Goal: Task Accomplishment & Management: Manage account settings

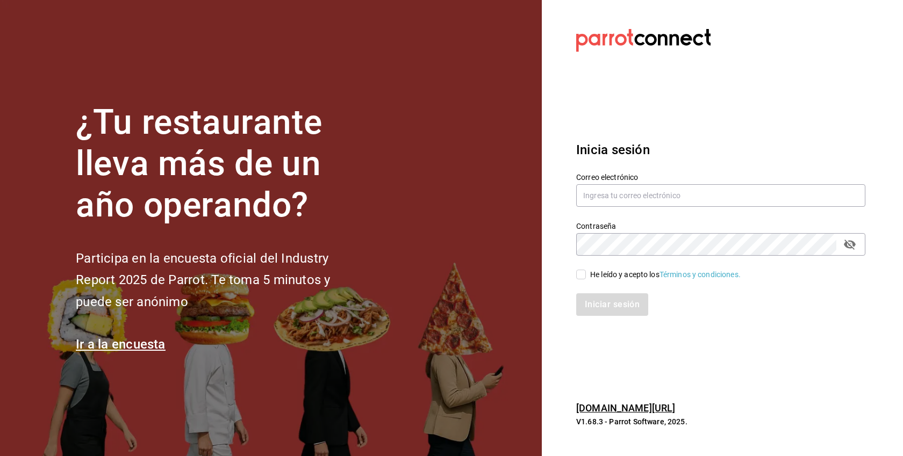
click at [634, 271] on div "He leído y acepto los Términos y condiciones." at bounding box center [665, 274] width 151 height 11
click at [586, 271] on input "He leído y acepto los Términos y condiciones." at bounding box center [581, 275] width 10 height 10
checkbox input "true"
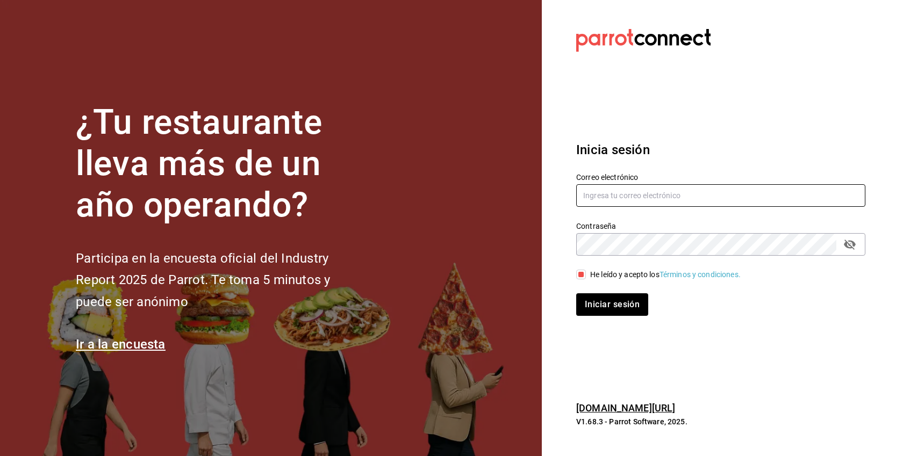
click at [639, 204] on input "text" at bounding box center [720, 195] width 289 height 23
paste input "[EMAIL_ADDRESS][DOMAIN_NAME]"
type input "[EMAIL_ADDRESS][DOMAIN_NAME]"
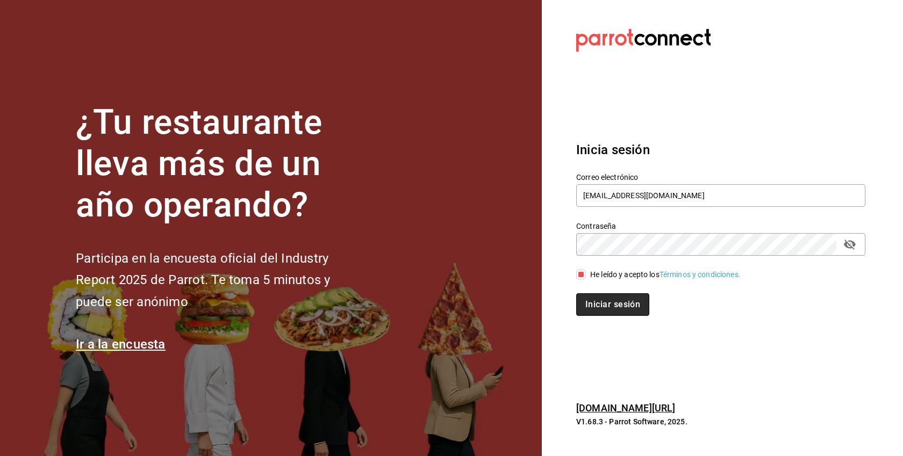
click at [630, 312] on button "Iniciar sesión" at bounding box center [612, 305] width 73 height 23
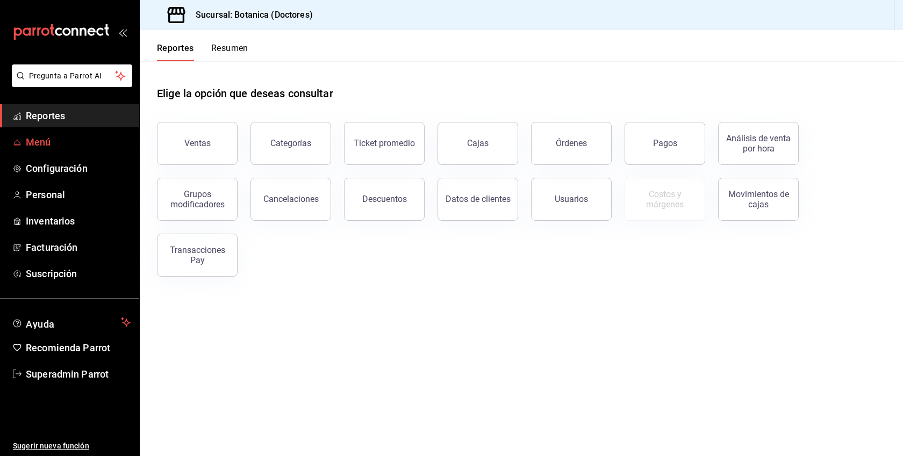
click at [49, 137] on span "Menú" at bounding box center [78, 142] width 105 height 15
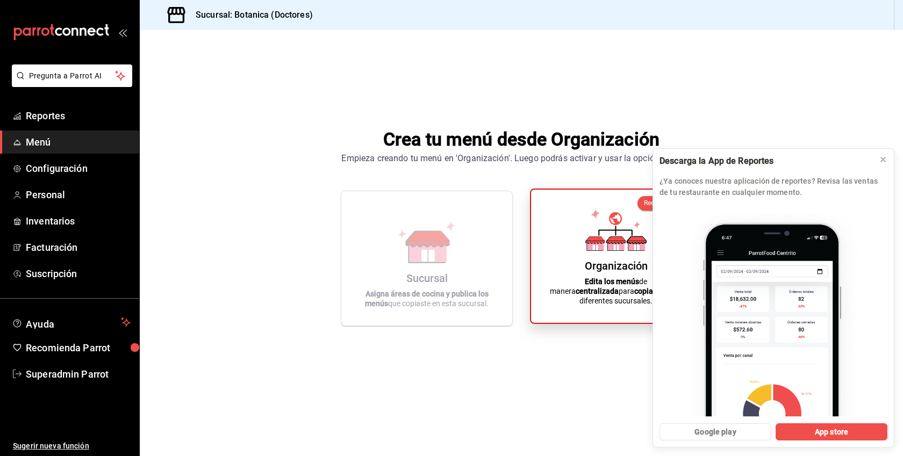
click at [612, 244] on icon at bounding box center [615, 230] width 61 height 42
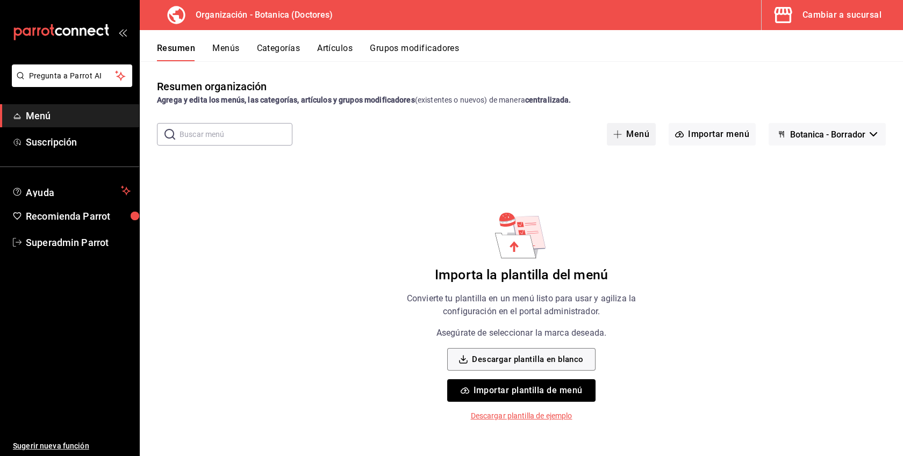
click at [642, 133] on button "Menú" at bounding box center [631, 134] width 49 height 23
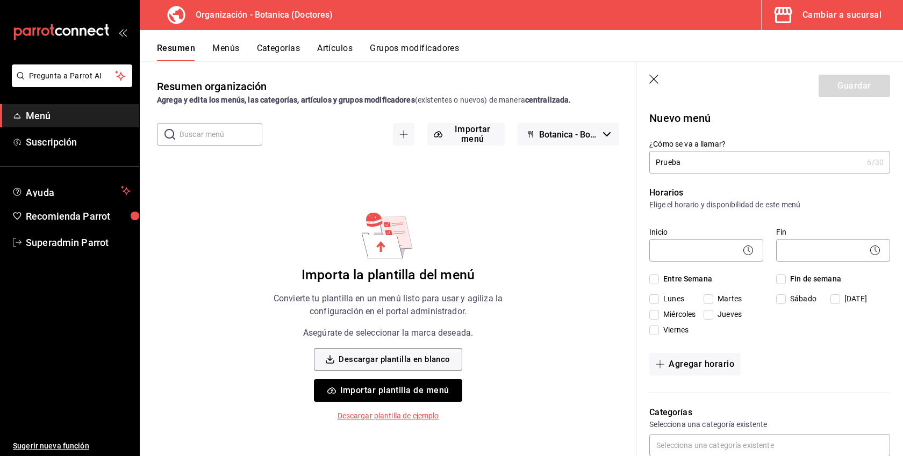
click at [665, 165] on input "Prueba" at bounding box center [755, 163] width 213 height 22
type input "Prueba"
click at [670, 273] on div "Inicio ​ Fin ​ Entre Semana [DATE] [DATE] [DATE] [DATE] [DATE] Fin de semana [D…" at bounding box center [769, 281] width 241 height 117
click at [670, 276] on span "Entre Semana" at bounding box center [685, 279] width 53 height 11
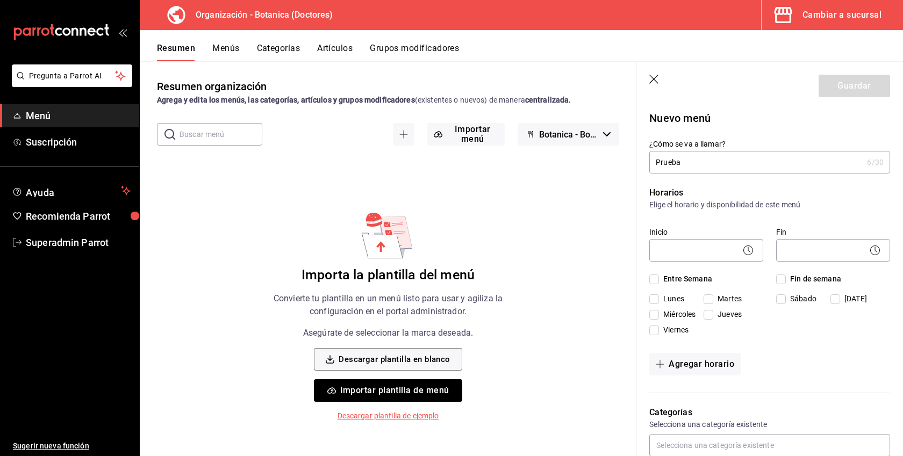
click at [659, 276] on input "Entre Semana" at bounding box center [654, 280] width 10 height 10
checkbox input "true"
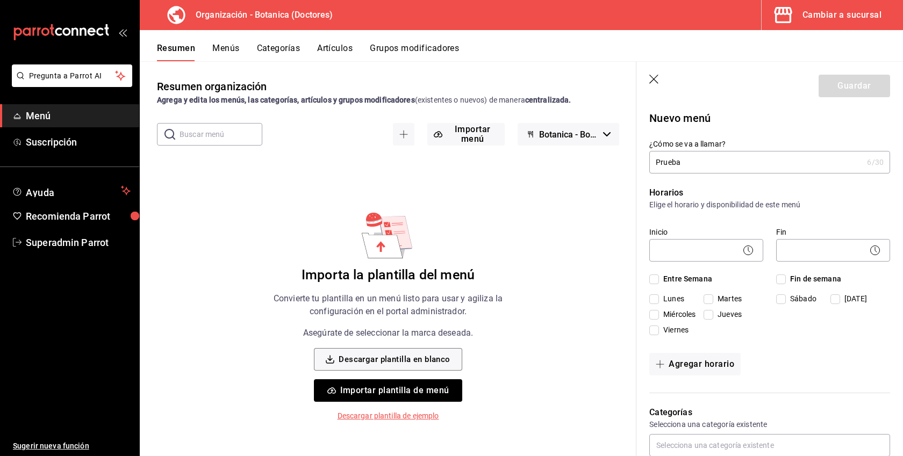
checkbox input "true"
click at [748, 248] on icon at bounding box center [749, 249] width 2 height 5
click at [708, 251] on body "Pregunta a Parrot AI Menú Suscripción Ayuda Recomienda Parrot Superadmin Parrot…" at bounding box center [451, 228] width 903 height 456
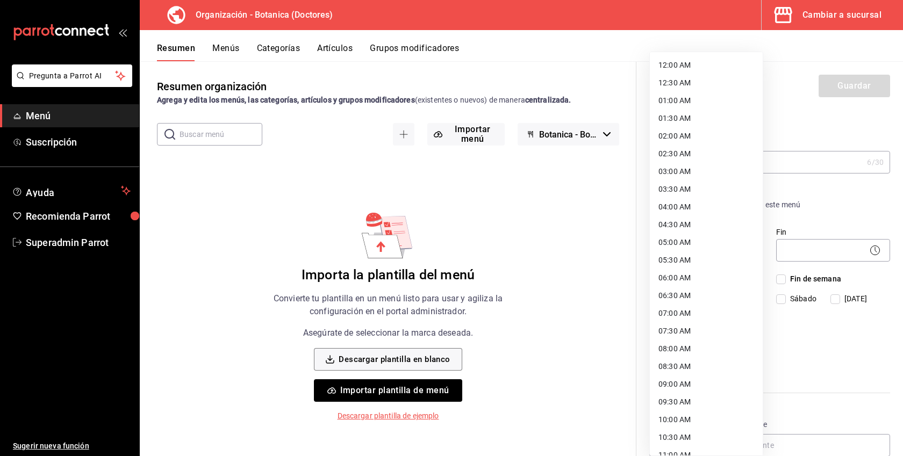
click at [683, 67] on li "12:00 AM" at bounding box center [706, 65] width 113 height 18
type input "00:00"
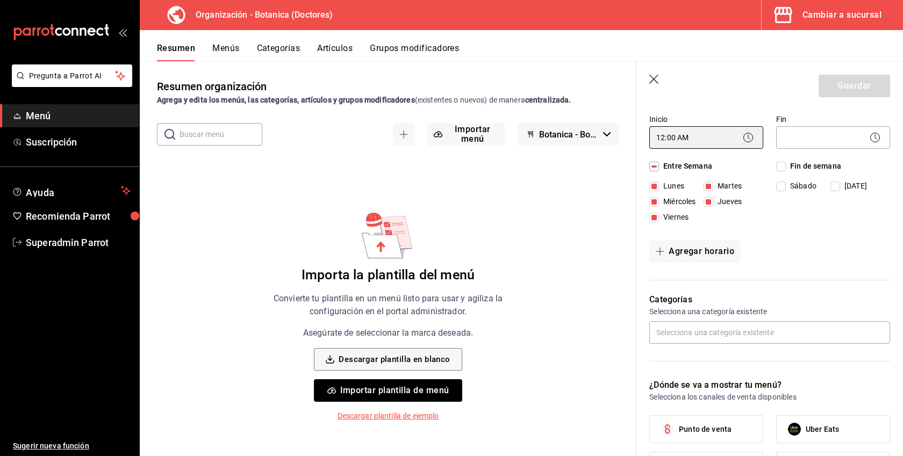
scroll to position [56, 0]
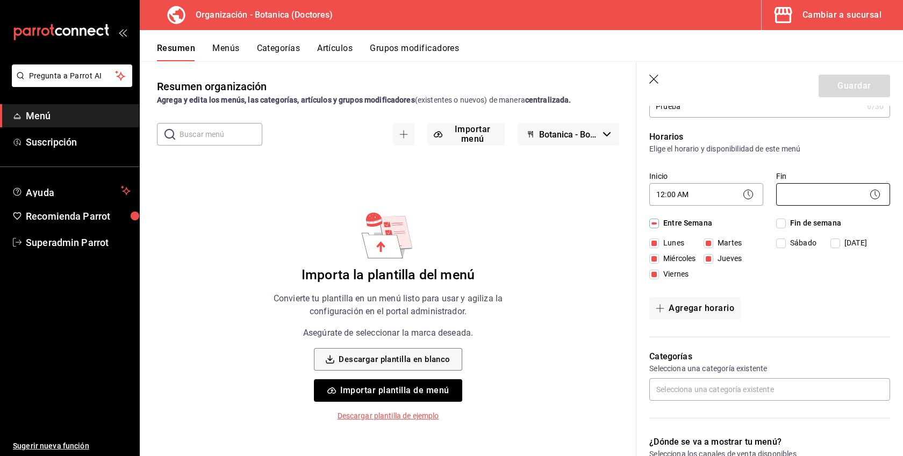
click at [810, 196] on body "Pregunta a Parrot AI Menú Suscripción Ayuda Recomienda Parrot Superadmin Parrot…" at bounding box center [451, 228] width 903 height 456
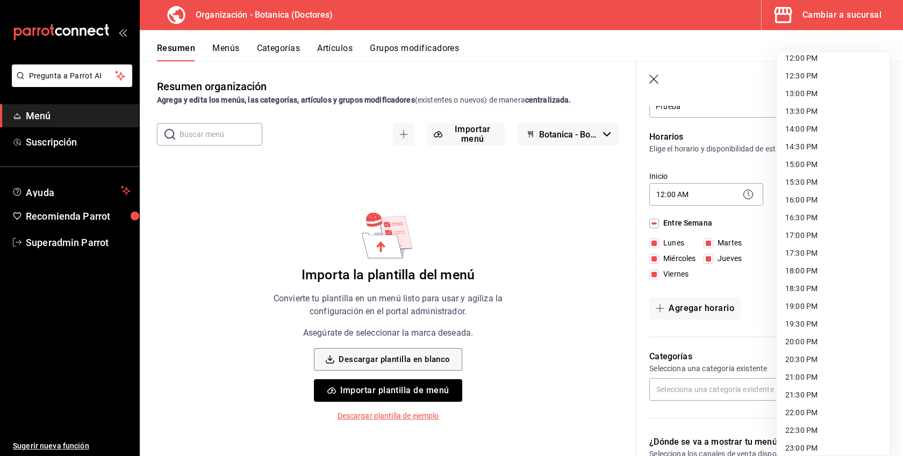
scroll to position [474, 0]
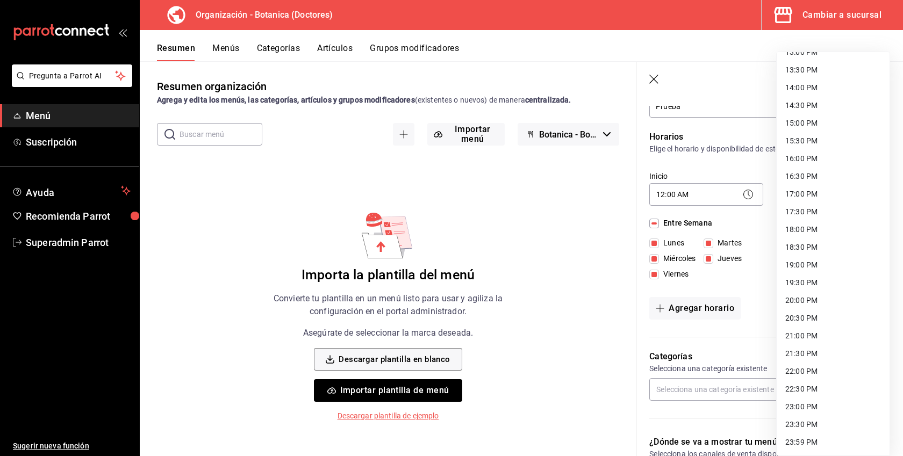
click at [807, 440] on li "23:59 PM" at bounding box center [833, 443] width 113 height 18
type input "23:59"
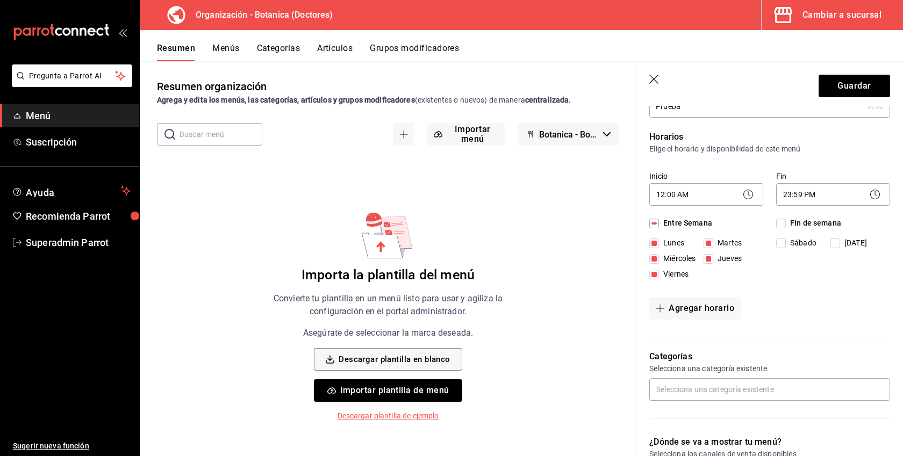
click at [804, 220] on span "Fin de semana" at bounding box center [813, 223] width 55 height 11
click at [786, 220] on input "Fin de semana" at bounding box center [781, 224] width 10 height 10
checkbox input "true"
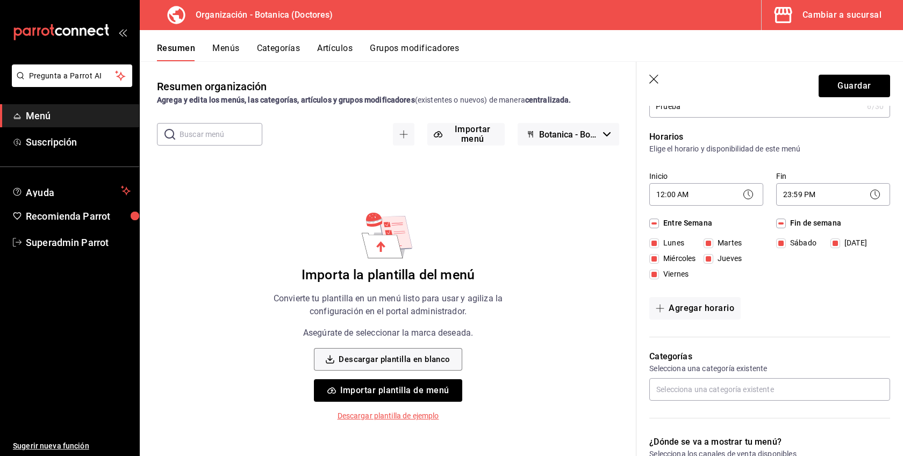
scroll to position [111, 0]
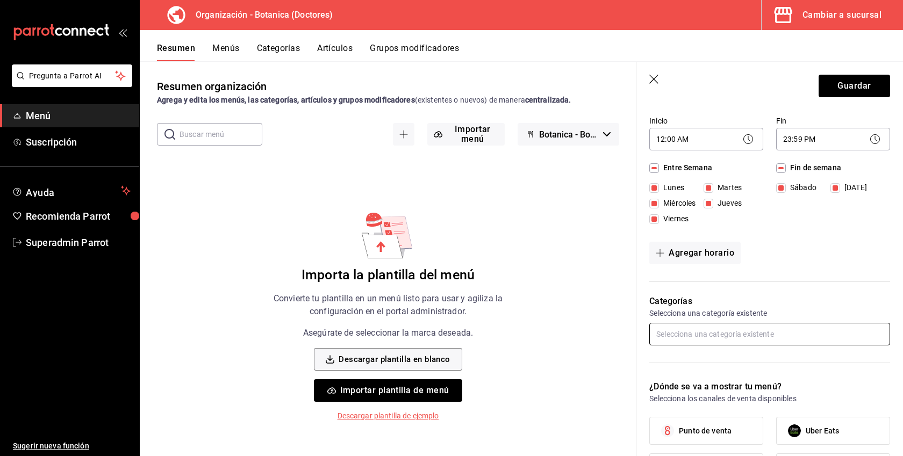
click at [686, 337] on input "text" at bounding box center [769, 334] width 241 height 23
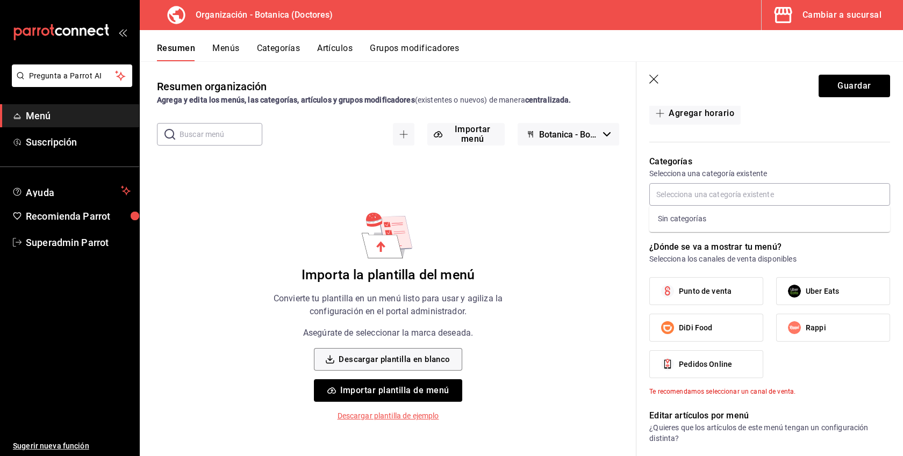
click at [705, 298] on label "Punto de venta" at bounding box center [706, 291] width 113 height 27
click at [679, 298] on input "Punto de venta" at bounding box center [667, 291] width 23 height 23
checkbox input "true"
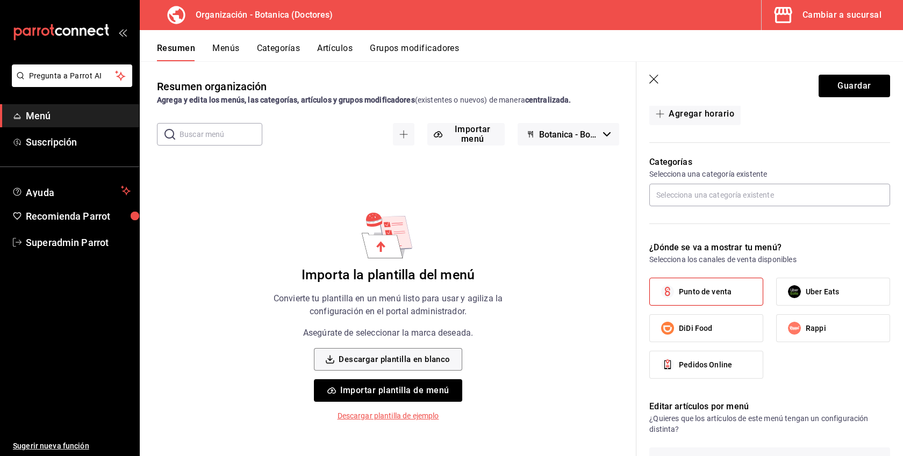
scroll to position [0, 0]
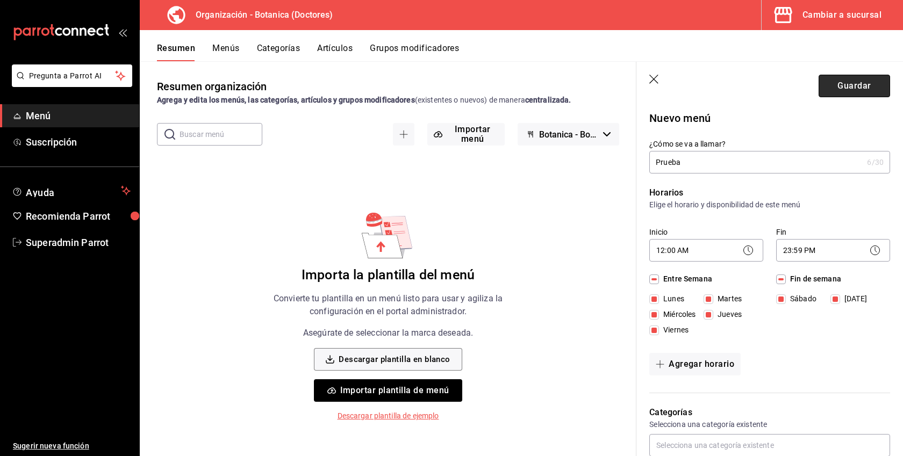
click at [850, 96] on button "Guardar" at bounding box center [854, 86] width 71 height 23
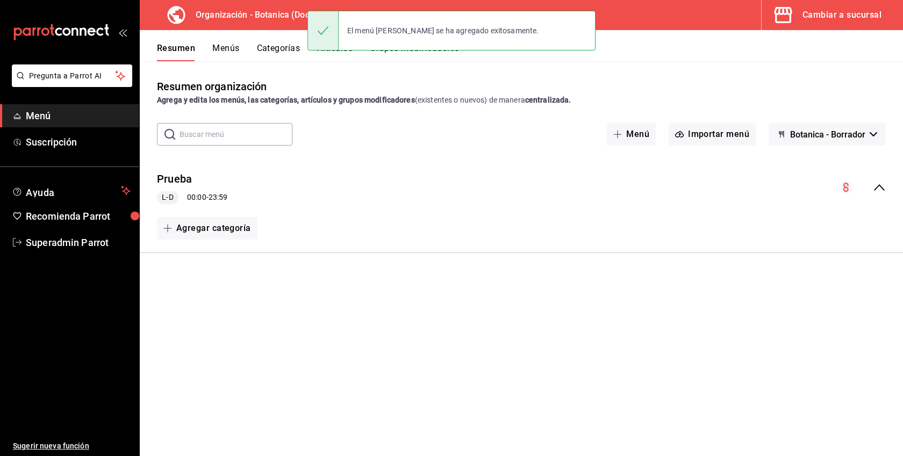
click at [278, 54] on button "Categorías" at bounding box center [279, 52] width 44 height 18
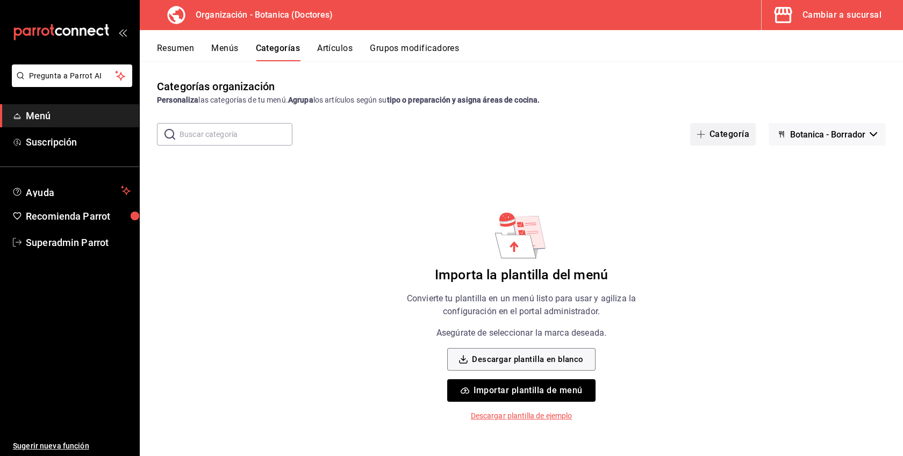
click at [740, 134] on button "Categoría" at bounding box center [723, 134] width 66 height 23
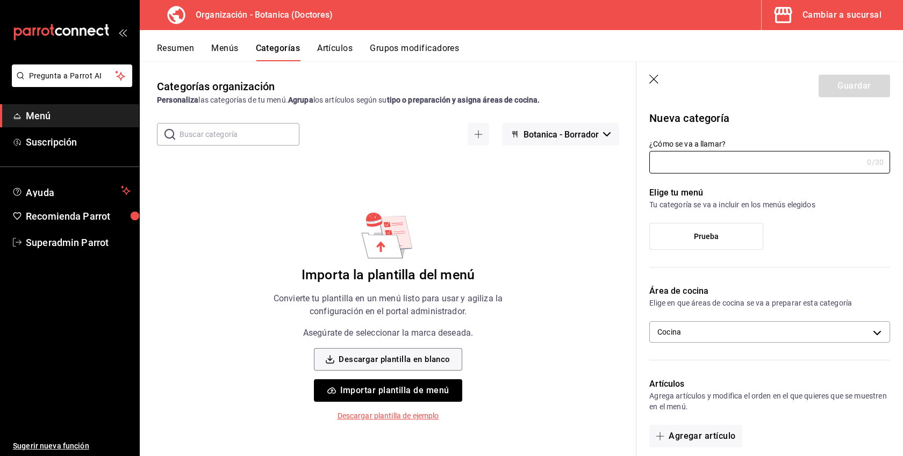
click at [694, 164] on input "¿Cómo se va a llamar?" at bounding box center [755, 163] width 213 height 22
type input "Prueba"
click at [699, 227] on label "Prueba" at bounding box center [706, 237] width 113 height 26
click at [0, 0] on input "Prueba" at bounding box center [0, 0] width 0 height 0
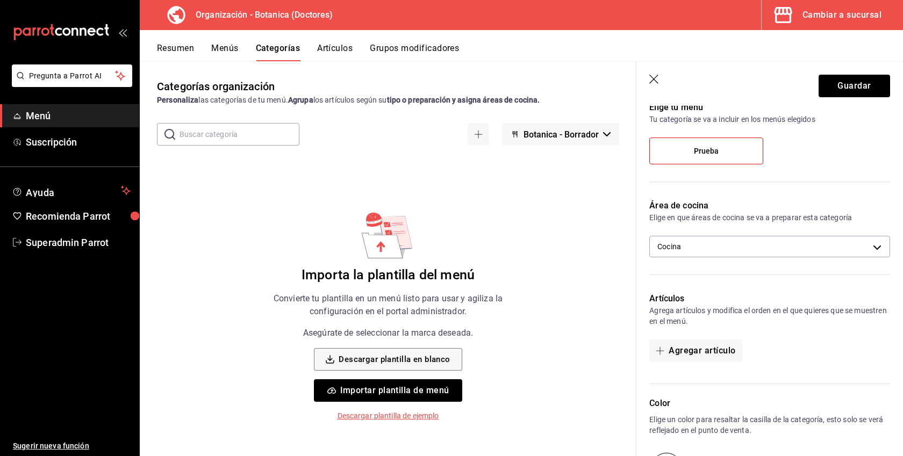
scroll to position [249, 0]
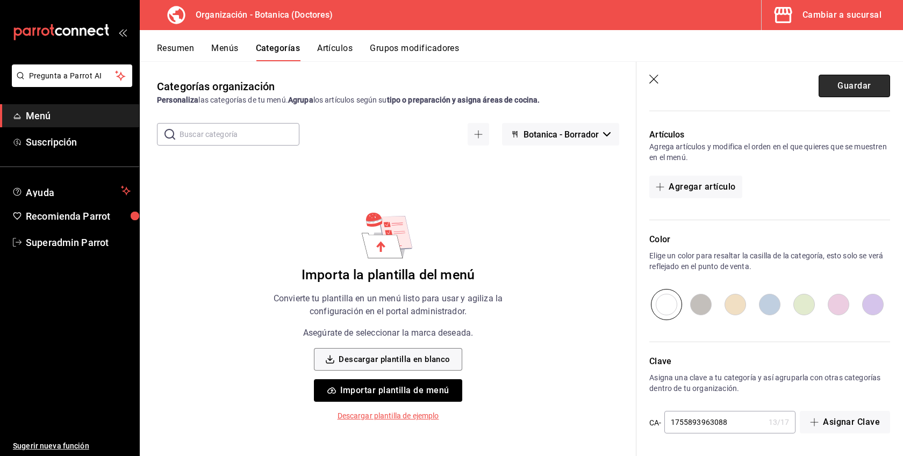
click at [846, 89] on button "Guardar" at bounding box center [854, 86] width 71 height 23
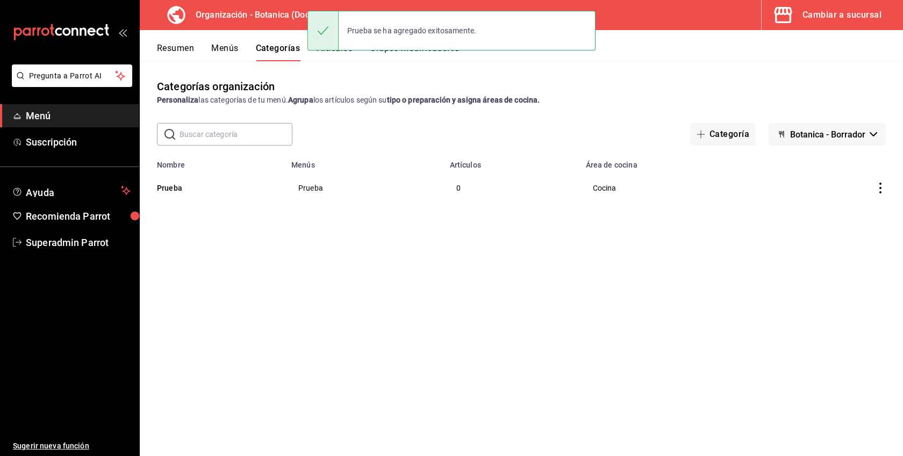
click at [350, 56] on button "Artículos" at bounding box center [334, 52] width 35 height 18
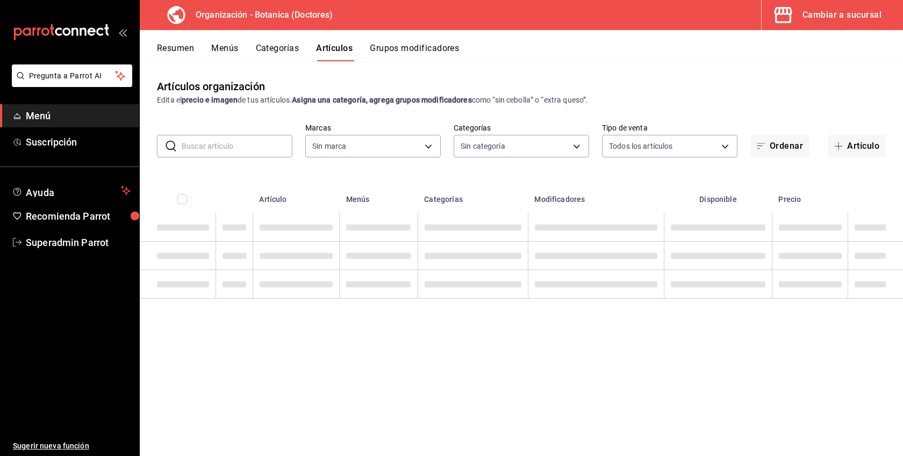
type input "35684e8d-70e7-40ec-83f7-7f614cf8c78a"
type input "9395d297-f840-4a0b-8862-be0a040dfa85"
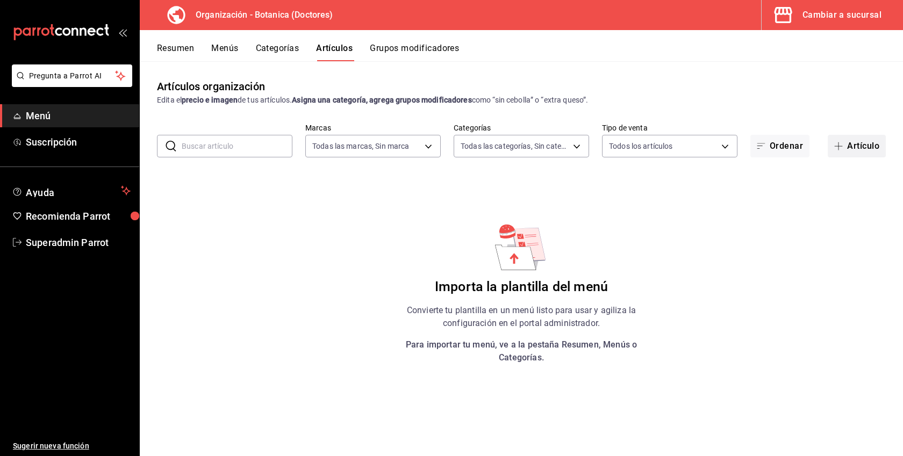
click at [856, 147] on button "Artículo" at bounding box center [857, 146] width 58 height 23
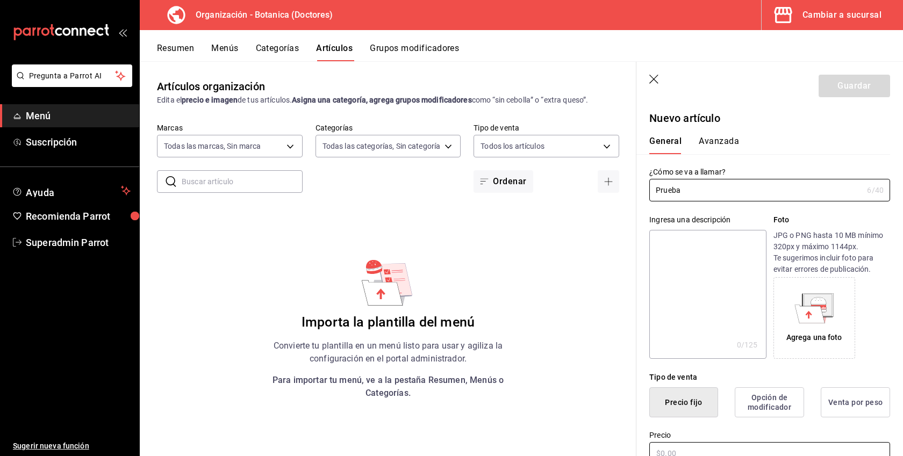
type input "Prueba"
click at [680, 447] on input "text" at bounding box center [769, 453] width 241 height 23
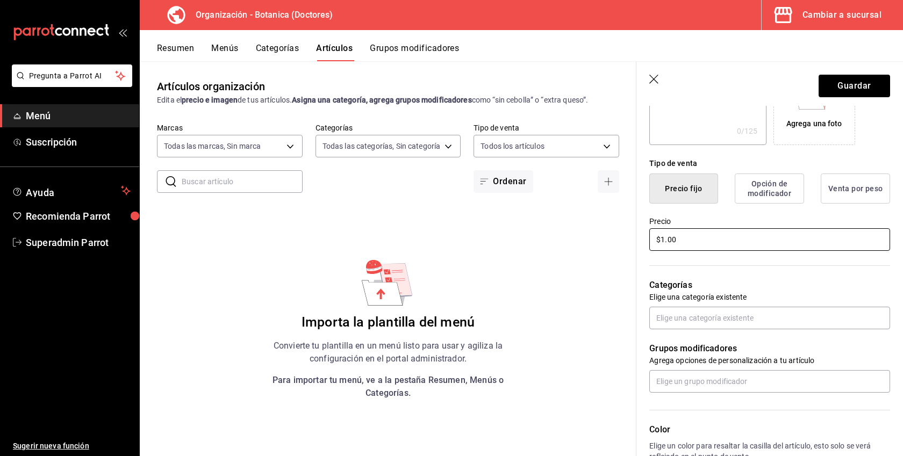
scroll to position [246, 0]
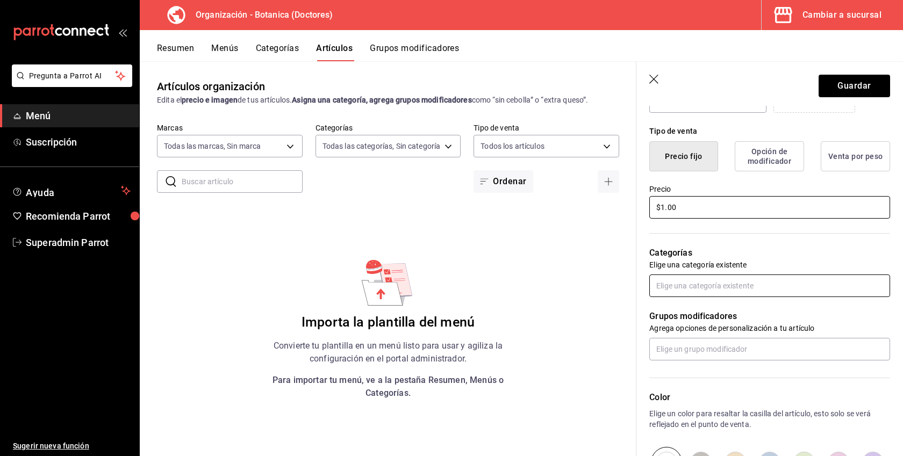
type input "$1.00"
click at [680, 294] on input "text" at bounding box center [769, 286] width 241 height 23
click at [680, 309] on li "Prueba" at bounding box center [769, 311] width 241 height 18
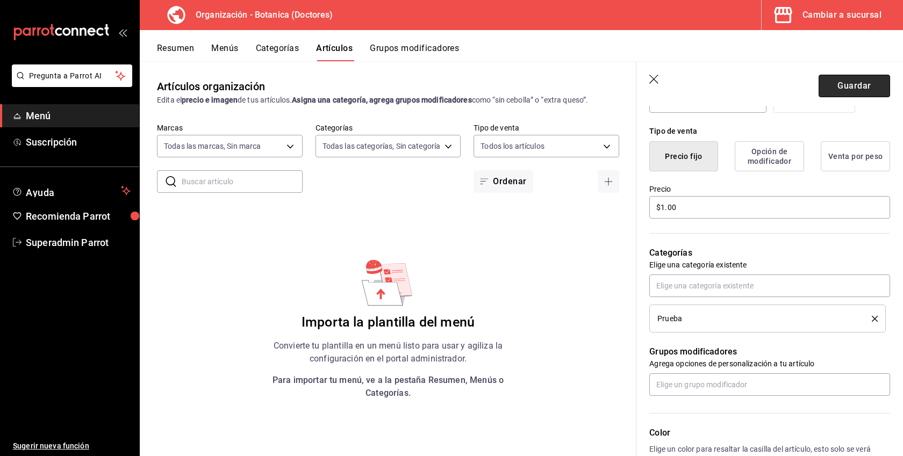
click at [840, 85] on button "Guardar" at bounding box center [854, 86] width 71 height 23
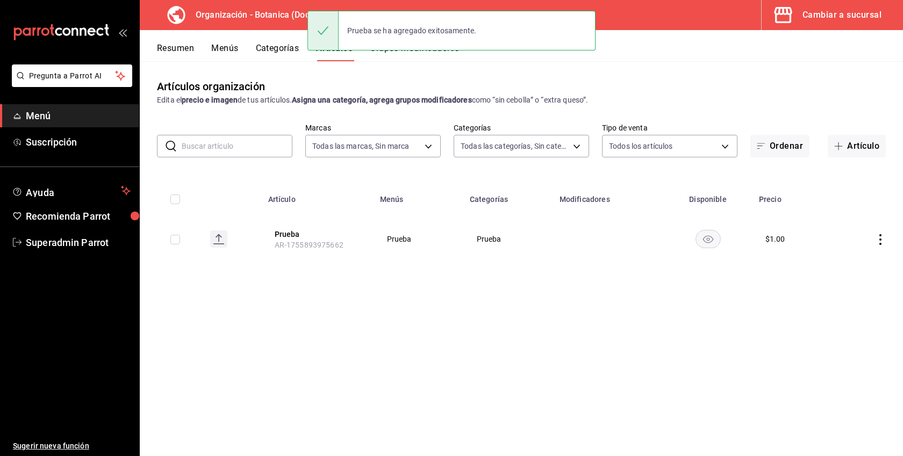
click at [208, 40] on div "Resumen Menús Categorías Artículos Grupos modificadores" at bounding box center [521, 45] width 763 height 31
click at [221, 51] on button "Menús" at bounding box center [224, 52] width 27 height 18
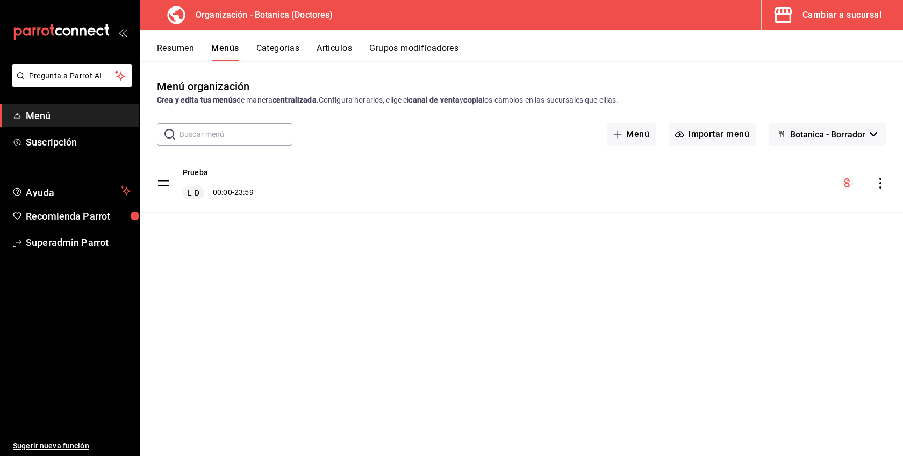
click at [873, 184] on div "menu-maker-table" at bounding box center [863, 183] width 45 height 13
click at [885, 179] on icon "actions" at bounding box center [880, 183] width 11 height 11
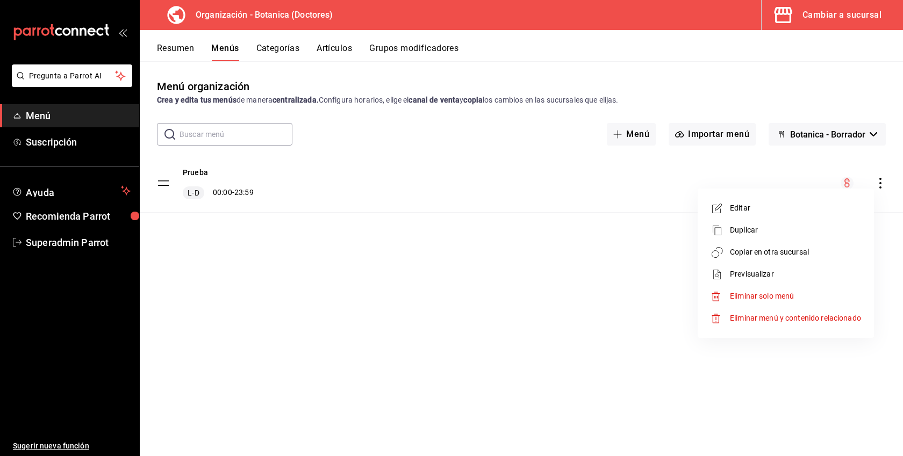
click at [778, 256] on span "Copiar en otra sucursal" at bounding box center [795, 252] width 131 height 11
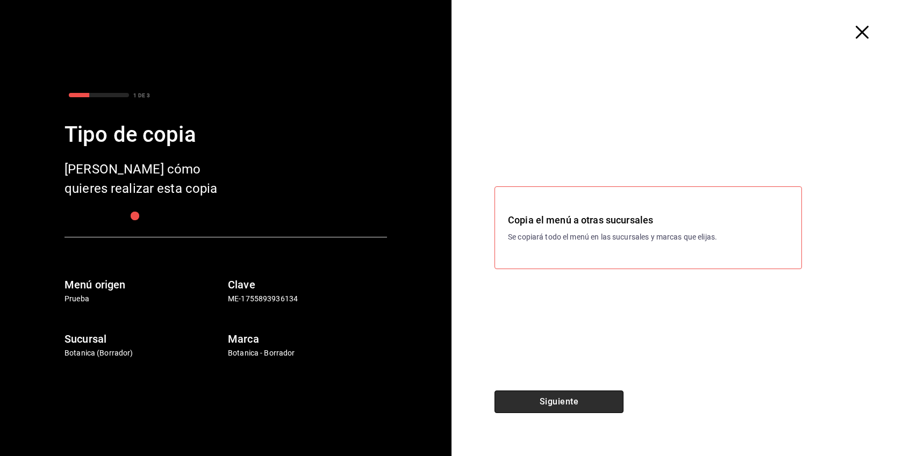
click at [560, 399] on button "Siguiente" at bounding box center [559, 402] width 129 height 23
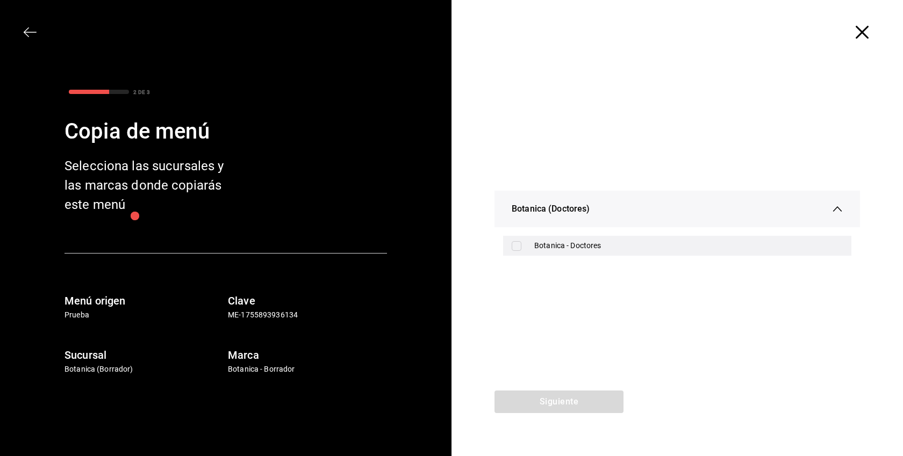
click at [570, 237] on div "Botanica - Doctores" at bounding box center [677, 246] width 348 height 20
checkbox input "true"
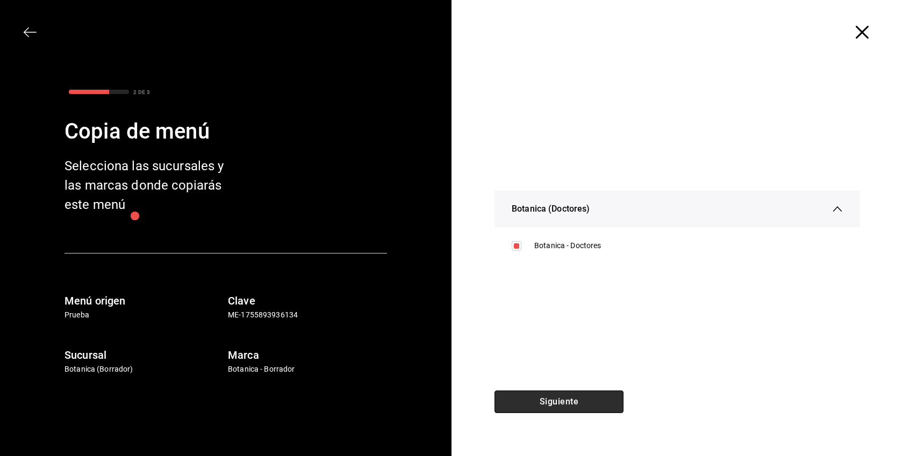
click at [565, 410] on button "Siguiente" at bounding box center [559, 402] width 129 height 23
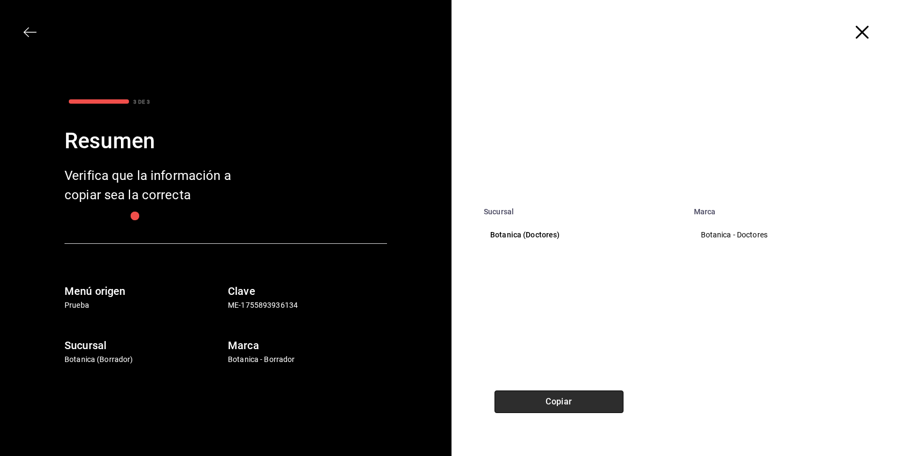
click at [565, 410] on button "Copiar" at bounding box center [559, 402] width 129 height 23
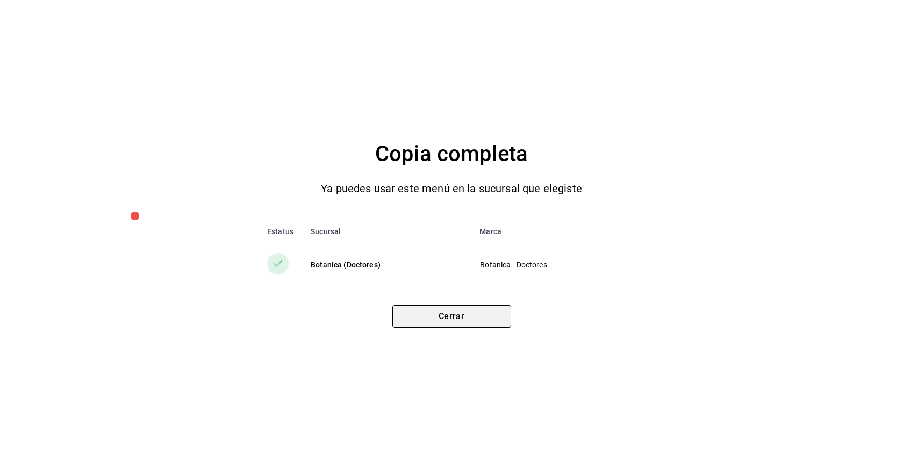
click at [473, 310] on button "Cerrar" at bounding box center [451, 316] width 119 height 23
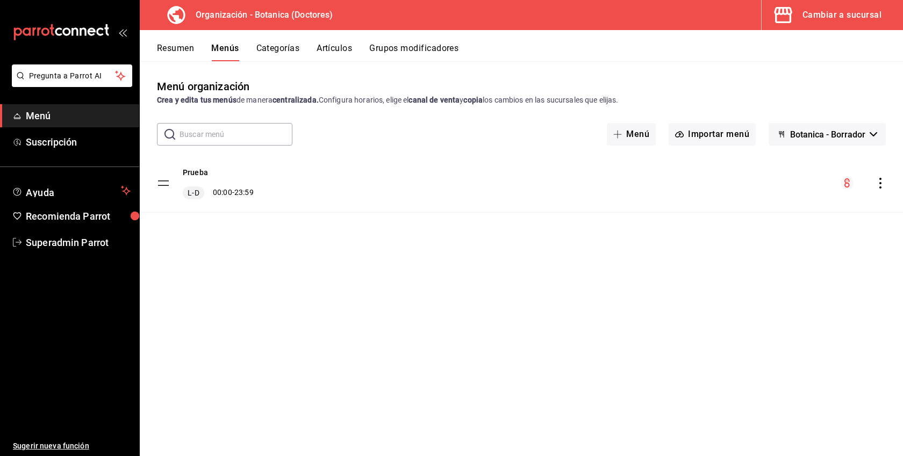
click at [788, 16] on icon "button" at bounding box center [783, 15] width 22 height 22
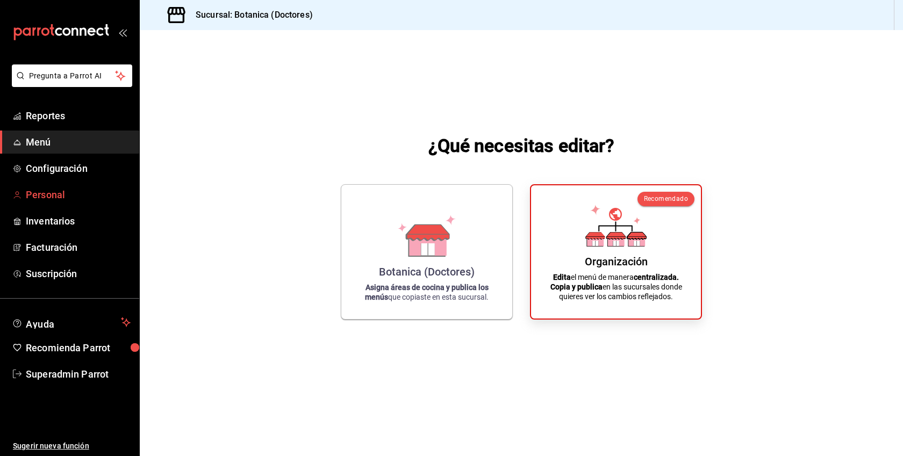
click at [48, 197] on span "Personal" at bounding box center [78, 195] width 105 height 15
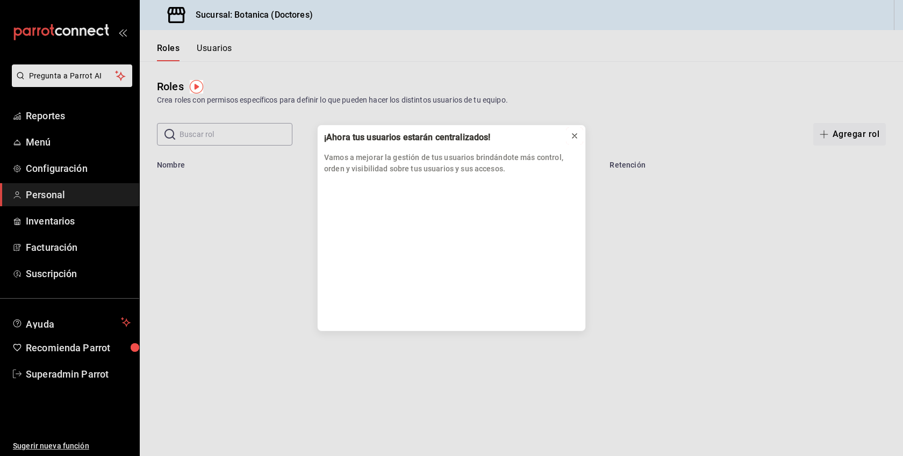
click at [572, 136] on icon at bounding box center [574, 136] width 9 height 9
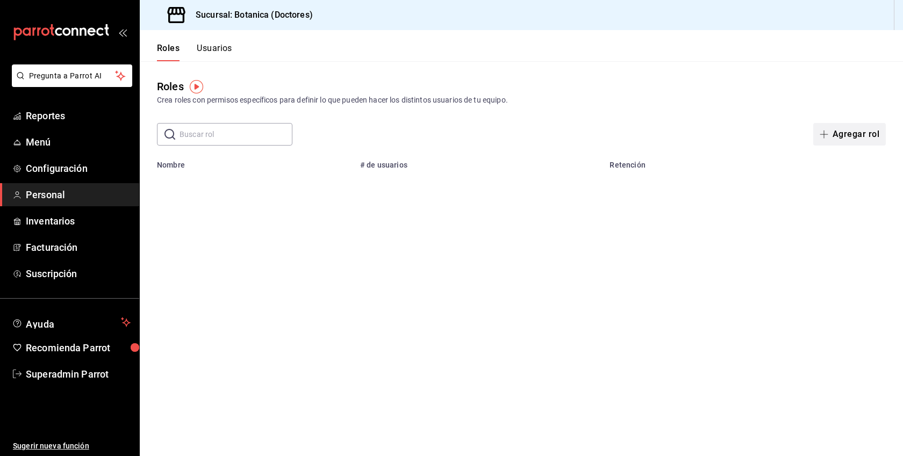
click at [819, 131] on button "Agregar rol" at bounding box center [849, 134] width 73 height 23
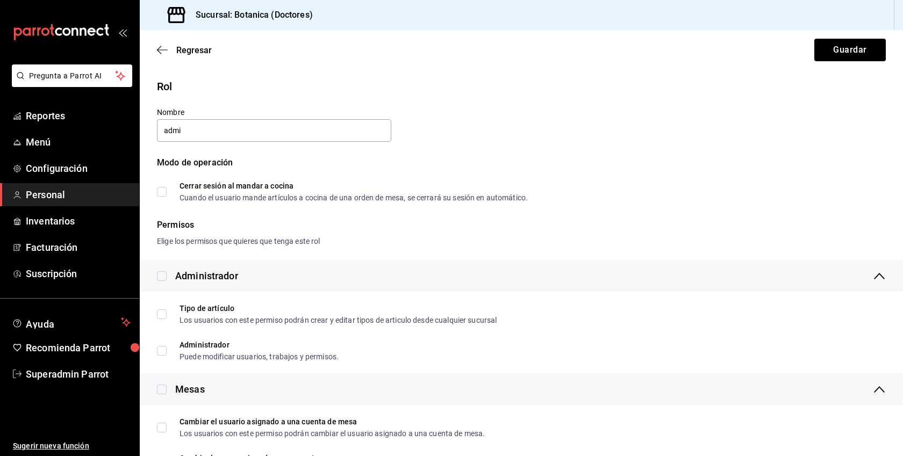
type input "Administrador"
click at [162, 274] on input "checkbox" at bounding box center [162, 276] width 10 height 10
checkbox input "true"
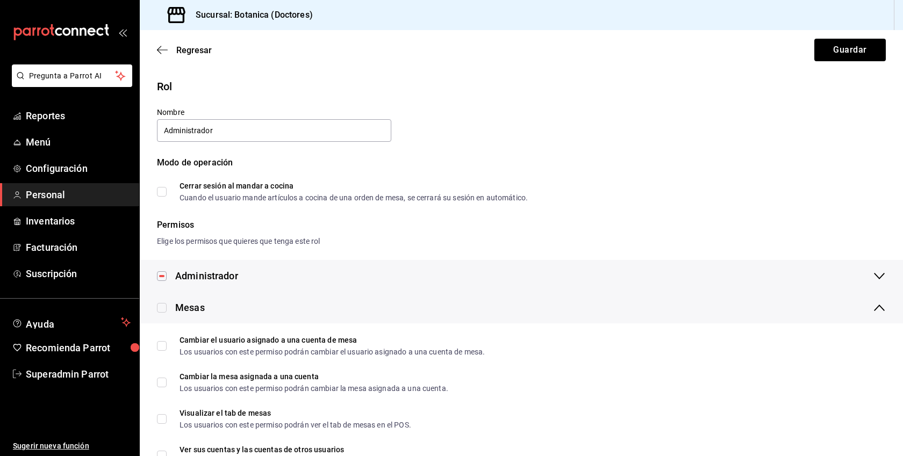
click at [158, 304] on input "checkbox" at bounding box center [162, 308] width 10 height 10
checkbox input "true"
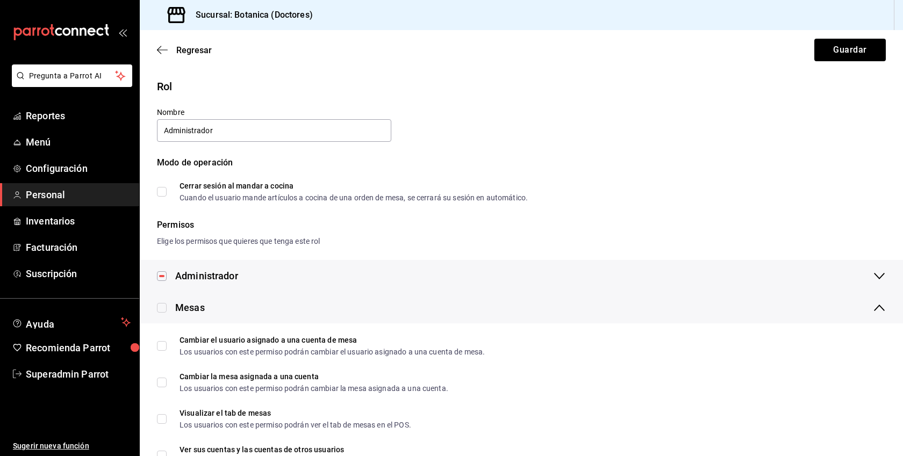
checkbox input "true"
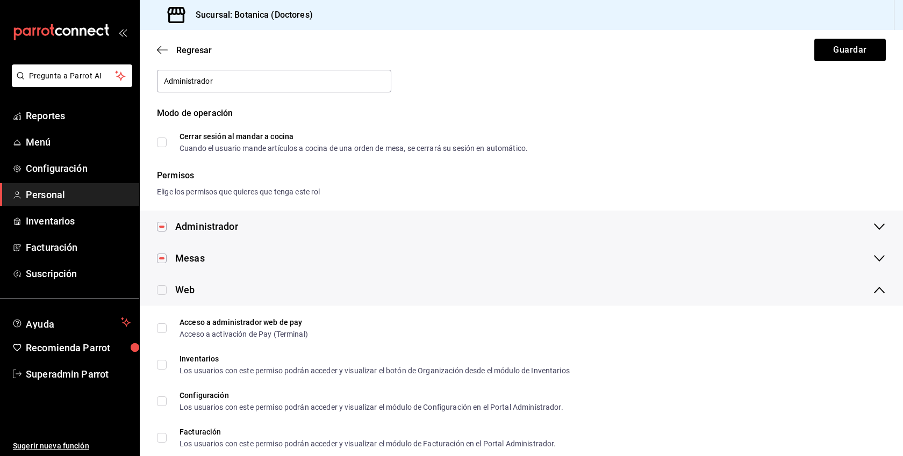
scroll to position [61, 0]
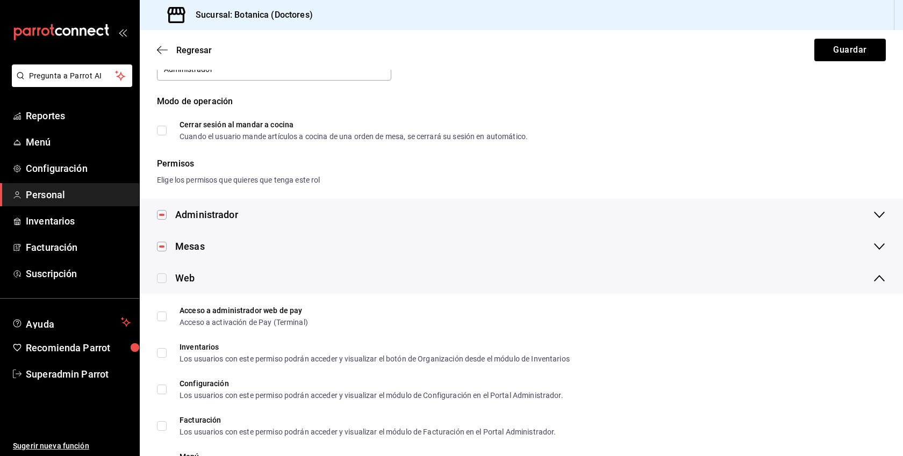
click at [162, 279] on input "checkbox" at bounding box center [162, 279] width 10 height 10
checkbox input "true"
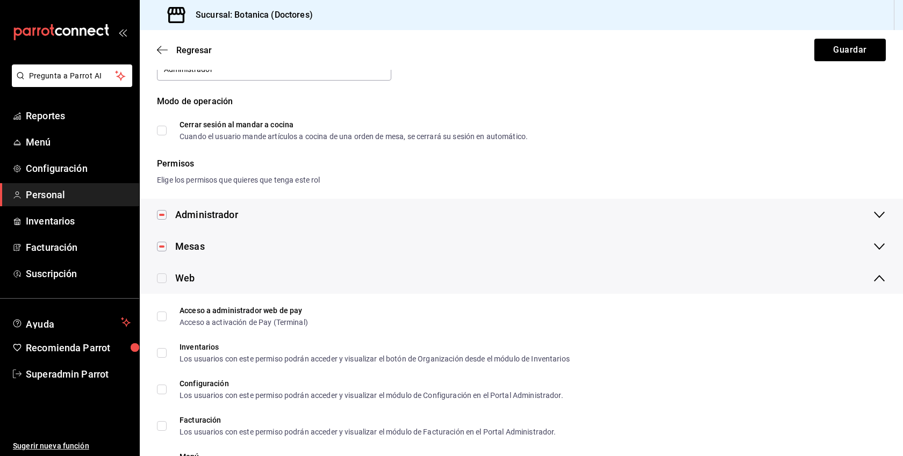
checkbox input "true"
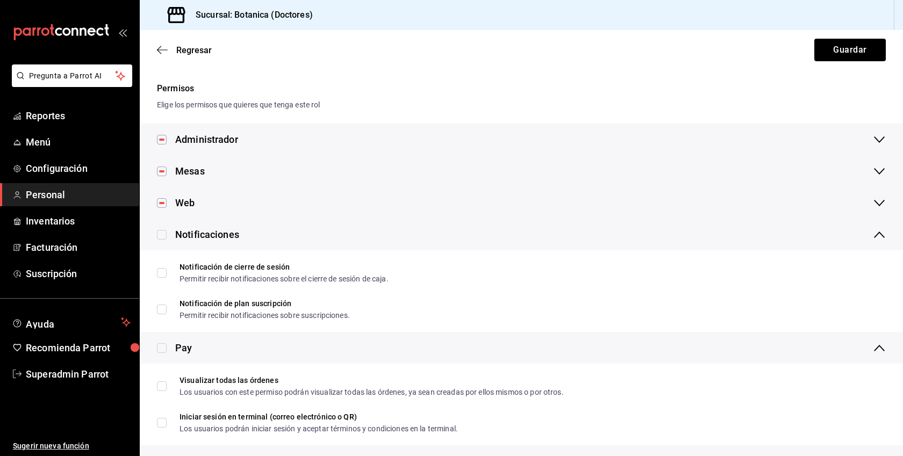
scroll to position [158, 0]
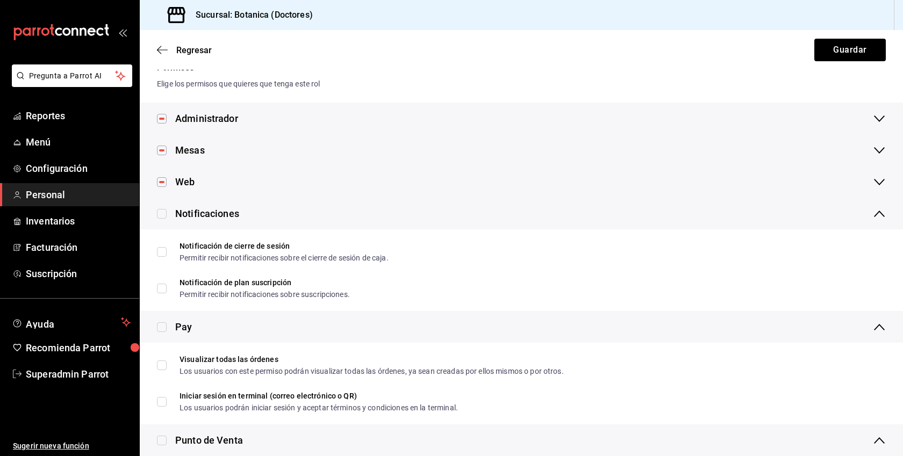
click at [162, 208] on label at bounding box center [162, 213] width 10 height 15
click at [162, 209] on input "checkbox" at bounding box center [162, 214] width 10 height 10
checkbox input "true"
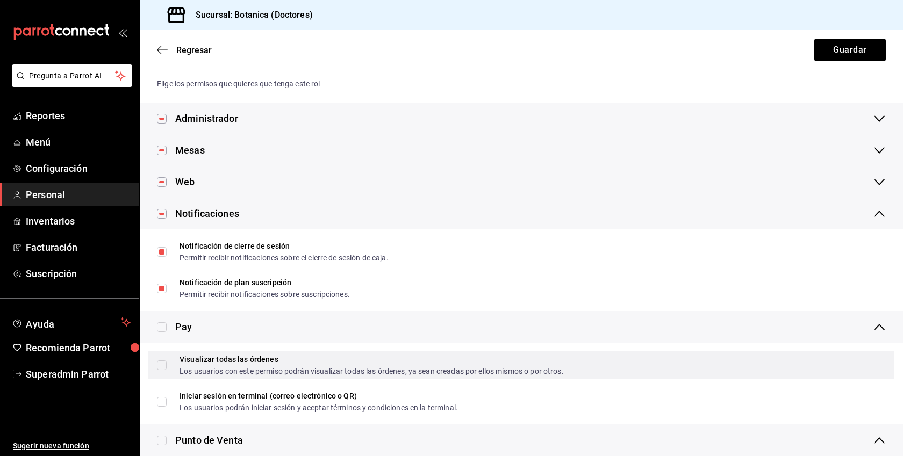
click at [163, 364] on input "Visualizar todas las órdenes Los usuarios con este permiso podrán visualizar to…" at bounding box center [162, 366] width 10 height 10
checkbox input "true"
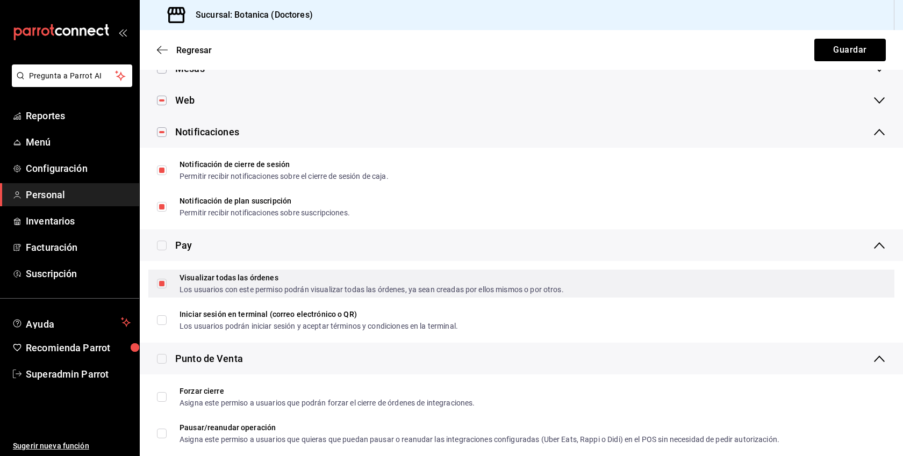
scroll to position [321, 0]
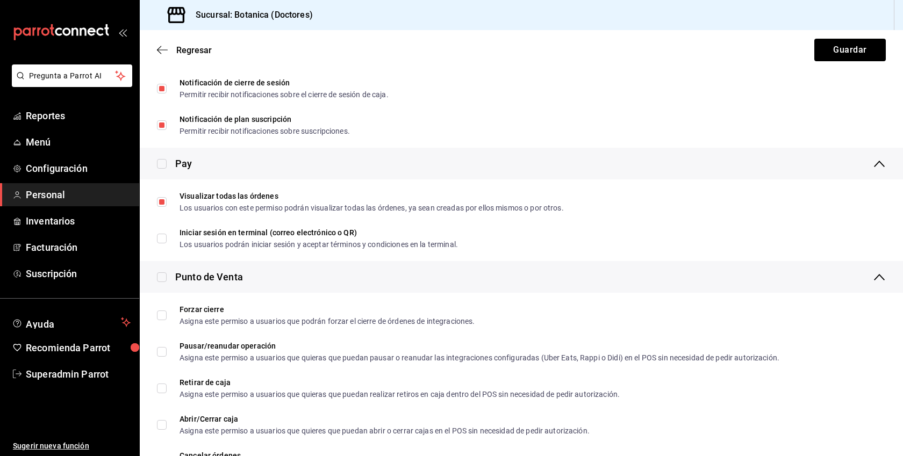
click at [159, 277] on input "checkbox" at bounding box center [162, 278] width 10 height 10
checkbox input "true"
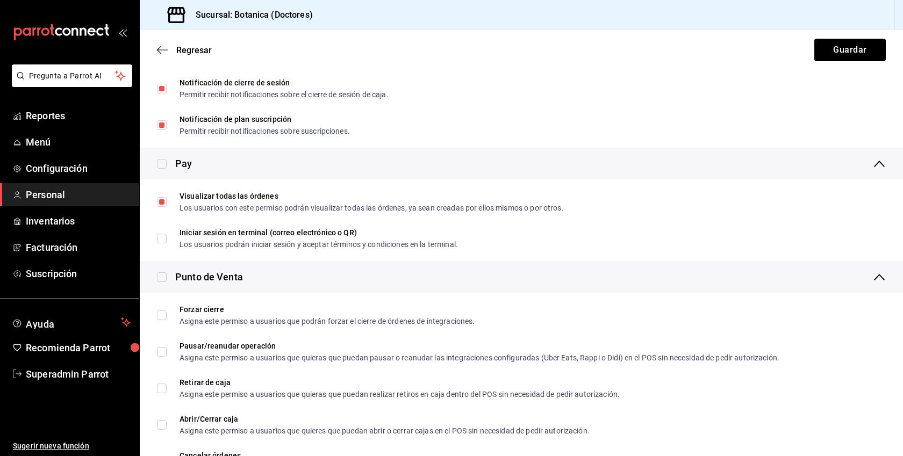
checkbox input "true"
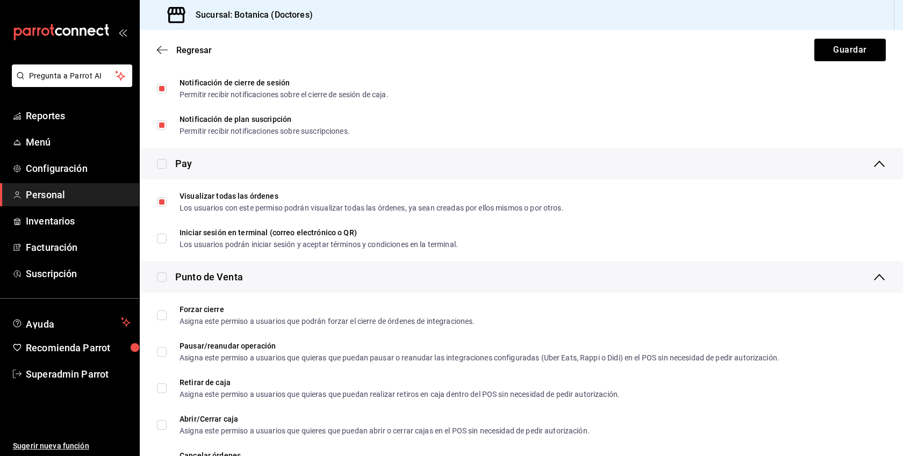
checkbox input "true"
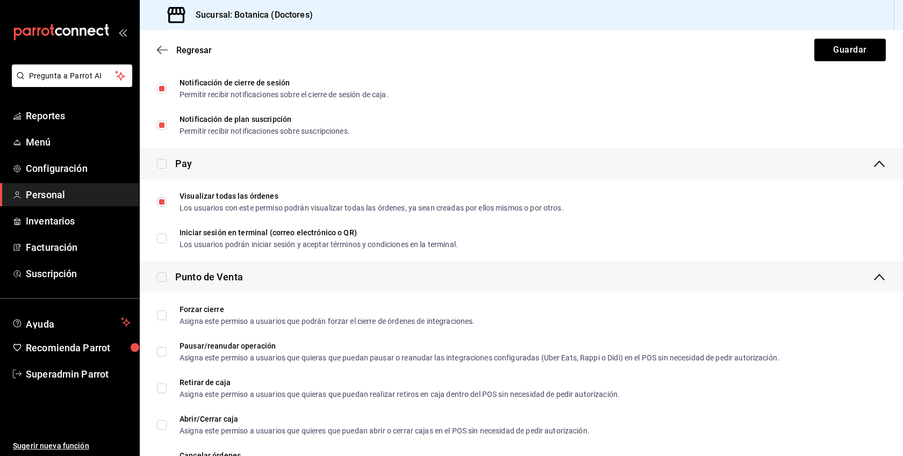
checkbox input "true"
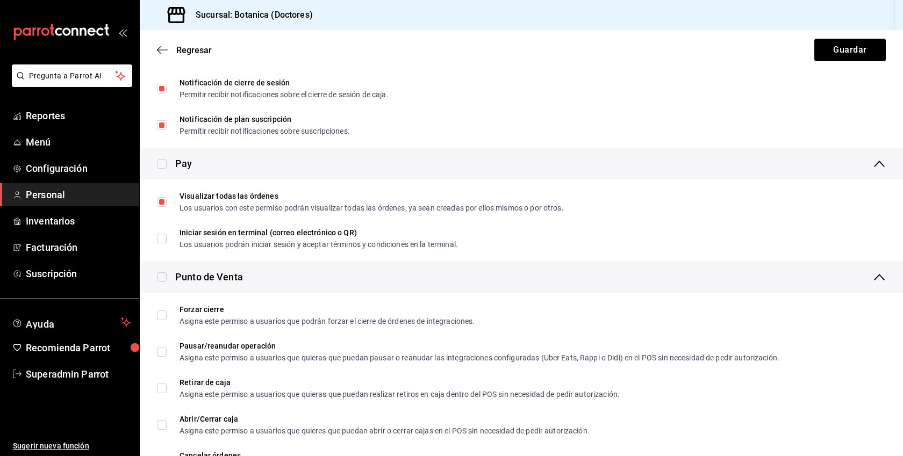
checkbox input "true"
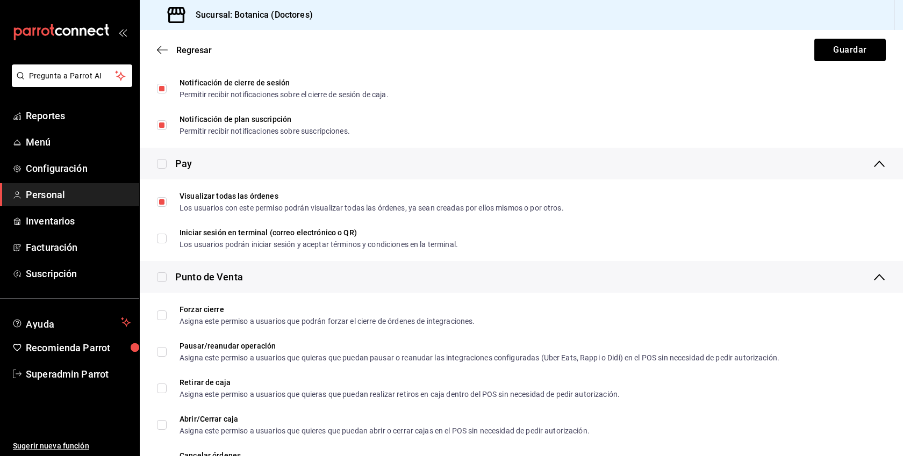
checkbox input "true"
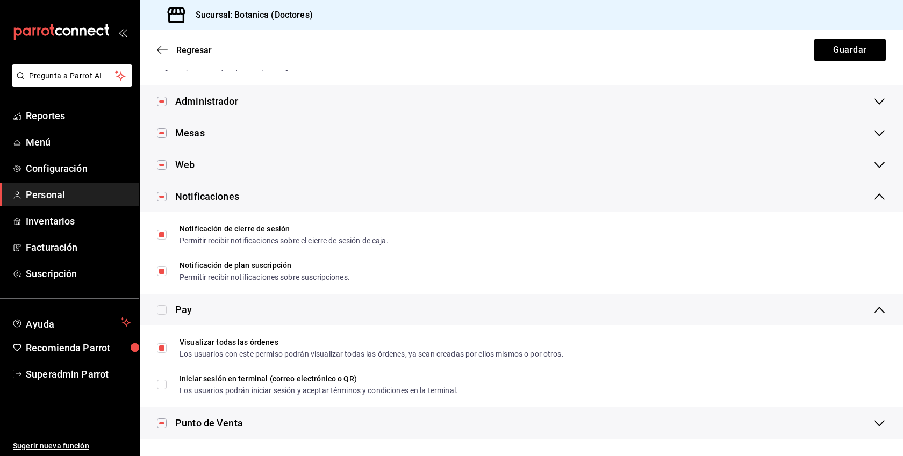
scroll to position [175, 0]
click at [216, 419] on div "Punto de Venta" at bounding box center [209, 423] width 68 height 15
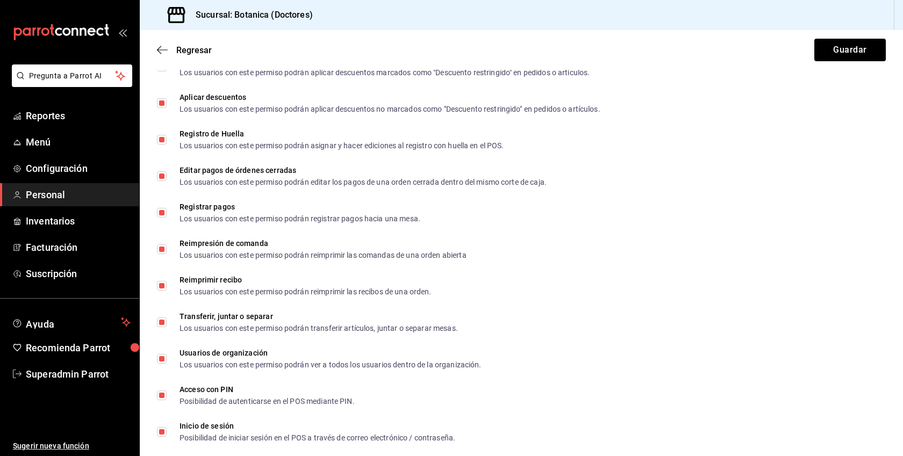
scroll to position [1097, 0]
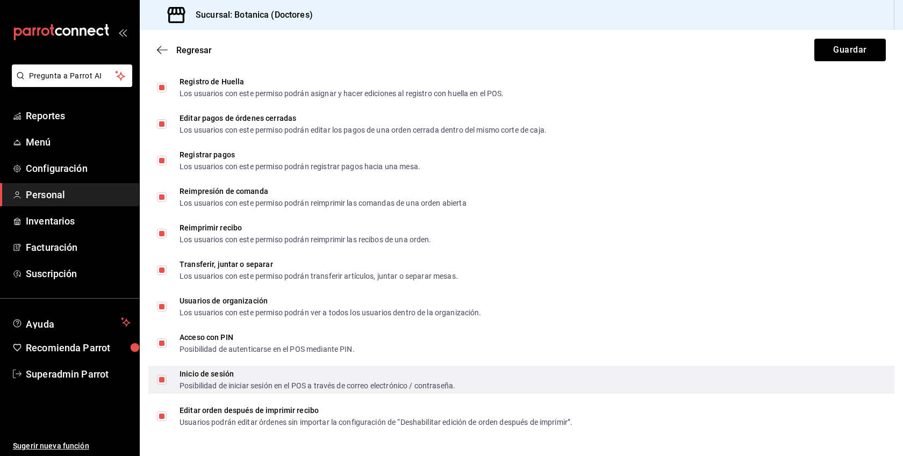
click at [213, 378] on div "Inicio de sesión" at bounding box center [318, 374] width 276 height 8
checkbox input "false"
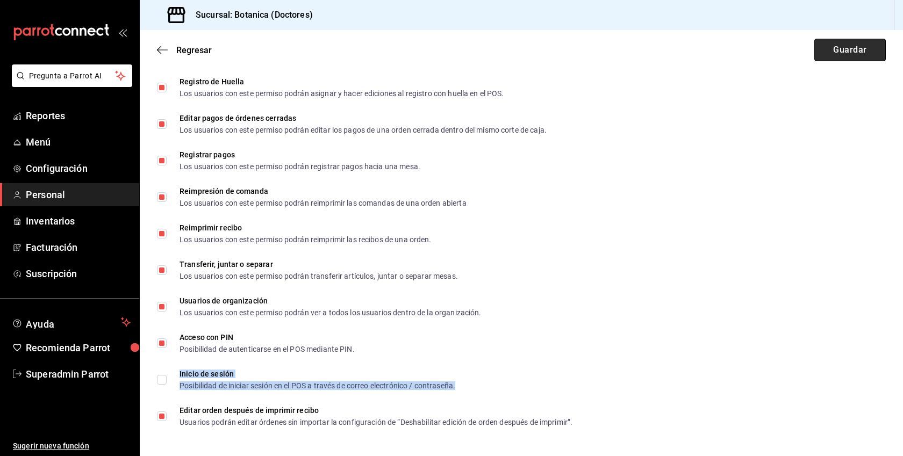
click at [827, 54] on button "Guardar" at bounding box center [849, 50] width 71 height 23
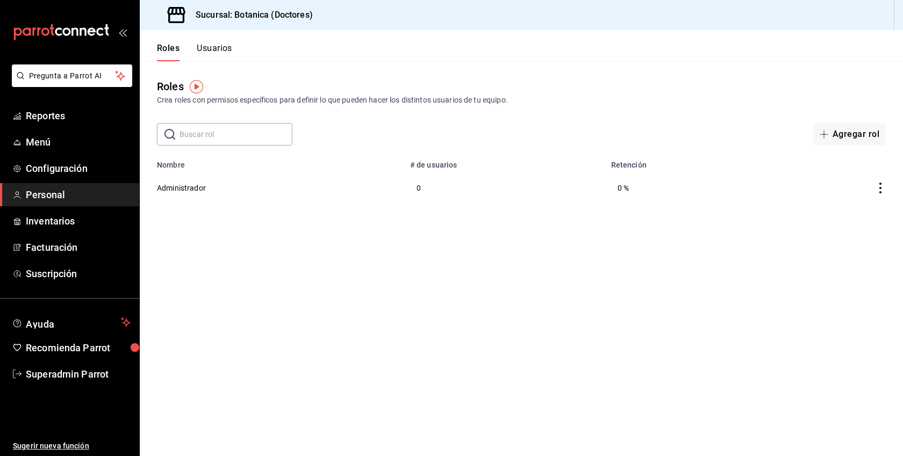
click at [213, 55] on button "Usuarios" at bounding box center [214, 52] width 35 height 18
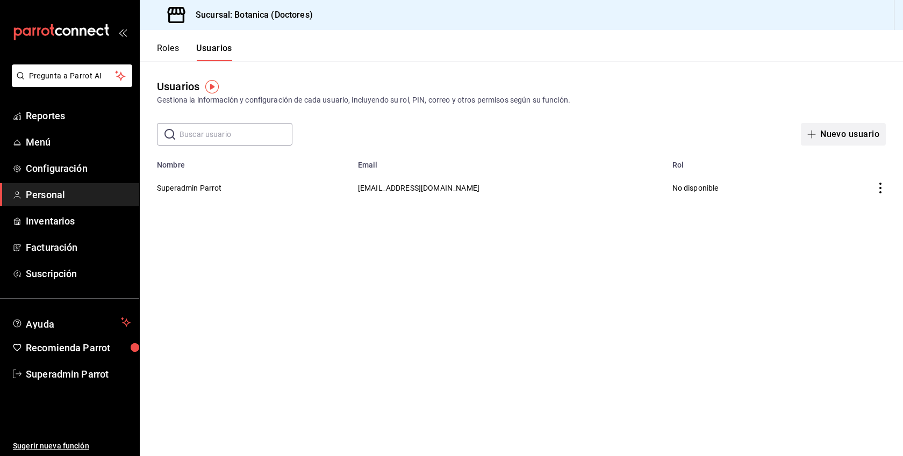
click at [846, 133] on button "Nuevo usuario" at bounding box center [843, 134] width 85 height 23
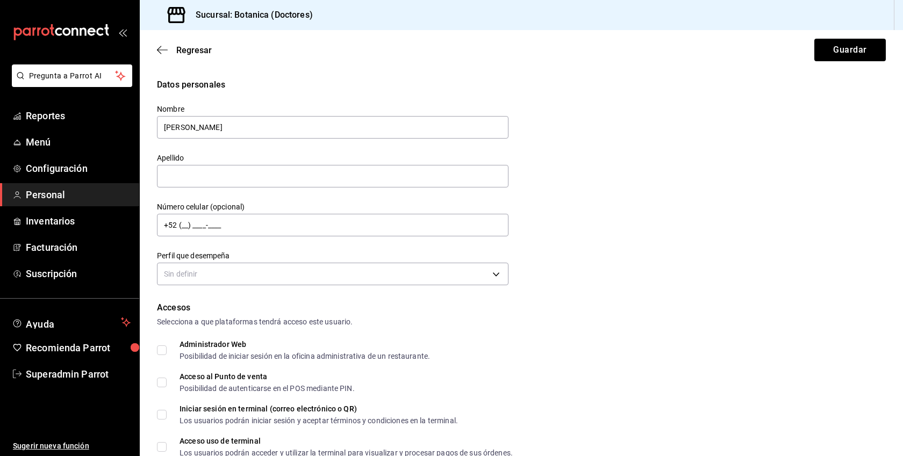
type input "[PERSON_NAME]"
click at [326, 275] on body "Pregunta a Parrot AI Reportes Menú Configuración Personal Inventarios Facturaci…" at bounding box center [451, 228] width 903 height 456
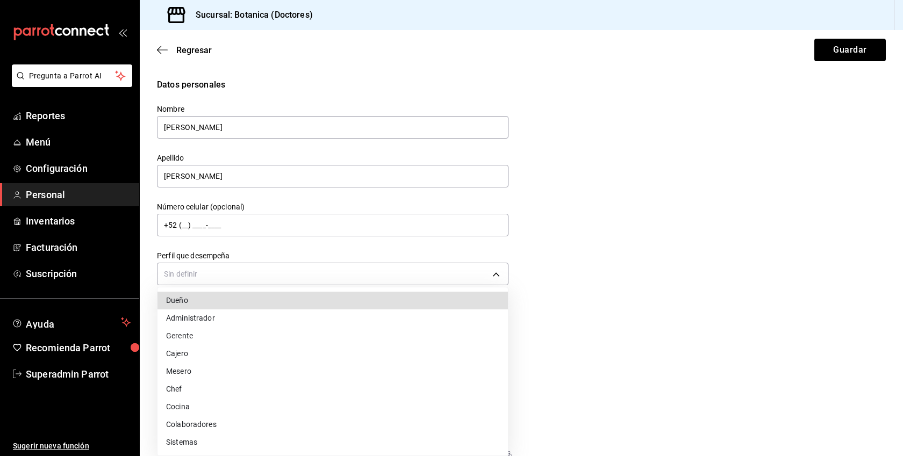
click at [219, 323] on li "Administrador" at bounding box center [333, 319] width 350 height 18
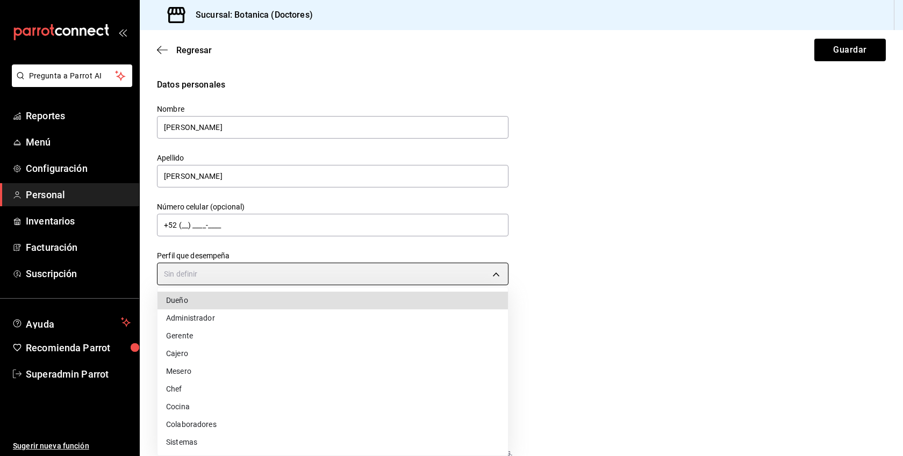
type input "ADMIN"
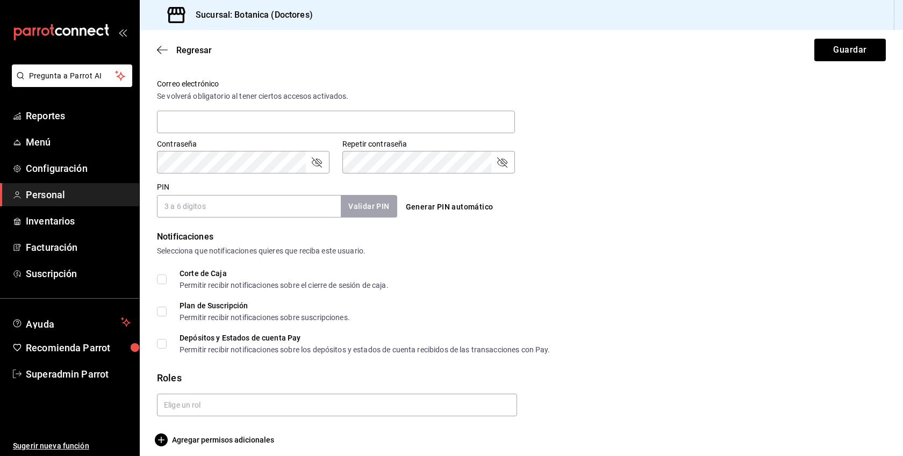
scroll to position [403, 0]
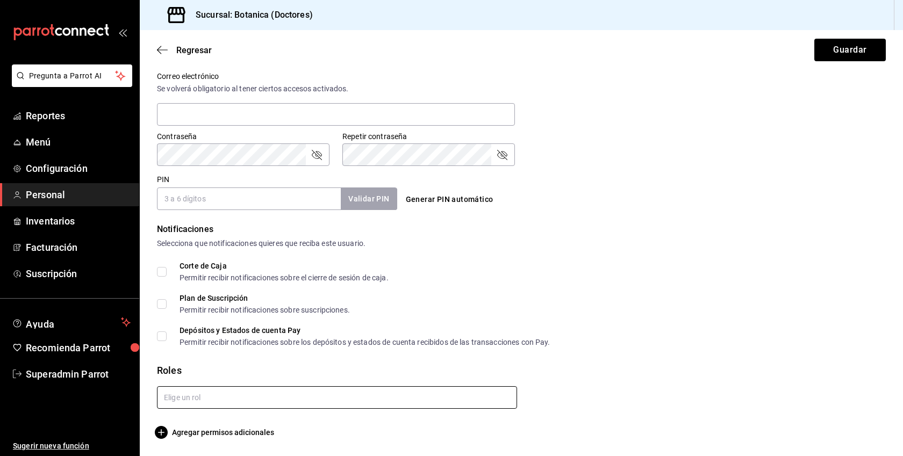
click at [195, 399] on input "text" at bounding box center [337, 397] width 360 height 23
click at [191, 424] on li "Administrador" at bounding box center [337, 422] width 360 height 18
checkbox input "true"
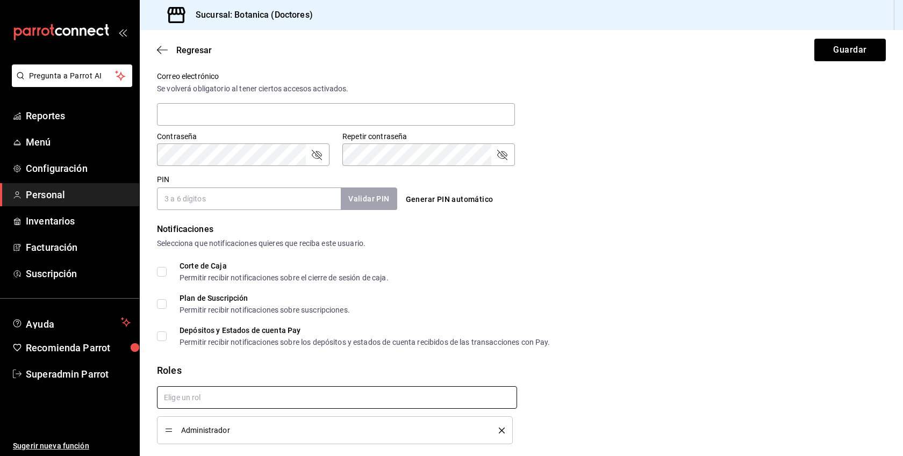
checkbox input "true"
click at [253, 196] on input "PIN" at bounding box center [249, 199] width 184 height 23
type input "1234"
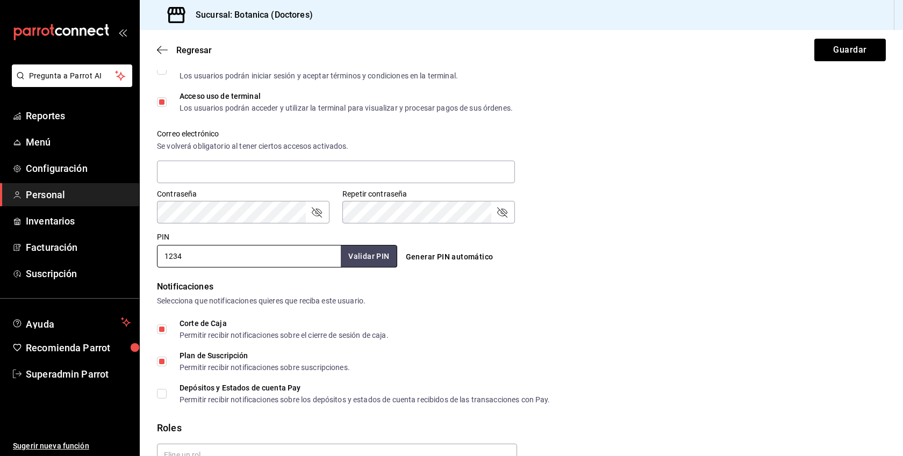
scroll to position [309, 0]
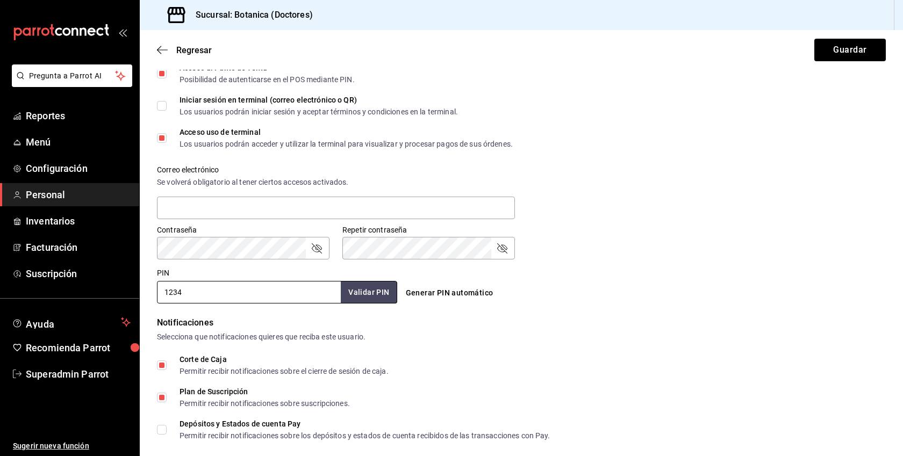
click at [253, 13] on h3 "Sucursal: Botanica (Doctores)" at bounding box center [250, 15] width 126 height 13
copy h3 "Botanica"
click at [313, 250] on icon "passwordField" at bounding box center [316, 248] width 13 height 13
click at [500, 251] on icon "passwordField" at bounding box center [502, 248] width 13 height 13
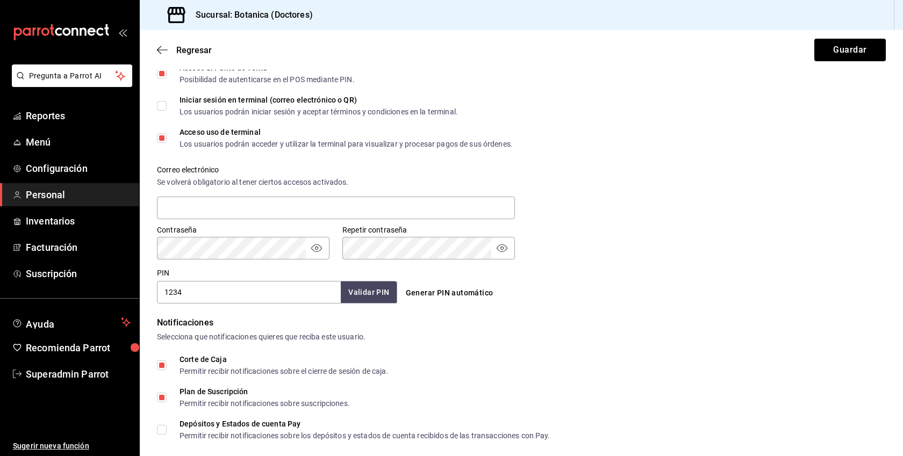
click at [328, 240] on div "Contraseña Contraseña Repetir contraseña Repetir contraseña" at bounding box center [515, 235] width 742 height 47
click at [255, 209] on input "text" at bounding box center [336, 208] width 358 height 23
paste input "[PERSON_NAME][EMAIL_ADDRESS][PERSON_NAME][DOMAIN_NAME]"
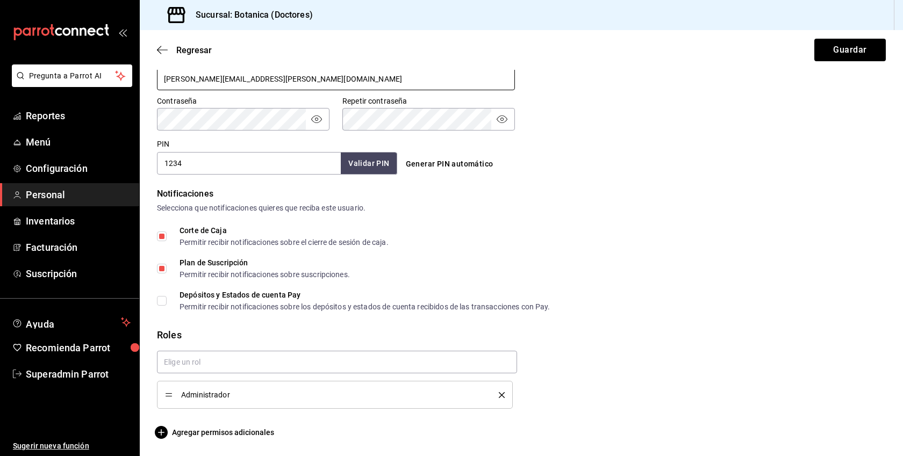
scroll to position [0, 0]
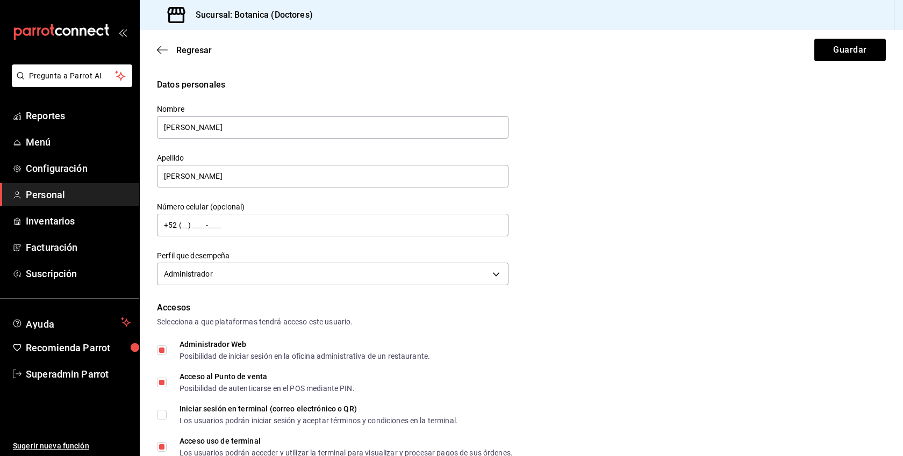
type input "[PERSON_NAME][EMAIL_ADDRESS][PERSON_NAME][DOMAIN_NAME]"
click at [868, 62] on div "Regresar Guardar" at bounding box center [521, 50] width 763 height 40
click at [855, 52] on button "Guardar" at bounding box center [849, 50] width 71 height 23
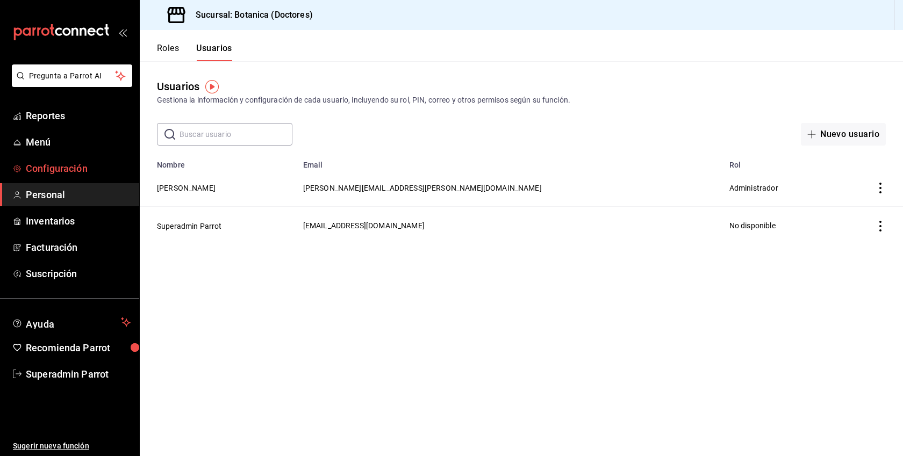
click at [65, 175] on span "Configuración" at bounding box center [78, 168] width 105 height 15
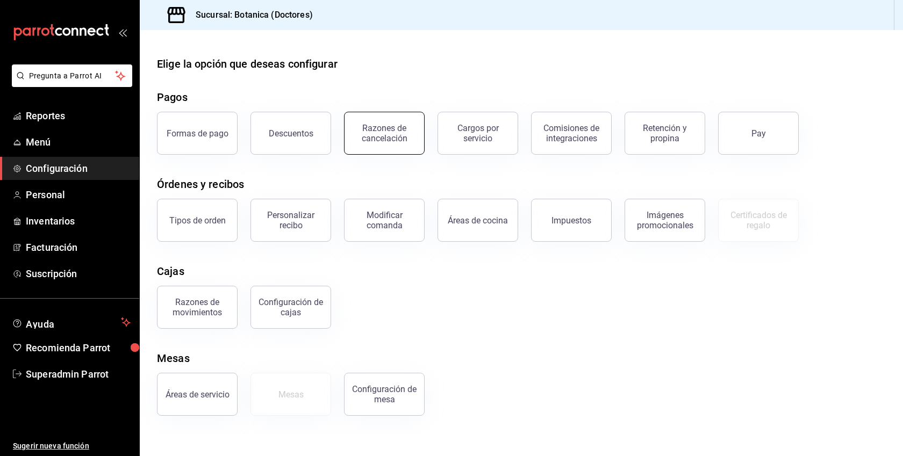
click at [379, 142] on div "Razones de cancelación" at bounding box center [384, 133] width 67 height 20
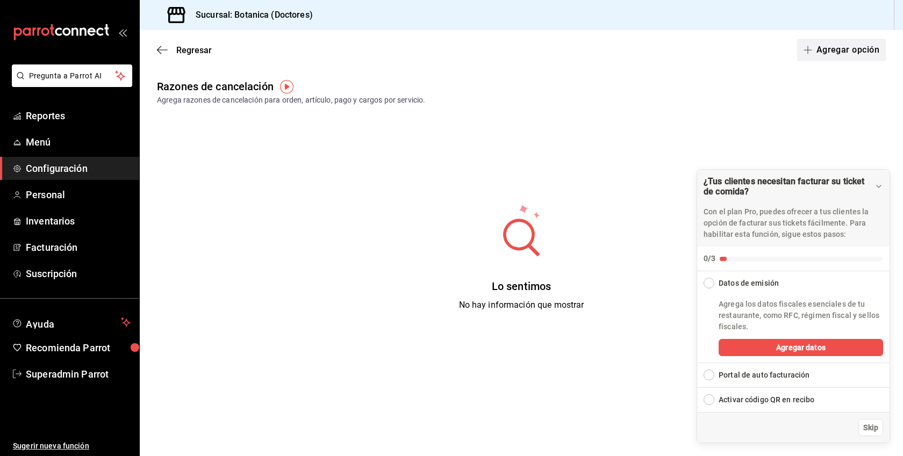
click at [815, 52] on span "button" at bounding box center [810, 50] width 13 height 9
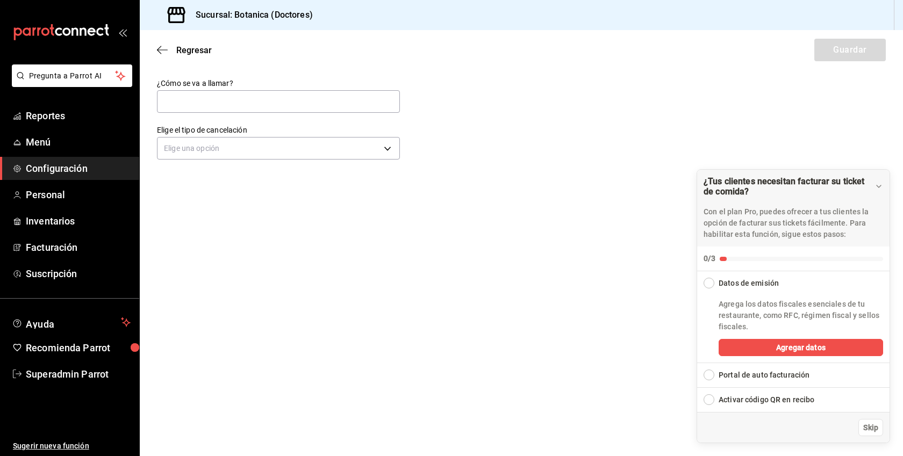
type input "a"
type input "Cancelacion de pago"
click at [330, 148] on body "Pregunta a Parrot AI Reportes Menú Configuración Personal Inventarios Facturaci…" at bounding box center [451, 228] width 903 height 456
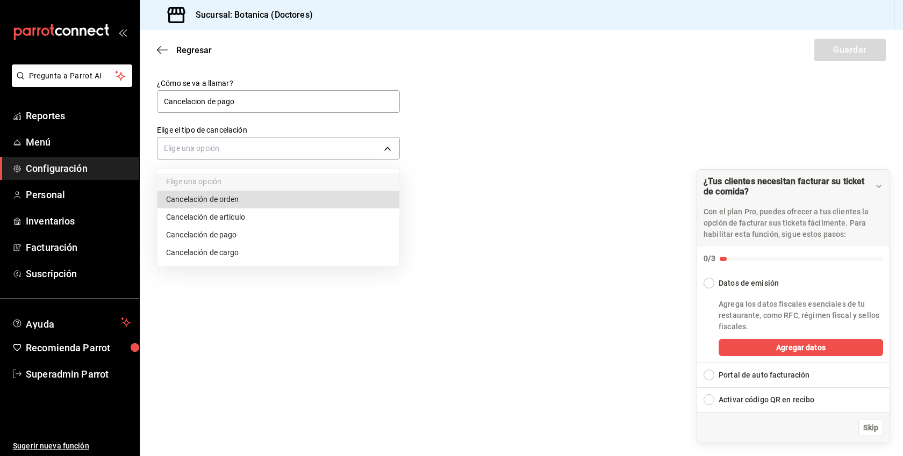
click at [219, 233] on li "Cancelación de pago" at bounding box center [279, 235] width 242 height 18
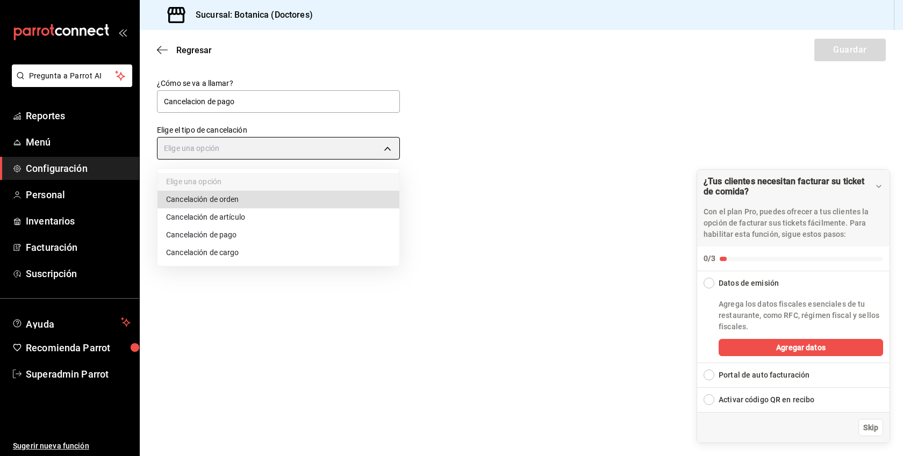
type input "ORDER_PAYMENT"
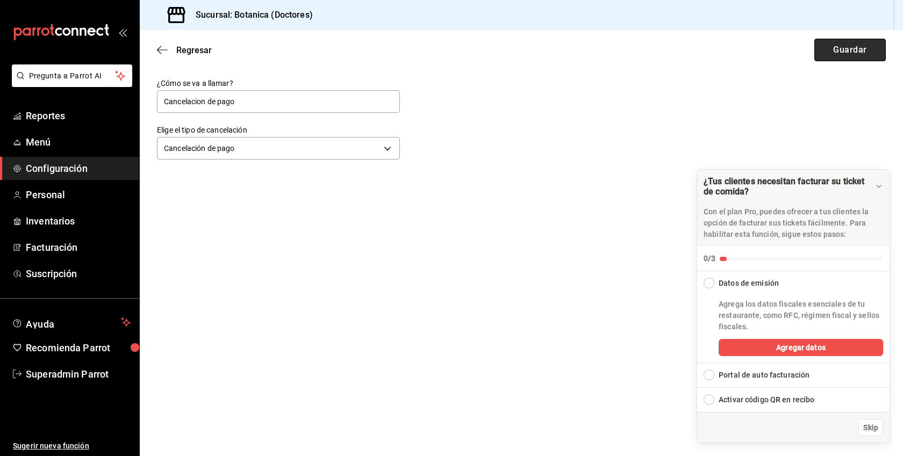
click at [836, 51] on button "Guardar" at bounding box center [849, 50] width 71 height 23
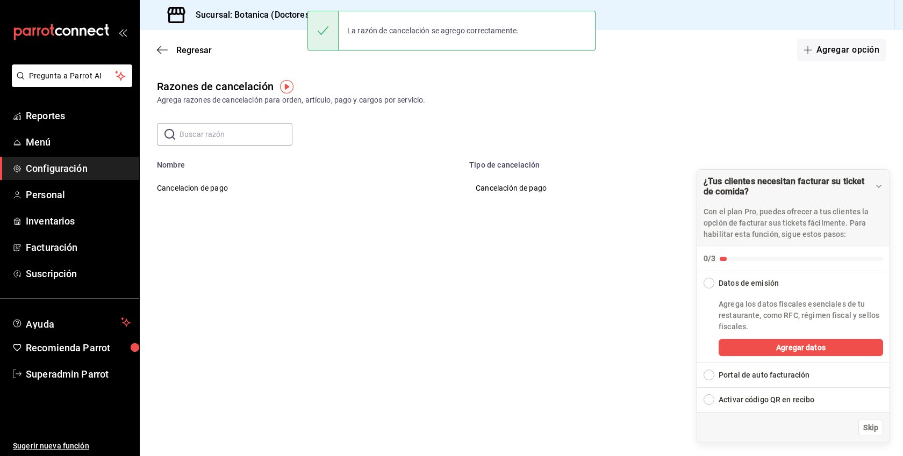
click at [836, 51] on button "Agregar opción" at bounding box center [841, 50] width 89 height 23
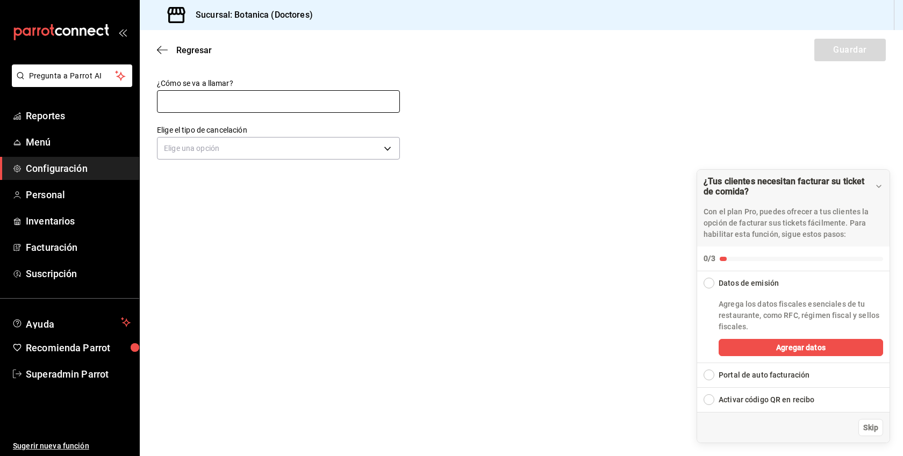
click at [314, 94] on input "text" at bounding box center [278, 101] width 243 height 23
type input "Cancelacion de articulo"
click at [259, 146] on body "Pregunta a Parrot AI Reportes Menú Configuración Personal Inventarios Facturaci…" at bounding box center [451, 228] width 903 height 456
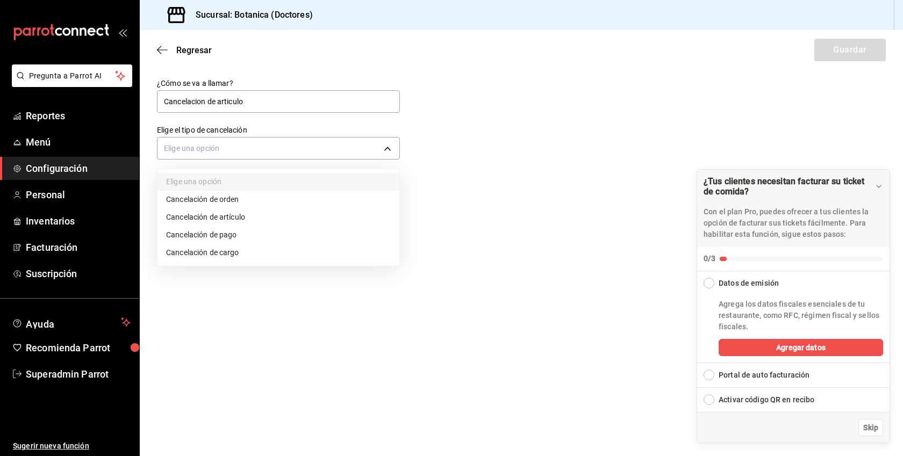
click at [226, 218] on li "Cancelación de artículo" at bounding box center [279, 218] width 242 height 18
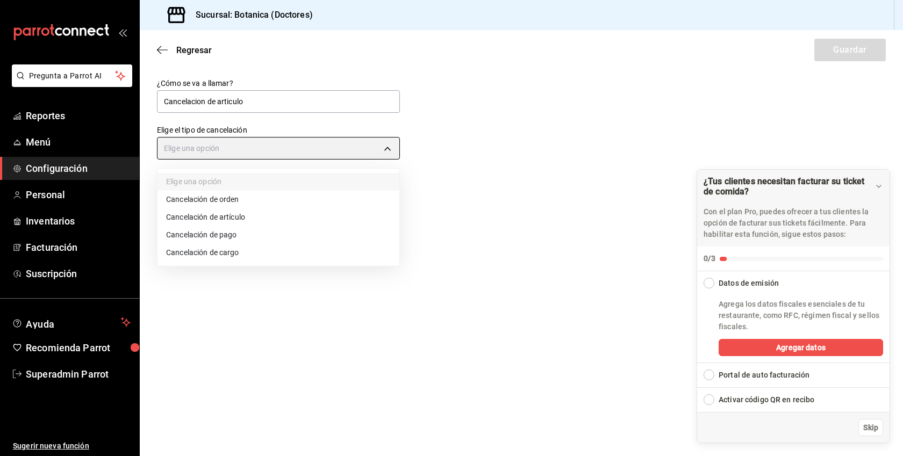
type input "ORDER_ITEM"
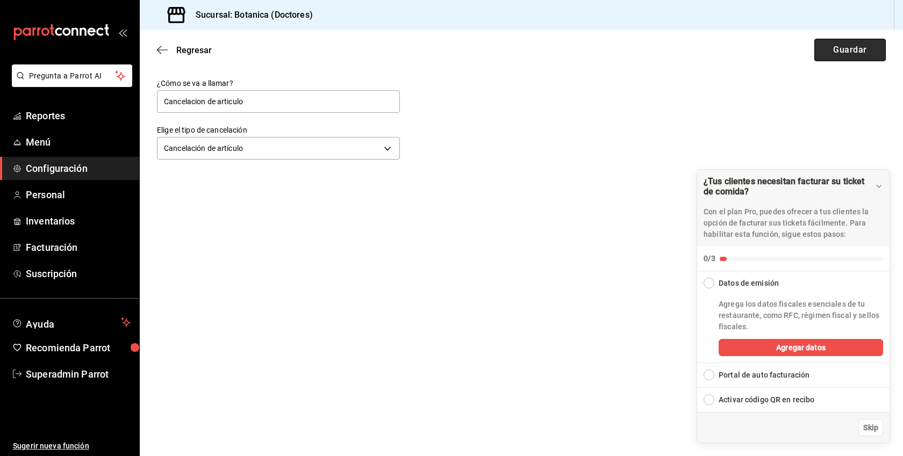
click at [820, 58] on button "Guardar" at bounding box center [849, 50] width 71 height 23
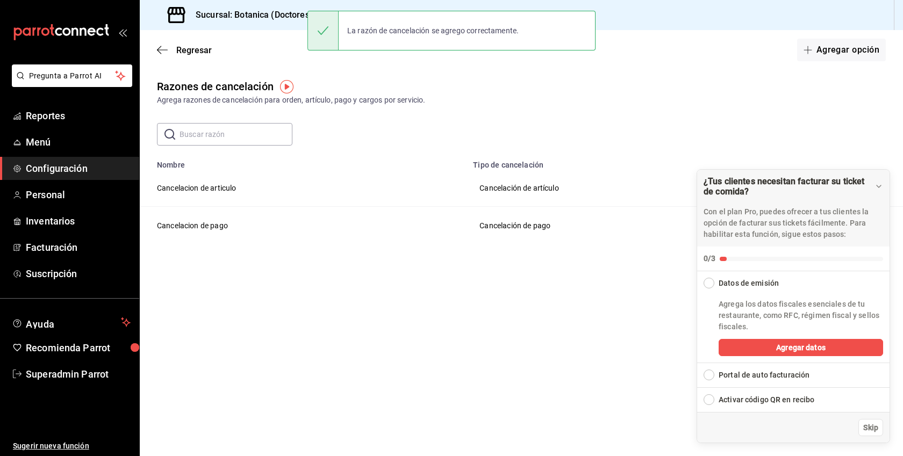
click at [820, 58] on button "Agregar opción" at bounding box center [841, 50] width 89 height 23
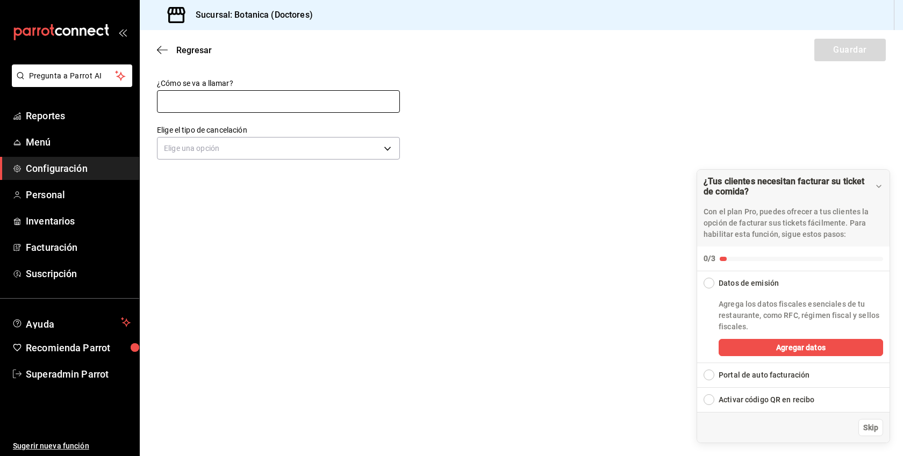
click at [270, 104] on input "text" at bounding box center [278, 101] width 243 height 23
type input "Cancelación de orden"
click at [263, 151] on body "Pregunta a Parrot AI Reportes Menú Configuración Personal Inventarios Facturaci…" at bounding box center [451, 228] width 903 height 456
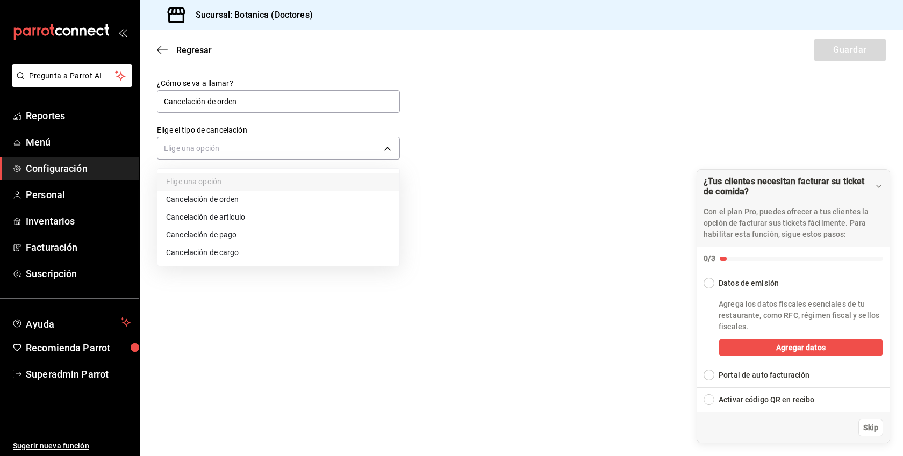
click at [233, 198] on li "Cancelación de orden" at bounding box center [279, 200] width 242 height 18
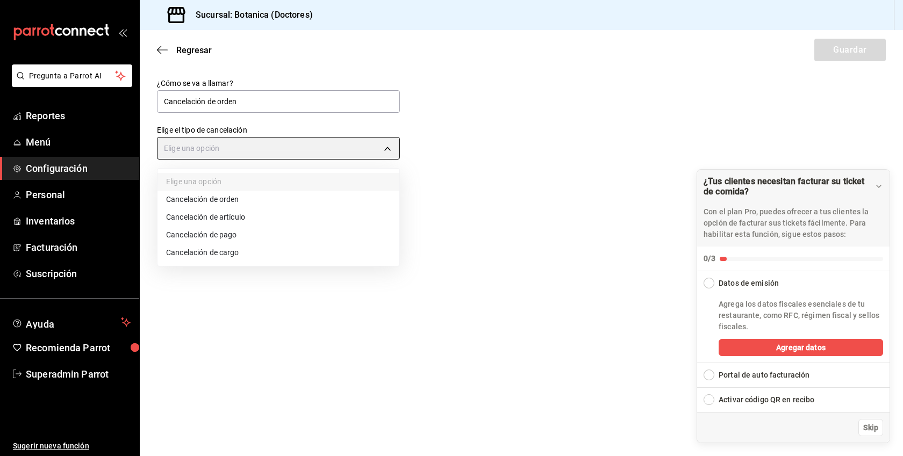
type input "ORDER"
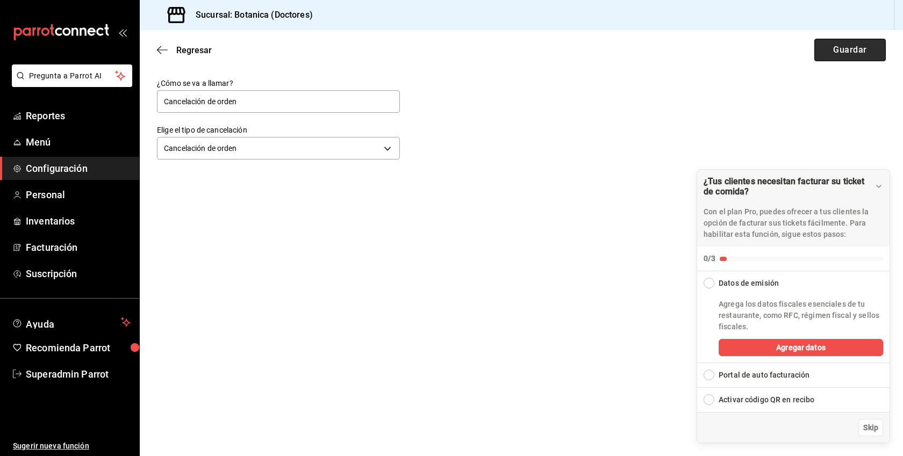
click at [843, 53] on button "Guardar" at bounding box center [849, 50] width 71 height 23
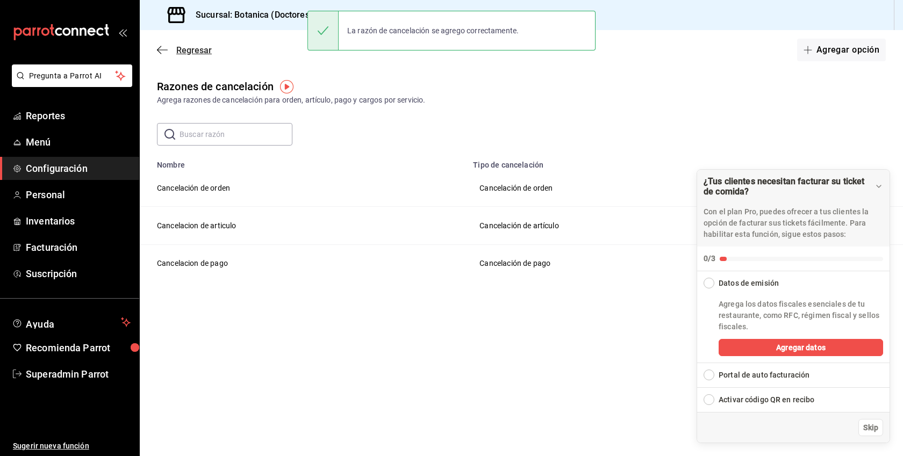
click at [188, 52] on span "Regresar" at bounding box center [193, 50] width 35 height 10
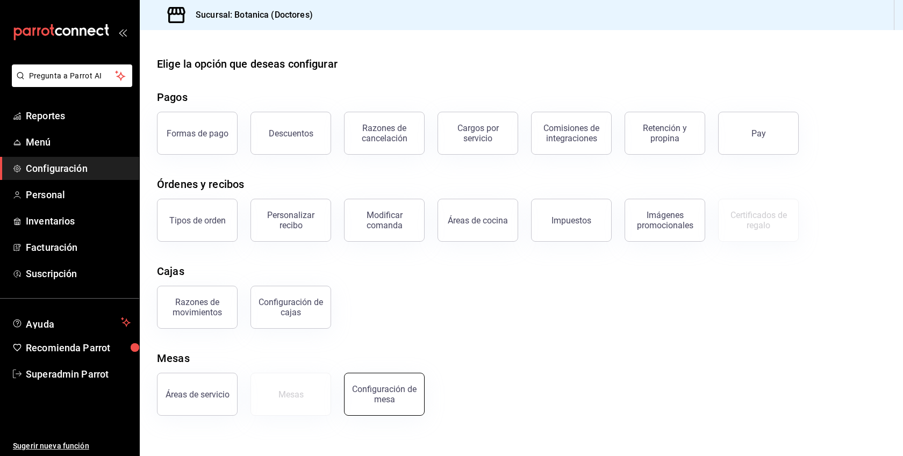
click at [396, 389] on div "Configuración de mesa" at bounding box center [384, 394] width 67 height 20
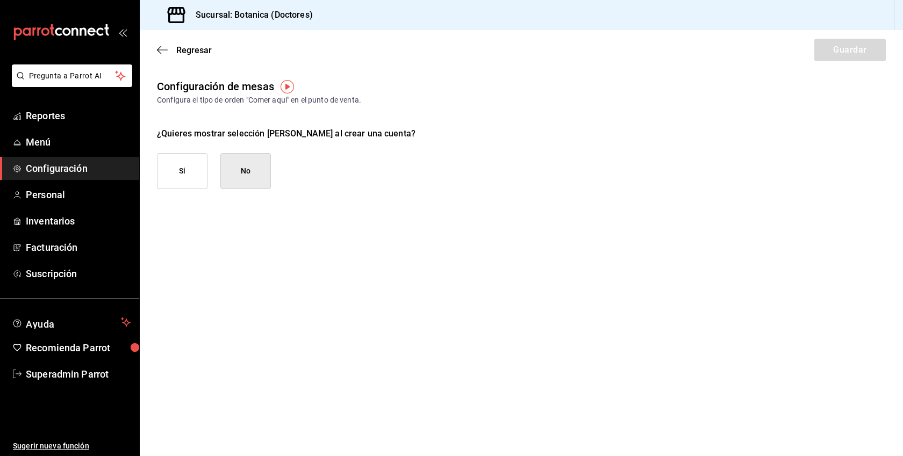
click at [187, 175] on button "Si" at bounding box center [182, 171] width 51 height 36
checkbox input "true"
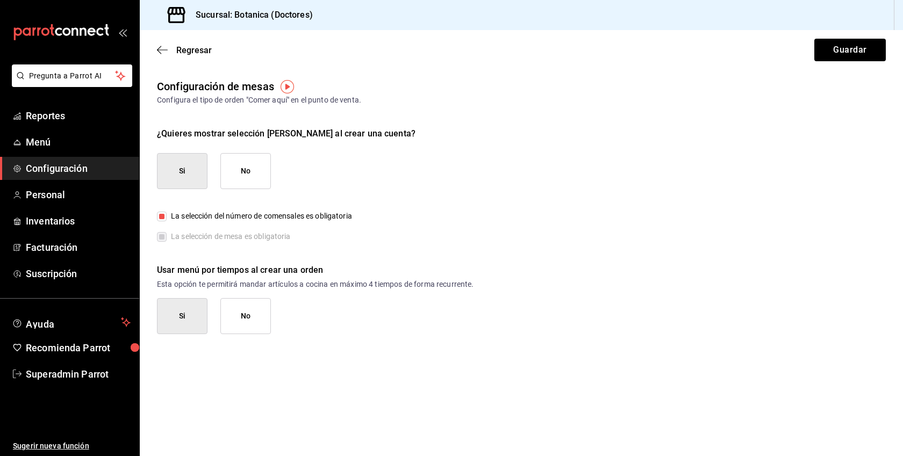
click at [248, 335] on main "Regresar Guardar Configuración de mesas Configura el tipo de orden "Comer aquí"…" at bounding box center [521, 243] width 763 height 426
click at [263, 307] on button "No" at bounding box center [245, 316] width 51 height 36
click at [849, 62] on div "Regresar Guardar" at bounding box center [521, 50] width 763 height 40
click at [849, 46] on button "Guardar" at bounding box center [849, 50] width 71 height 23
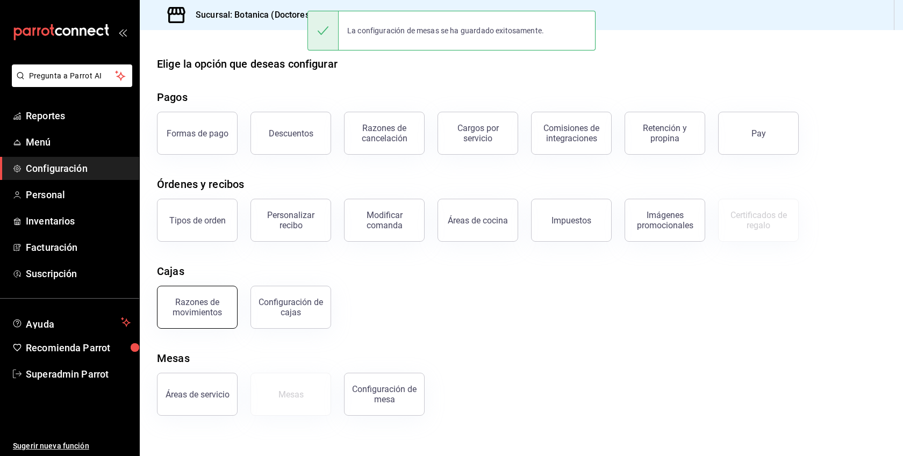
click at [201, 302] on div "Razones de movimientos" at bounding box center [197, 307] width 67 height 20
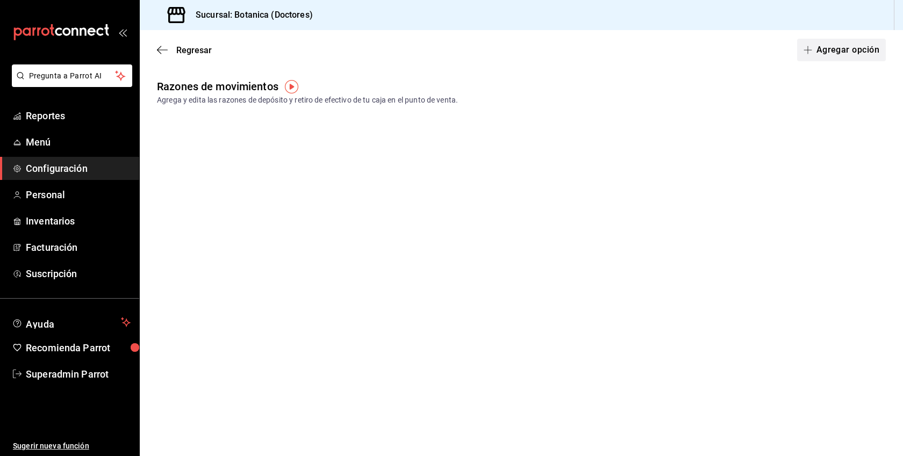
click at [841, 55] on button "Agregar opción" at bounding box center [841, 50] width 89 height 23
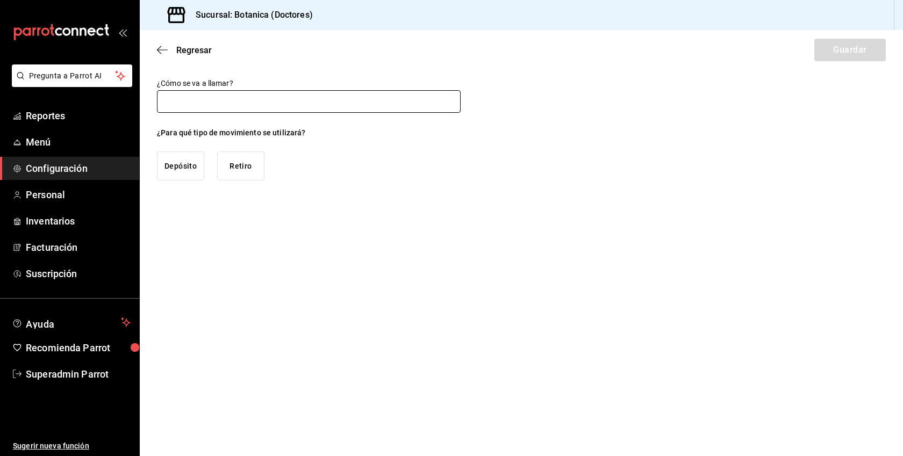
click at [256, 104] on input "text" at bounding box center [309, 101] width 304 height 23
type input "Deposito"
click at [176, 169] on button "Depósito" at bounding box center [180, 166] width 47 height 29
click at [864, 41] on button "Guardar" at bounding box center [849, 50] width 71 height 23
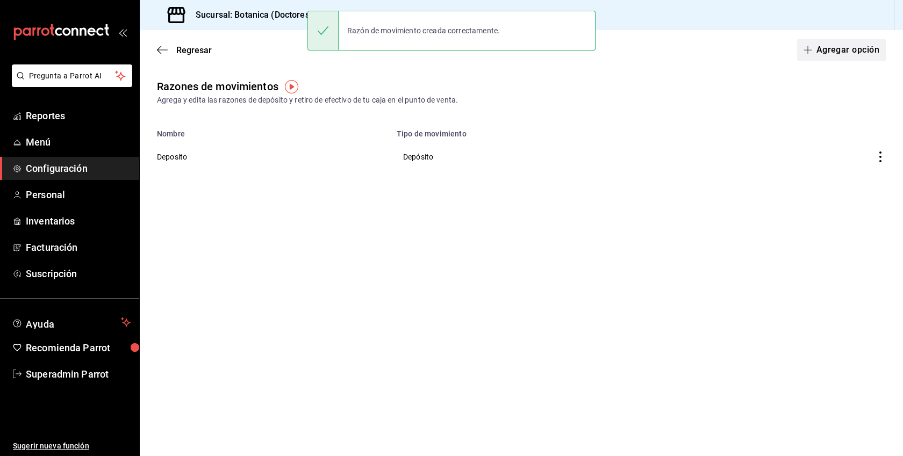
click at [837, 54] on button "Agregar opción" at bounding box center [841, 50] width 89 height 23
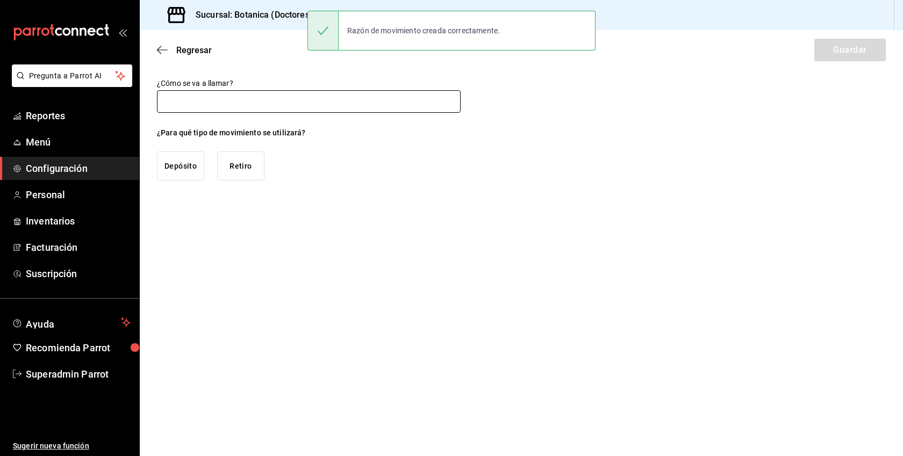
click at [219, 104] on input "text" at bounding box center [309, 101] width 304 height 23
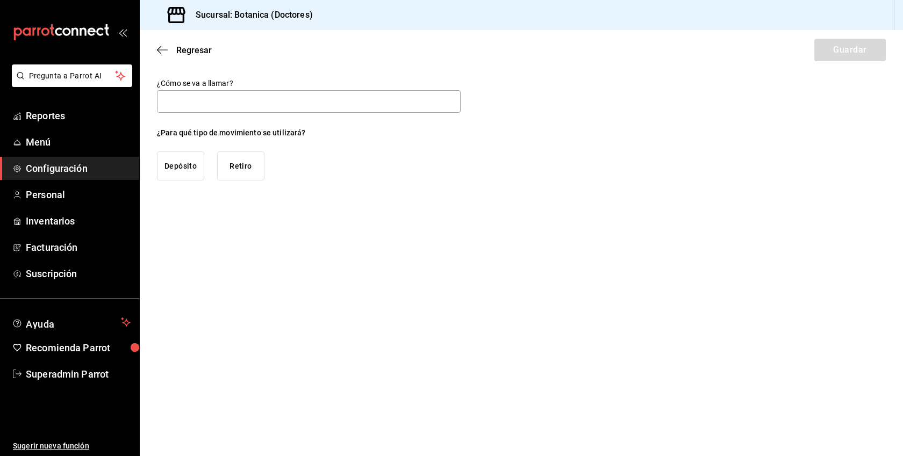
type input "Retiro"
click at [239, 169] on button "Retiro" at bounding box center [240, 166] width 47 height 29
click at [850, 51] on button "Guardar" at bounding box center [849, 50] width 71 height 23
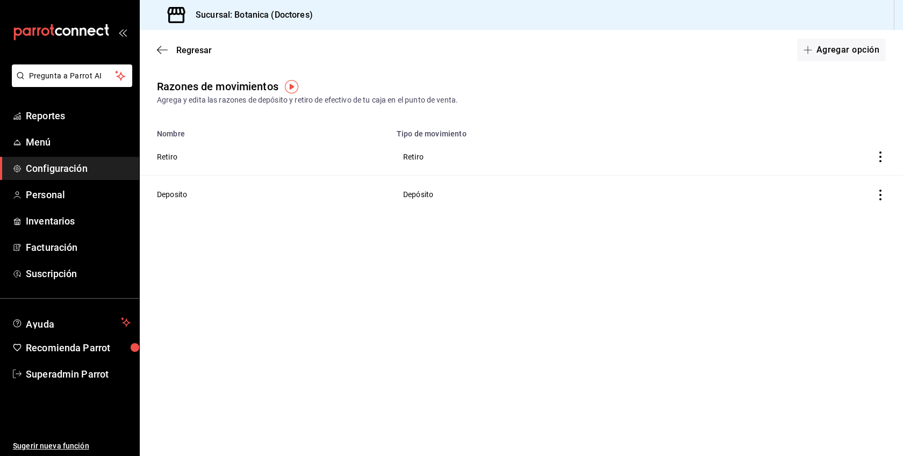
click at [44, 168] on span "Configuración" at bounding box center [78, 168] width 105 height 15
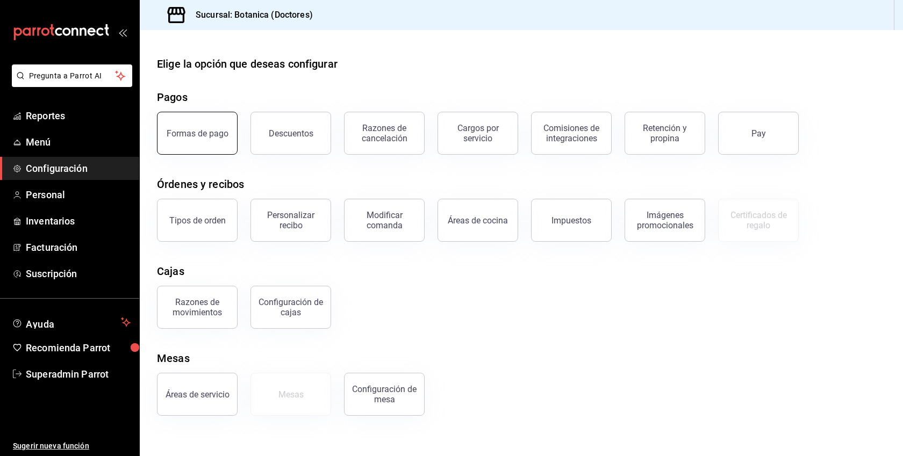
click at [189, 141] on button "Formas de pago" at bounding box center [197, 133] width 81 height 43
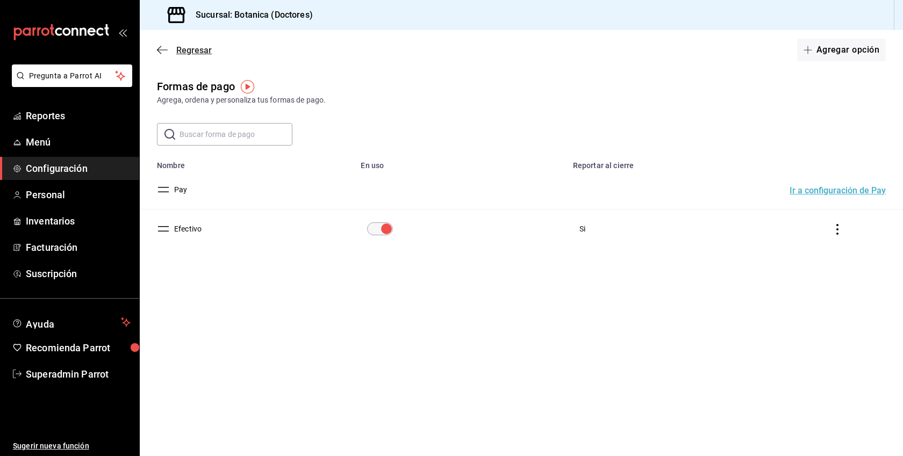
click at [184, 46] on span "Regresar" at bounding box center [193, 50] width 35 height 10
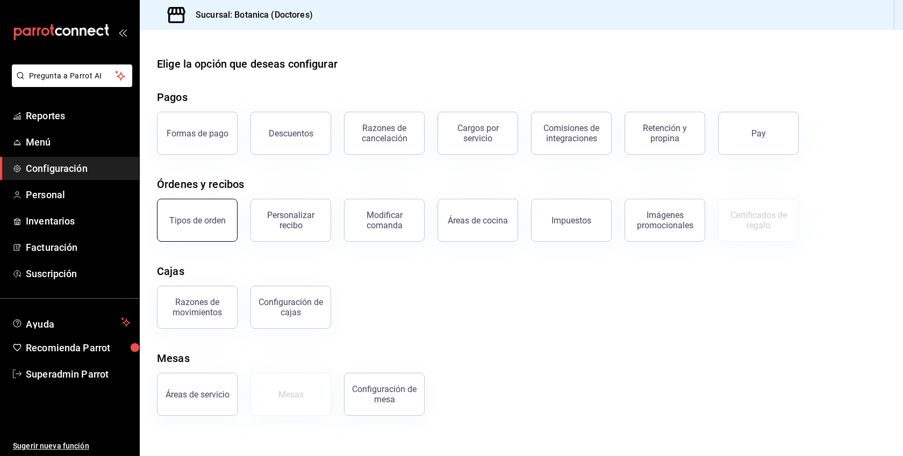
click at [198, 219] on div "Tipos de orden" at bounding box center [197, 221] width 56 height 10
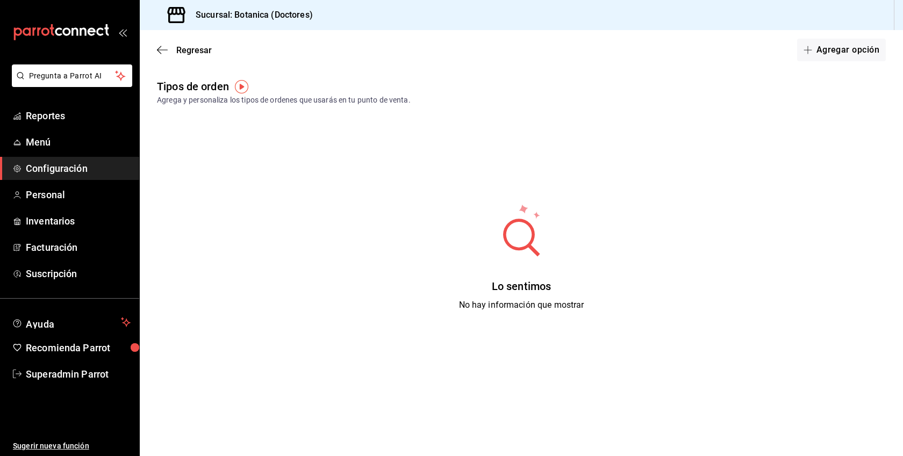
click at [837, 65] on div "Regresar Agregar opción" at bounding box center [521, 50] width 763 height 40
click at [836, 59] on button "Agregar opción" at bounding box center [841, 50] width 89 height 23
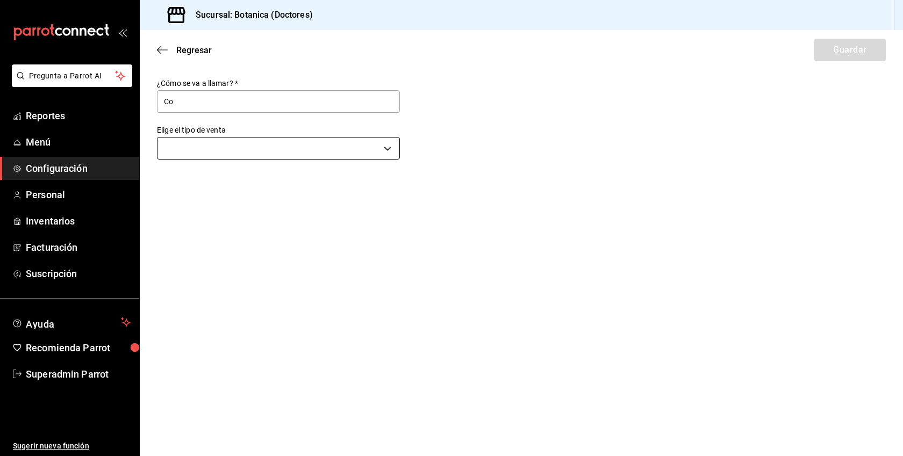
type input "Comer aquí"
click at [227, 152] on body "Pregunta a Parrot AI Reportes Menú Configuración Personal Inventarios Facturaci…" at bounding box center [451, 228] width 903 height 456
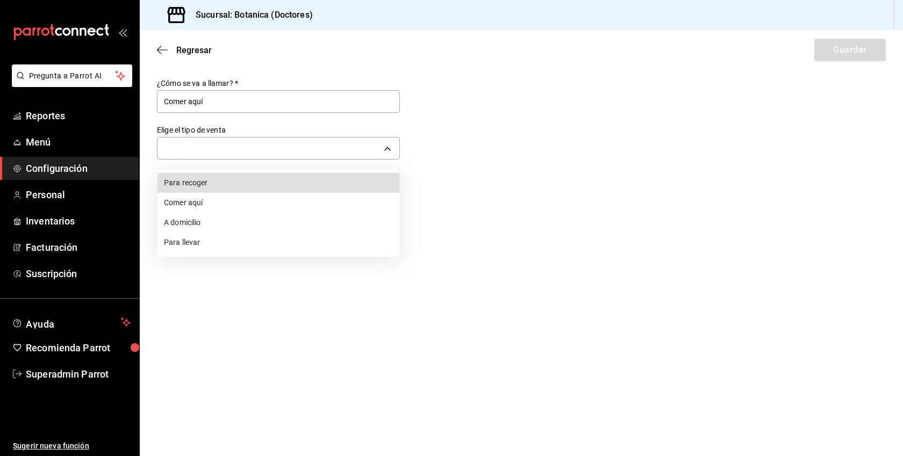
click at [191, 210] on li "Comer aquí" at bounding box center [279, 203] width 242 height 20
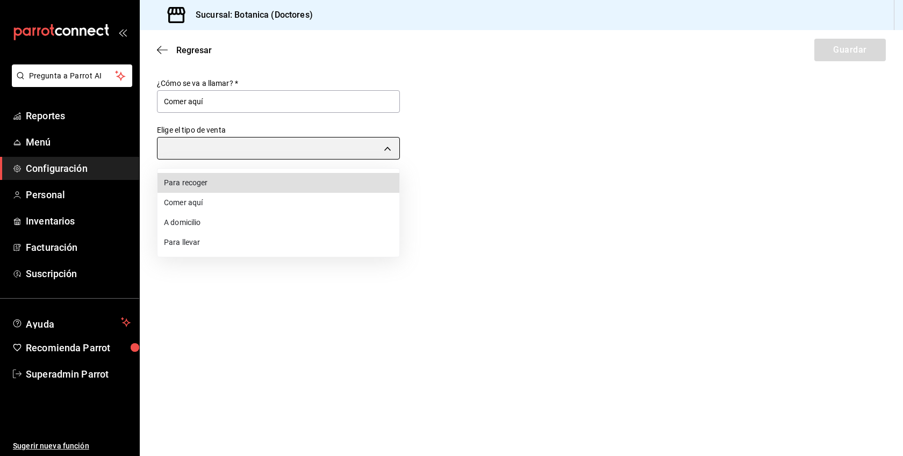
type input "DINE_IN"
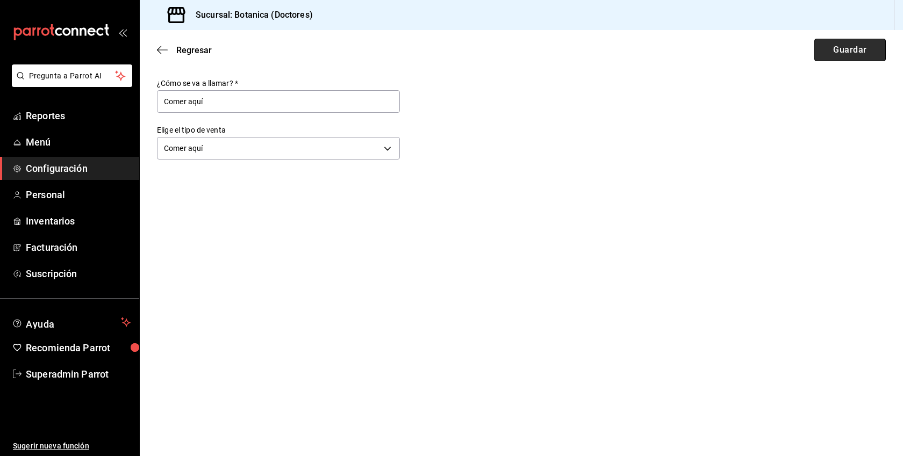
click at [869, 47] on button "Guardar" at bounding box center [849, 50] width 71 height 23
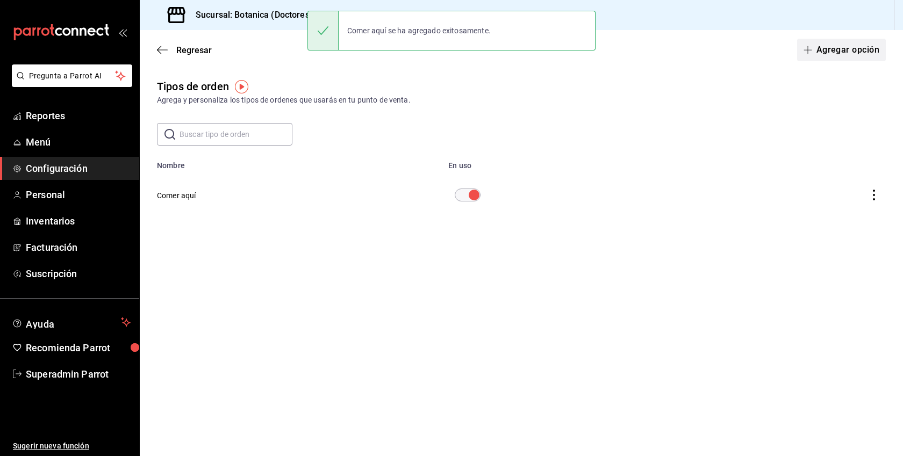
click at [850, 39] on button "Agregar opción" at bounding box center [841, 50] width 89 height 23
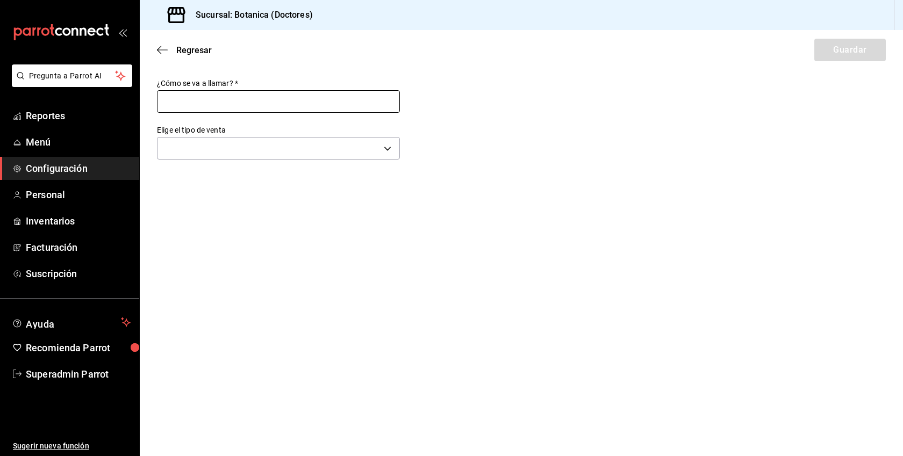
click at [303, 104] on input "text" at bounding box center [278, 101] width 243 height 23
type input "Para llevar"
click at [254, 146] on body "Pregunta a Parrot AI Reportes Menú Configuración Personal Inventarios Facturaci…" at bounding box center [451, 228] width 903 height 456
click at [175, 251] on li "Para llevar" at bounding box center [279, 243] width 242 height 20
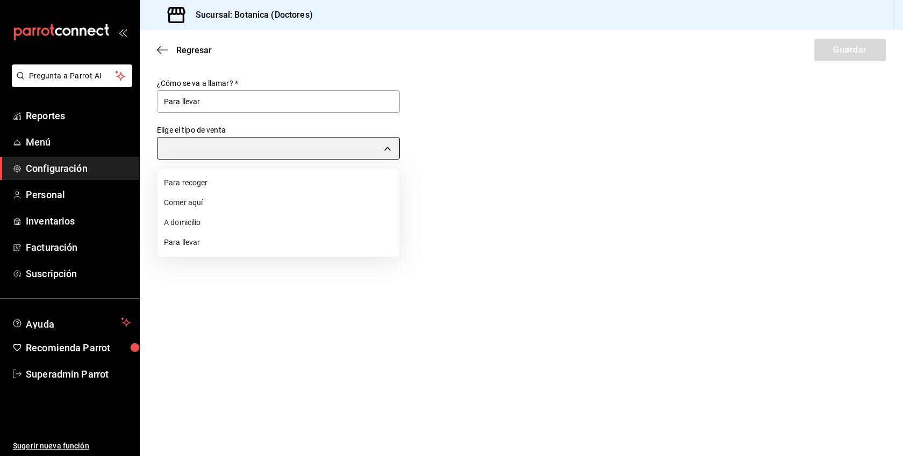
type input "TAKE_OUT"
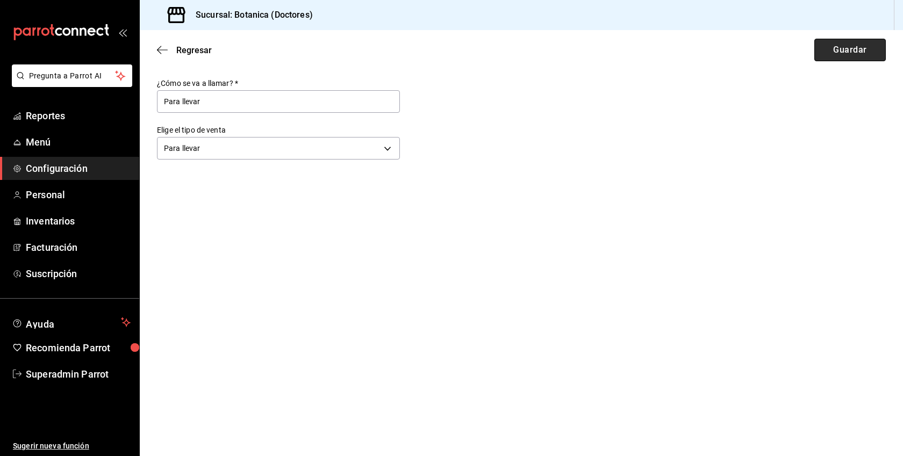
click at [832, 53] on button "Guardar" at bounding box center [849, 50] width 71 height 23
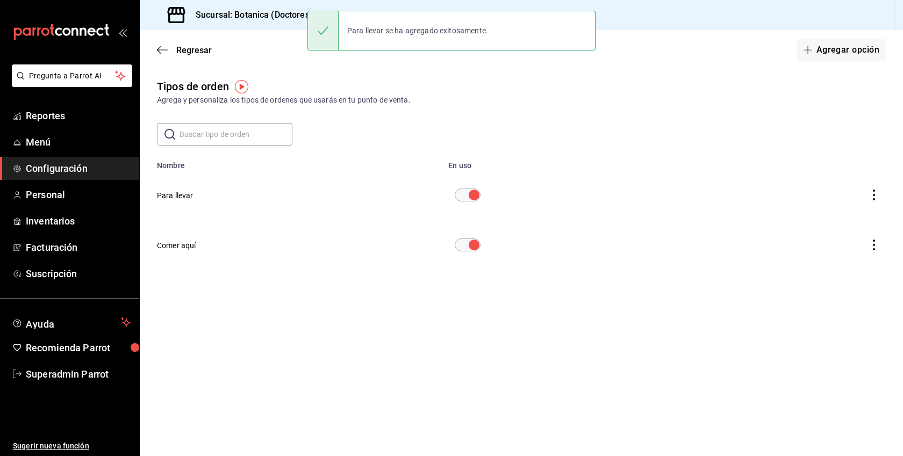
click at [832, 53] on button "Agregar opción" at bounding box center [841, 50] width 89 height 23
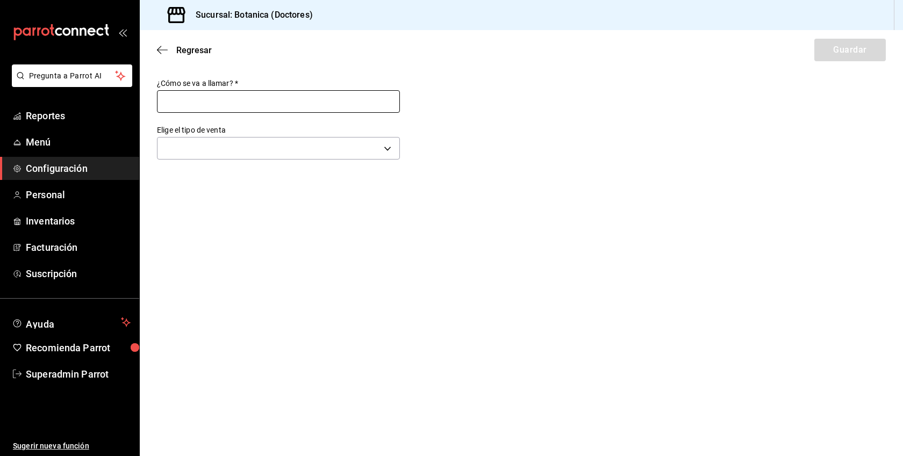
click at [277, 107] on input "text" at bounding box center [278, 101] width 243 height 23
type input "Para recoger"
click at [240, 147] on body "Pregunta a Parrot AI Reportes Menú Configuración Personal Inventarios Facturaci…" at bounding box center [451, 228] width 903 height 456
click at [194, 183] on li "Para recoger" at bounding box center [279, 183] width 242 height 20
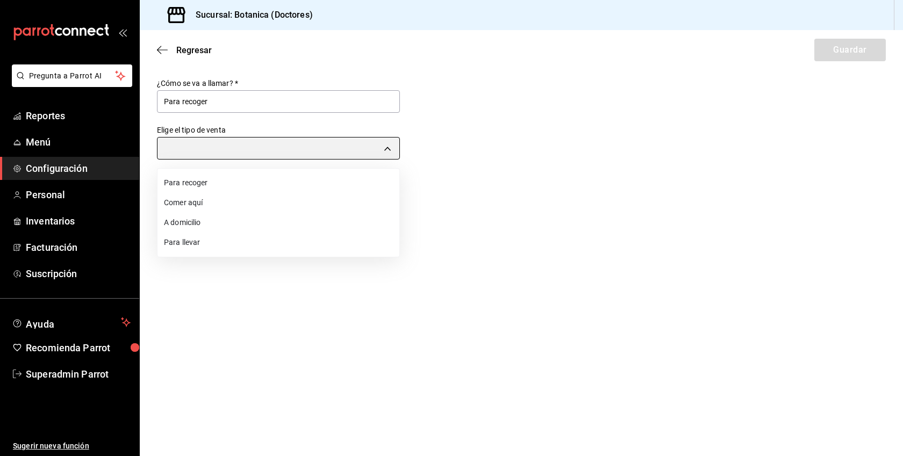
type input "PICK_UP"
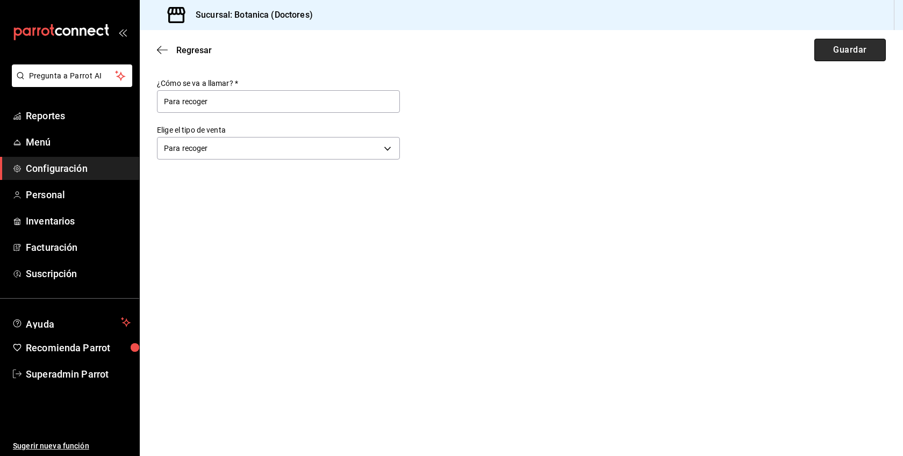
click at [843, 56] on button "Guardar" at bounding box center [849, 50] width 71 height 23
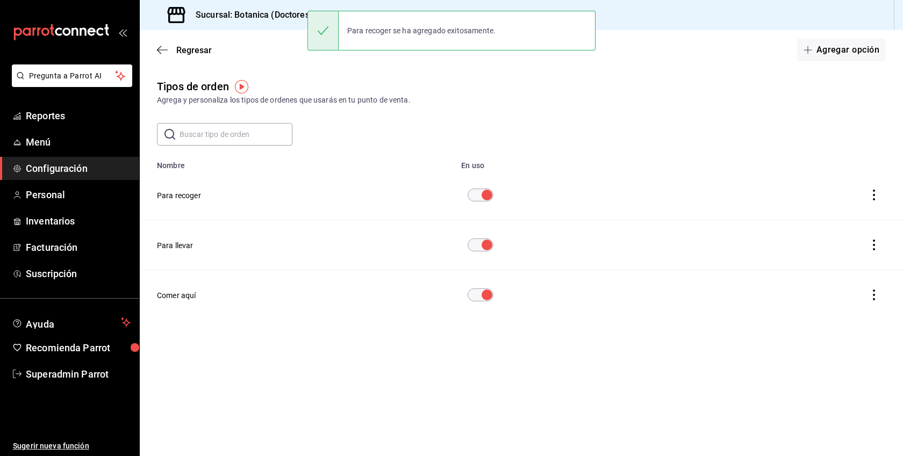
click at [84, 168] on span "Configuración" at bounding box center [78, 168] width 105 height 15
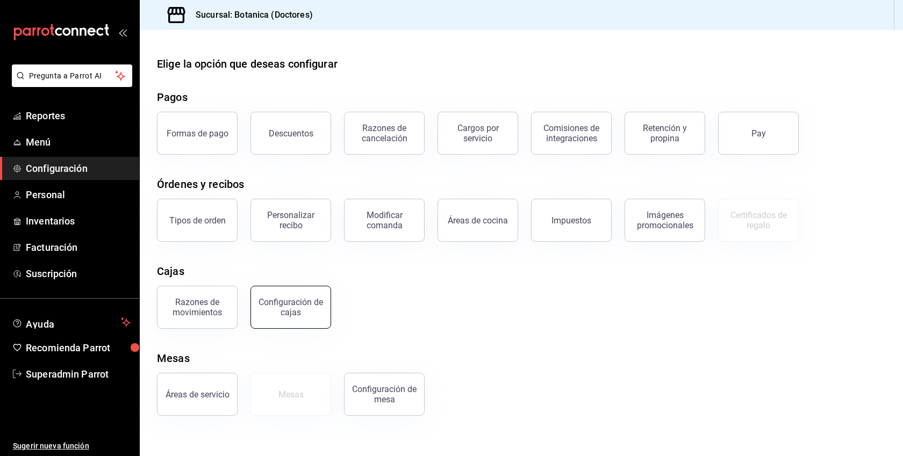
click at [291, 292] on button "Configuración de cajas" at bounding box center [290, 307] width 81 height 43
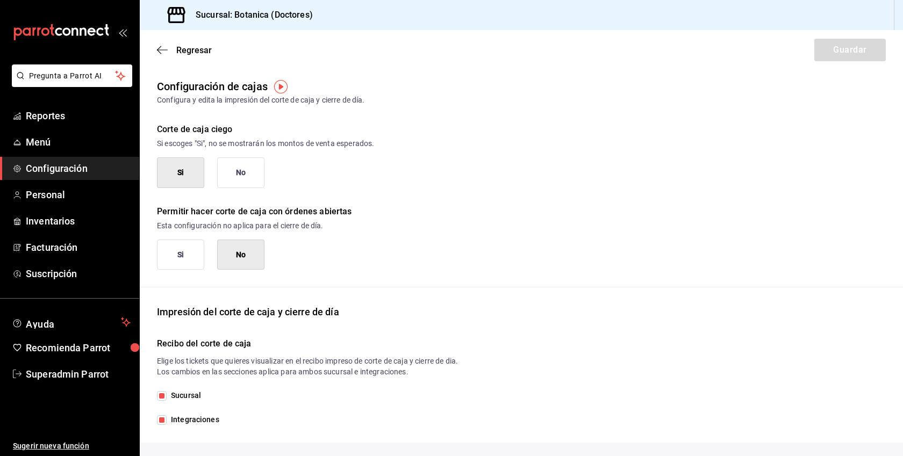
click at [257, 181] on button "No" at bounding box center [240, 173] width 47 height 31
click at [196, 252] on button "Si" at bounding box center [180, 255] width 47 height 31
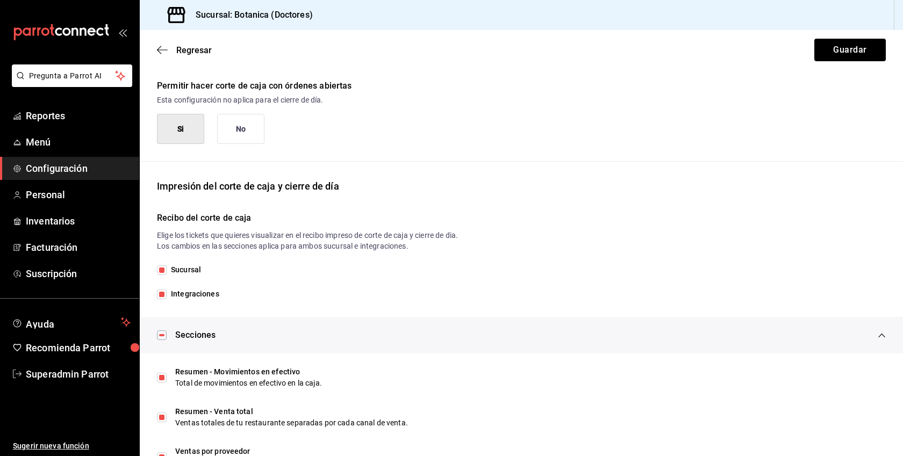
scroll to position [210, 0]
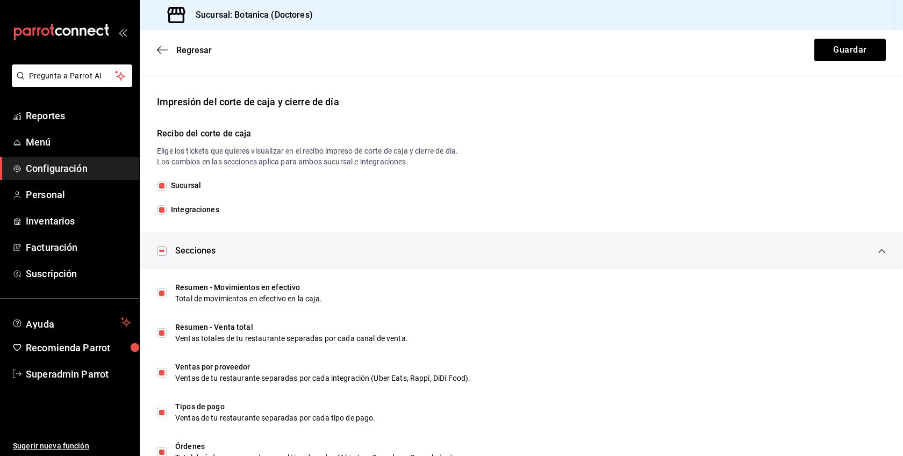
click at [211, 210] on span "Integraciones" at bounding box center [193, 209] width 53 height 11
click at [167, 210] on input "Integraciones" at bounding box center [162, 210] width 10 height 10
checkbox input "false"
click at [849, 51] on button "Guardar" at bounding box center [849, 50] width 71 height 23
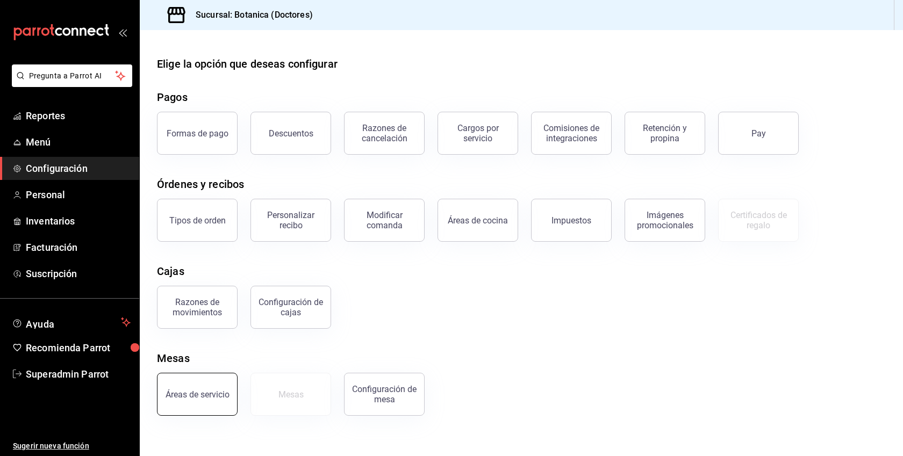
click at [219, 384] on button "Áreas de servicio" at bounding box center [197, 394] width 81 height 43
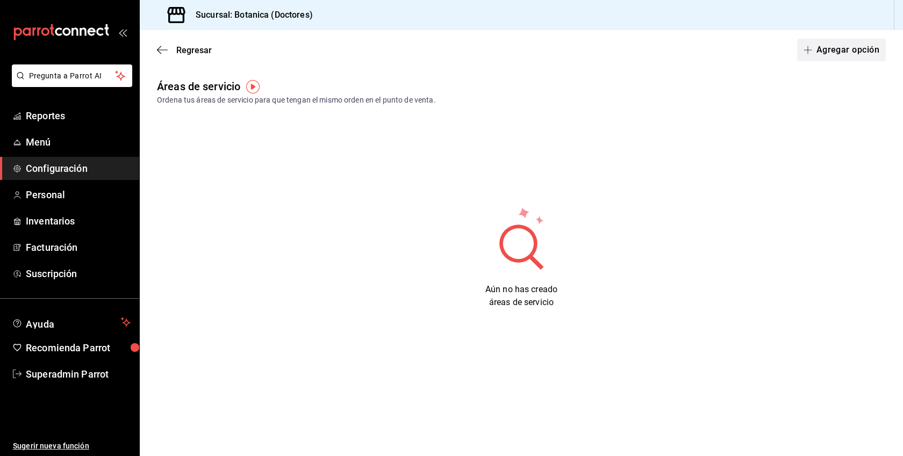
click at [841, 49] on button "Agregar opción" at bounding box center [841, 50] width 89 height 23
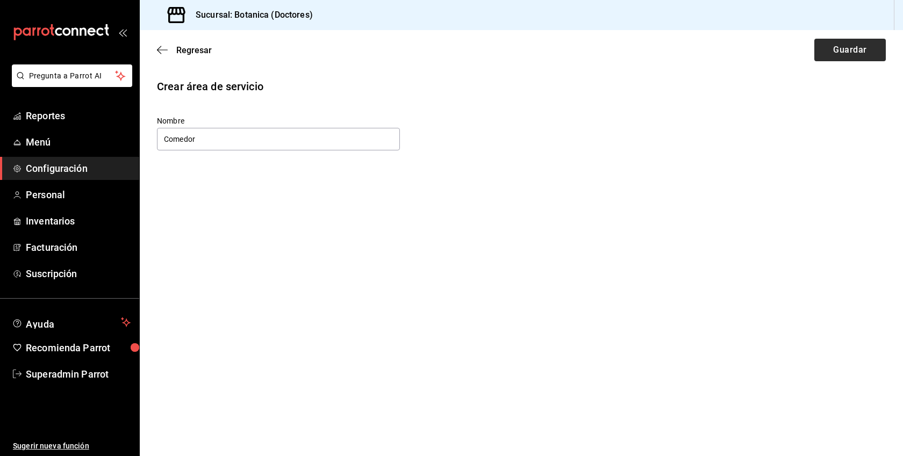
type input "Comedor"
click at [857, 53] on button "Guardar" at bounding box center [849, 50] width 71 height 23
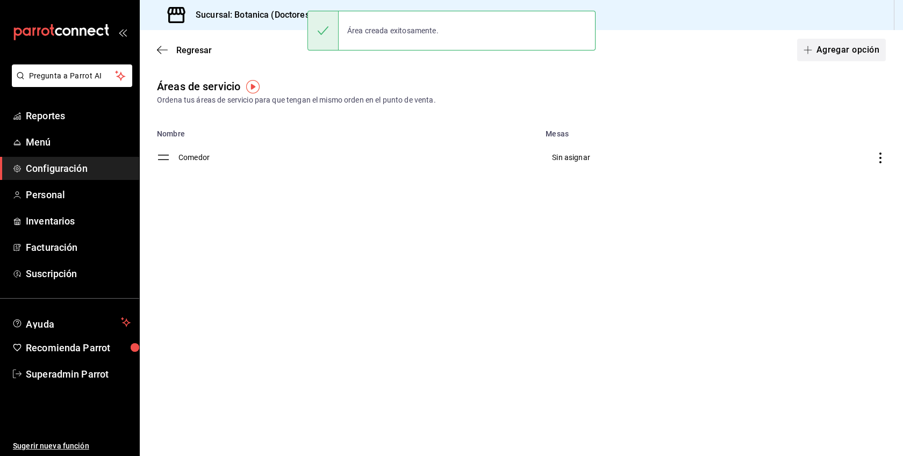
click at [837, 48] on button "Agregar opción" at bounding box center [841, 50] width 89 height 23
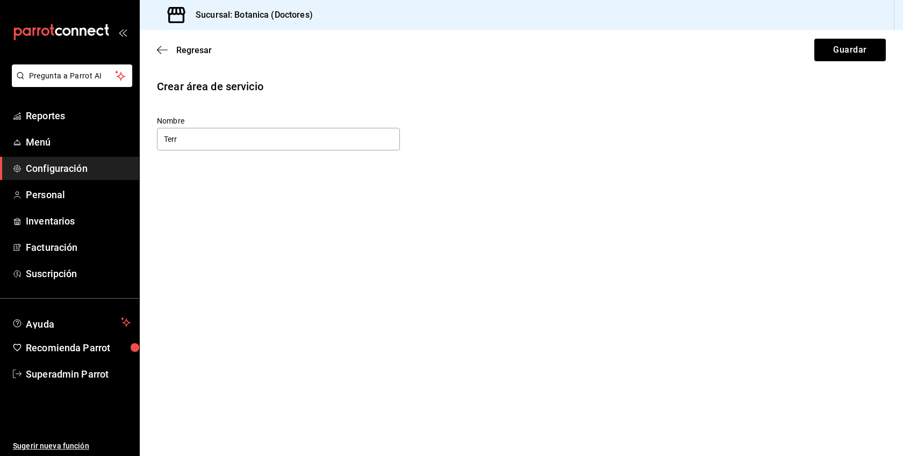
type input "Terraza"
click at [841, 49] on button "Guardar" at bounding box center [849, 50] width 71 height 23
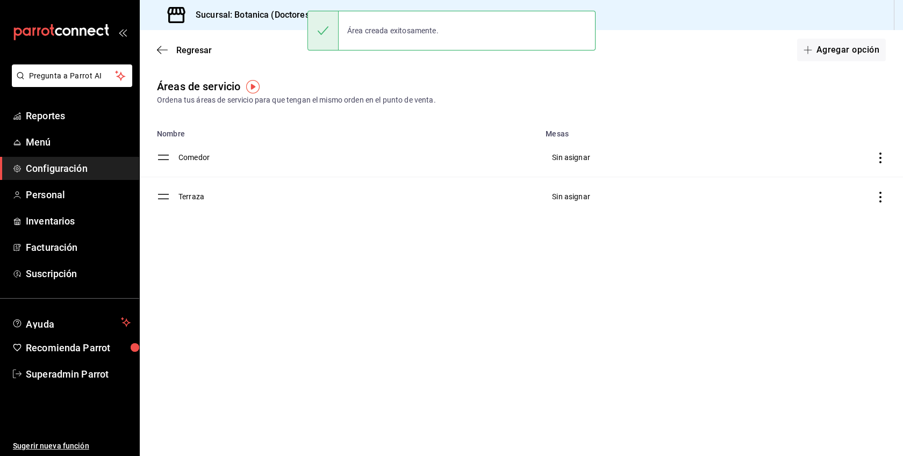
click at [841, 49] on button "Agregar opción" at bounding box center [841, 50] width 89 height 23
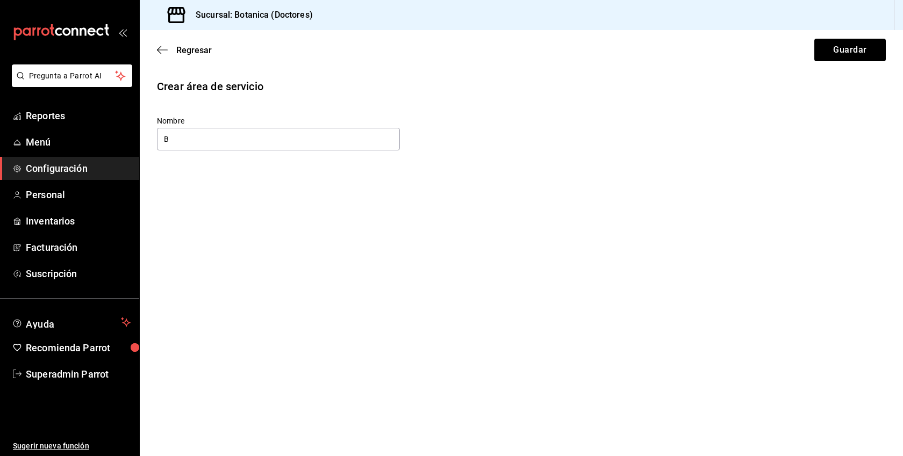
type input "Barra"
click at [820, 54] on button "Guardar" at bounding box center [849, 50] width 71 height 23
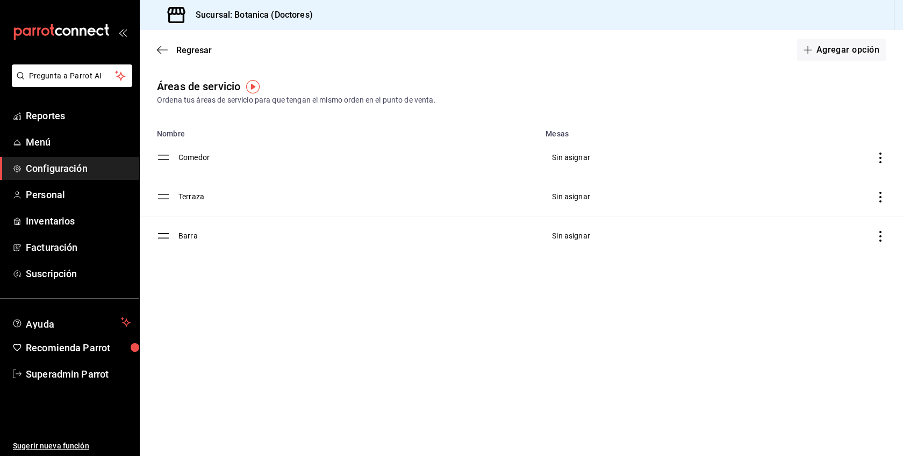
click at [65, 167] on span "Configuración" at bounding box center [78, 168] width 105 height 15
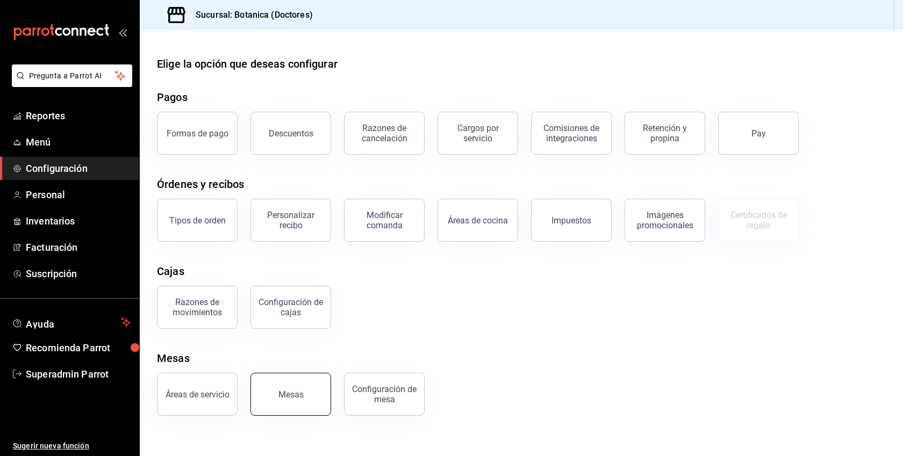
click at [295, 388] on button "Mesas" at bounding box center [290, 394] width 81 height 43
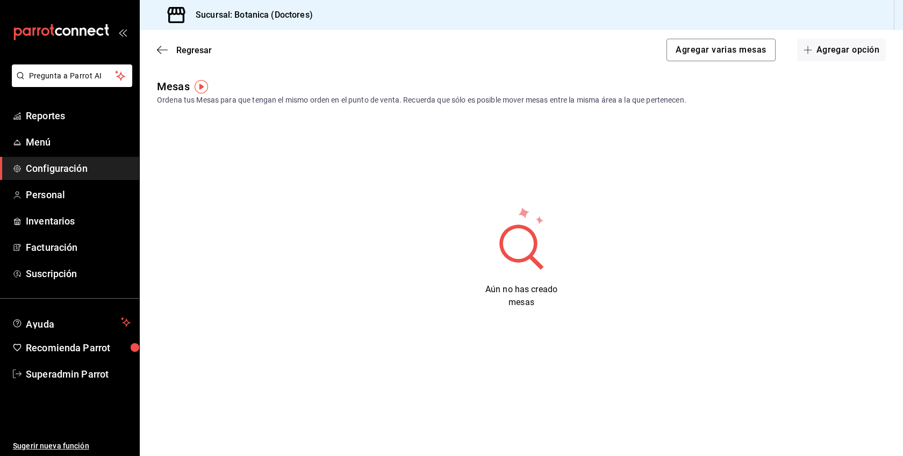
click at [863, 48] on button "Agregar opción" at bounding box center [841, 50] width 89 height 23
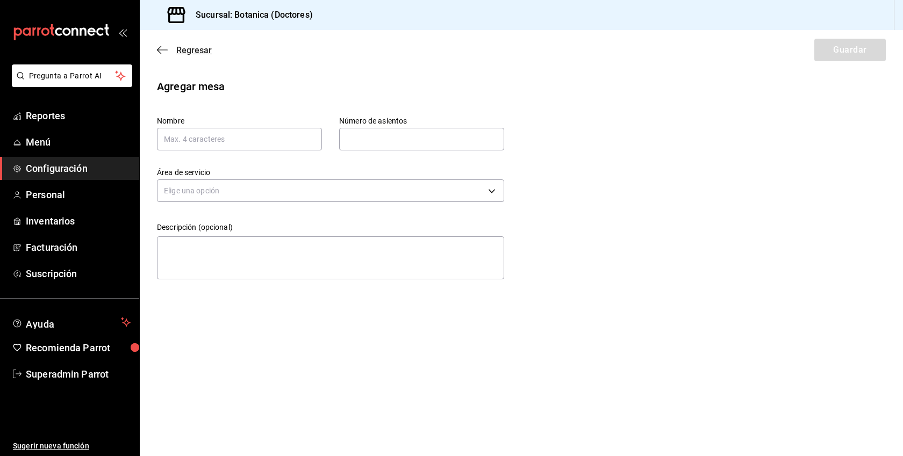
click at [190, 47] on span "Regresar" at bounding box center [193, 50] width 35 height 10
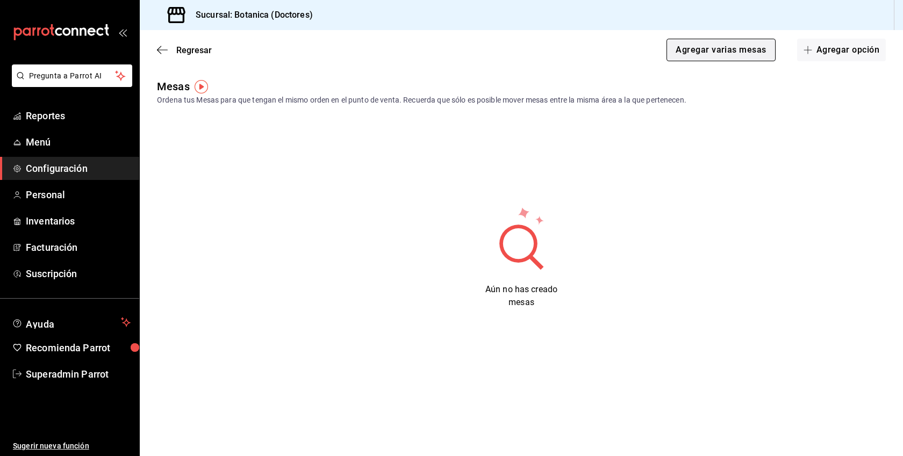
click at [733, 53] on button "Agregar varias mesas" at bounding box center [721, 50] width 109 height 23
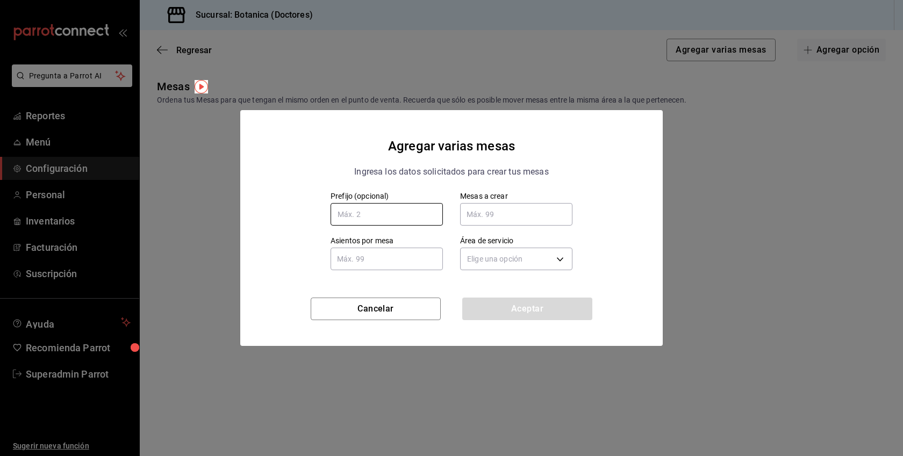
click at [378, 218] on input "text" at bounding box center [387, 214] width 112 height 23
type input "M"
click at [516, 209] on input "text" at bounding box center [516, 215] width 112 height 22
type input "10"
click at [426, 262] on input "text" at bounding box center [387, 259] width 112 height 22
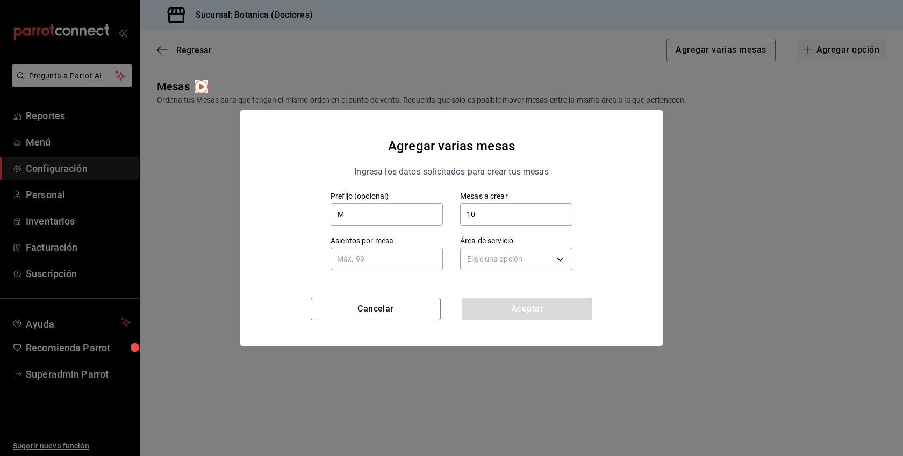
type input "5"
click at [501, 266] on body "Pregunta a Parrot AI Reportes Menú Configuración Personal Inventarios Facturaci…" at bounding box center [451, 228] width 903 height 456
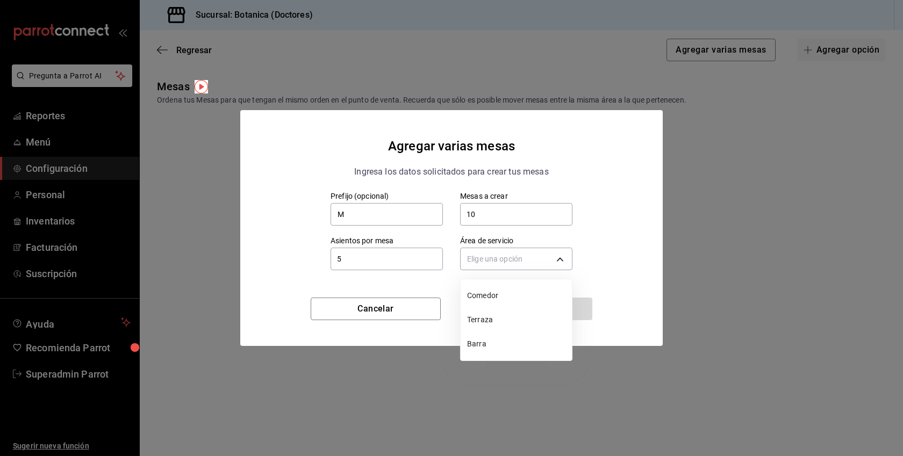
click at [483, 302] on li "Comedor" at bounding box center [516, 296] width 111 height 24
type input "41872bdd-4093-432e-9a14-52c72a554cdc"
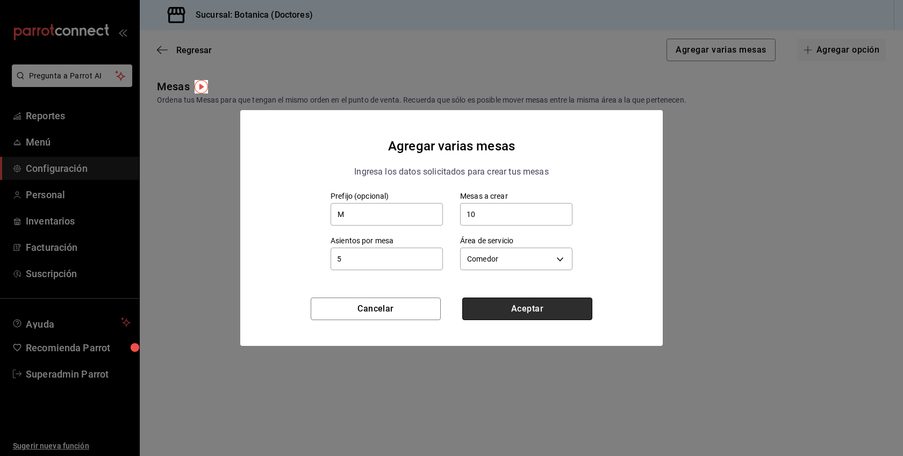
click at [531, 310] on button "Aceptar" at bounding box center [527, 309] width 130 height 23
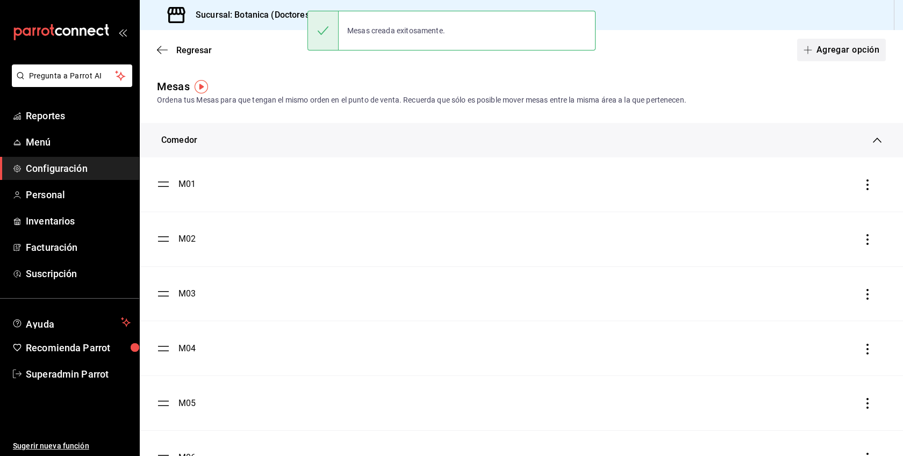
click at [844, 56] on button "Agregar opción" at bounding box center [841, 50] width 89 height 23
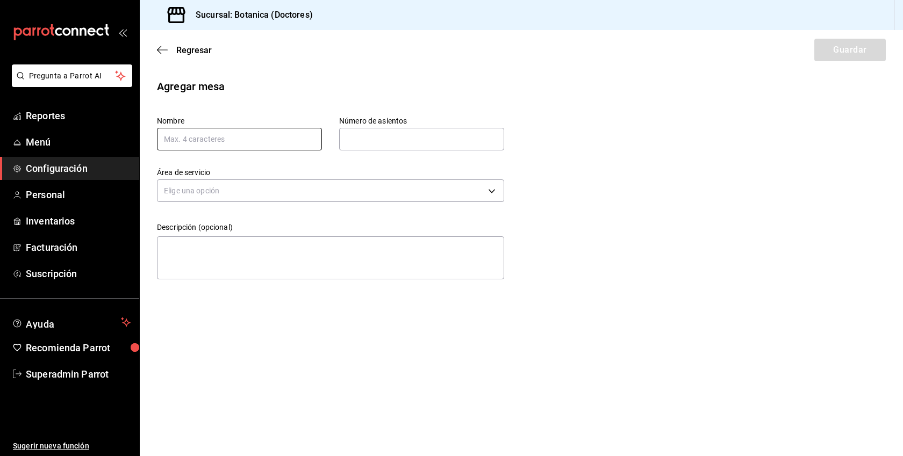
click at [283, 144] on input "text" at bounding box center [239, 139] width 165 height 23
type input "M1"
click at [385, 138] on input "text" at bounding box center [421, 139] width 165 height 22
type input "2"
click at [396, 143] on input "2" at bounding box center [421, 139] width 165 height 22
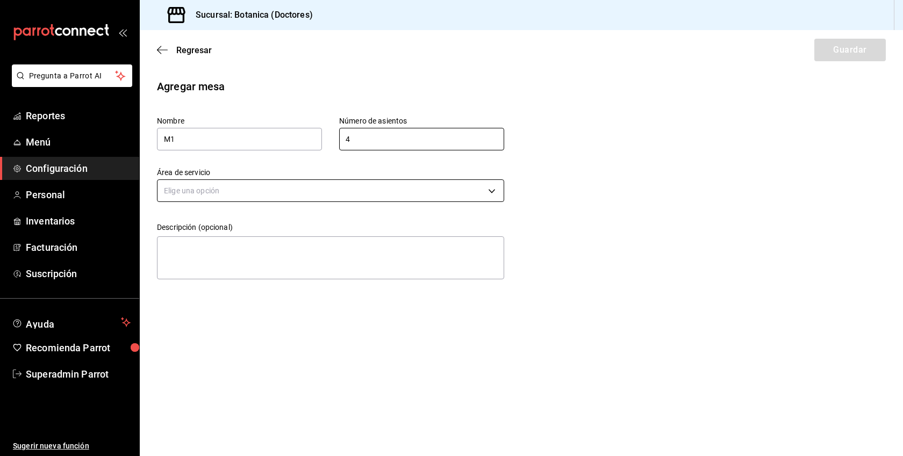
type input "4"
click at [316, 198] on body "Pregunta a Parrot AI Reportes Menú Configuración Personal Inventarios Facturaci…" at bounding box center [451, 228] width 903 height 456
click at [221, 246] on li "Terraza" at bounding box center [331, 242] width 346 height 18
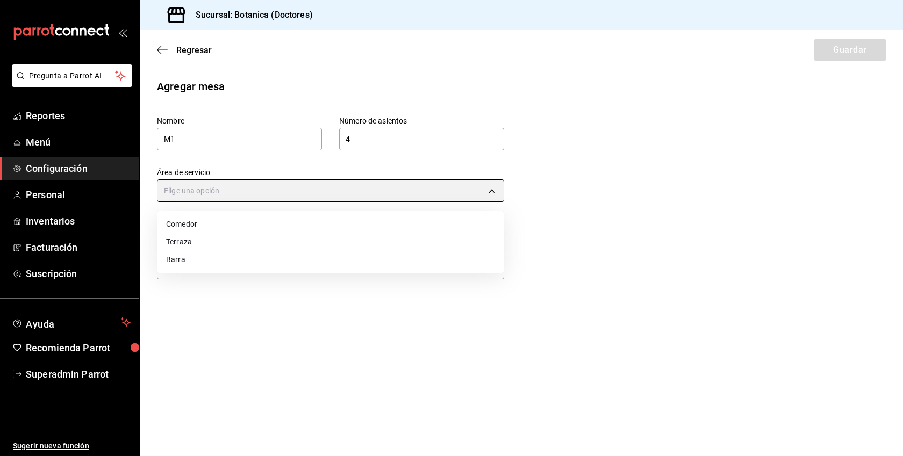
type input "5a306351-2c9d-4c43-bb64-4a9202524f5f"
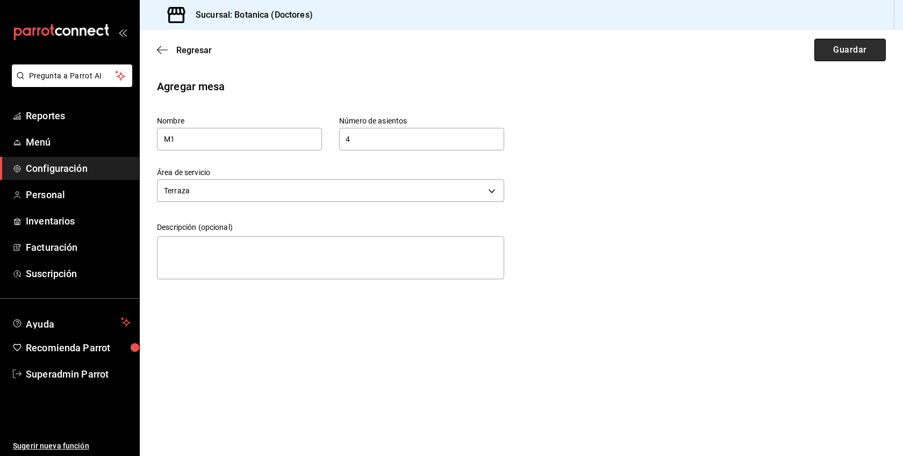
click at [857, 55] on button "Guardar" at bounding box center [849, 50] width 71 height 23
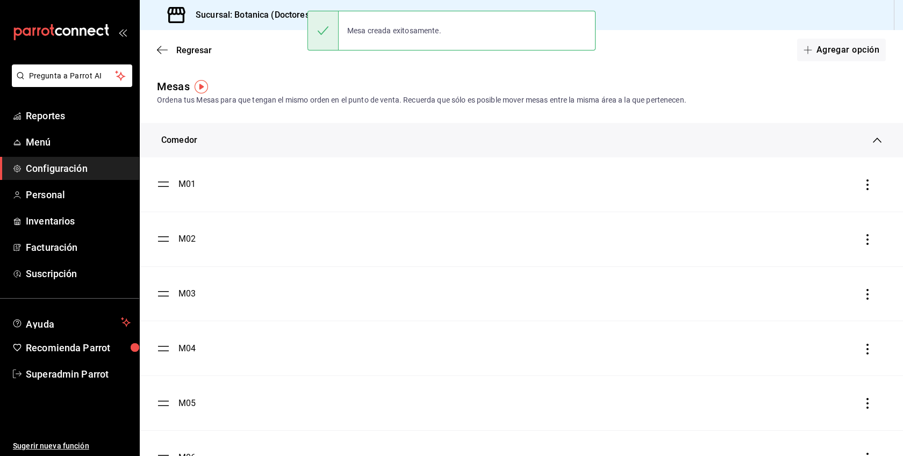
click at [857, 55] on button "Agregar opción" at bounding box center [841, 50] width 89 height 23
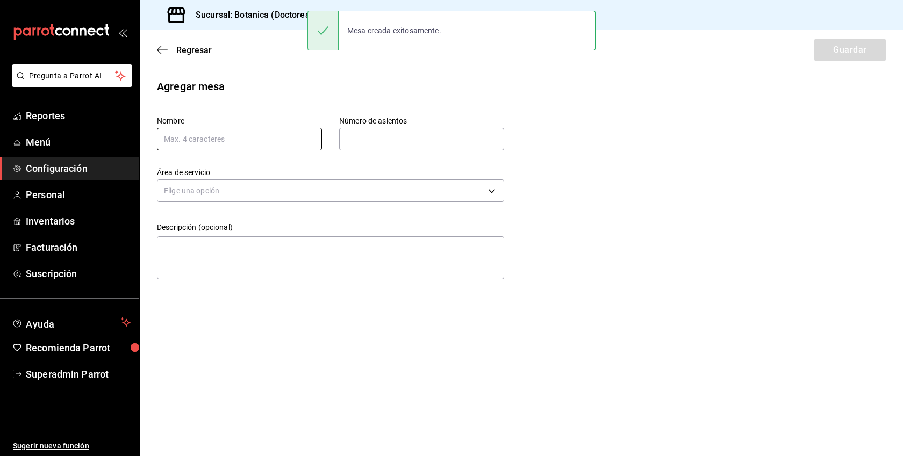
click at [271, 140] on input "text" at bounding box center [239, 139] width 165 height 23
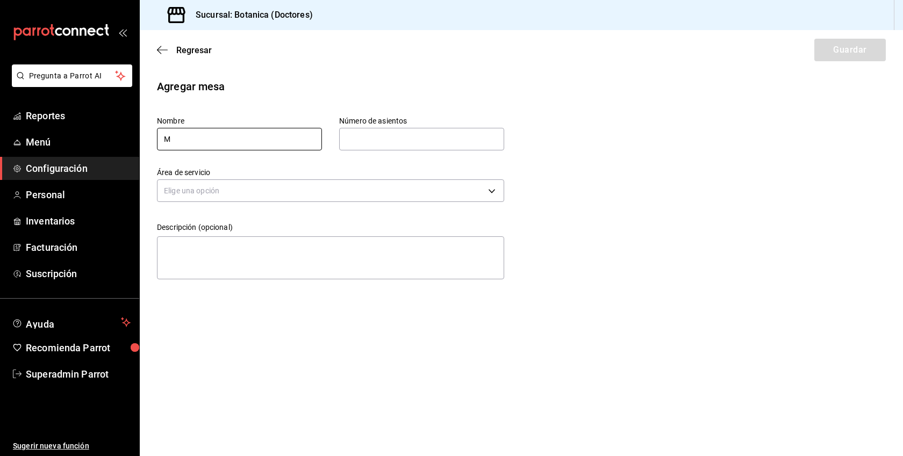
type input "M2"
click at [374, 142] on input "text" at bounding box center [421, 139] width 165 height 22
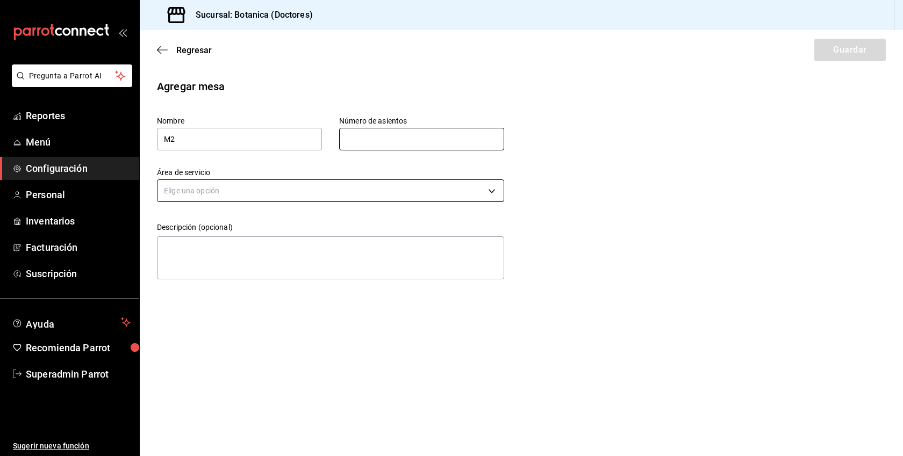
type input "4"
click at [405, 193] on body "Pregunta a Parrot AI Reportes Menú Configuración Personal Inventarios Facturaci…" at bounding box center [451, 228] width 903 height 456
click at [194, 242] on li "Terraza" at bounding box center [331, 242] width 346 height 18
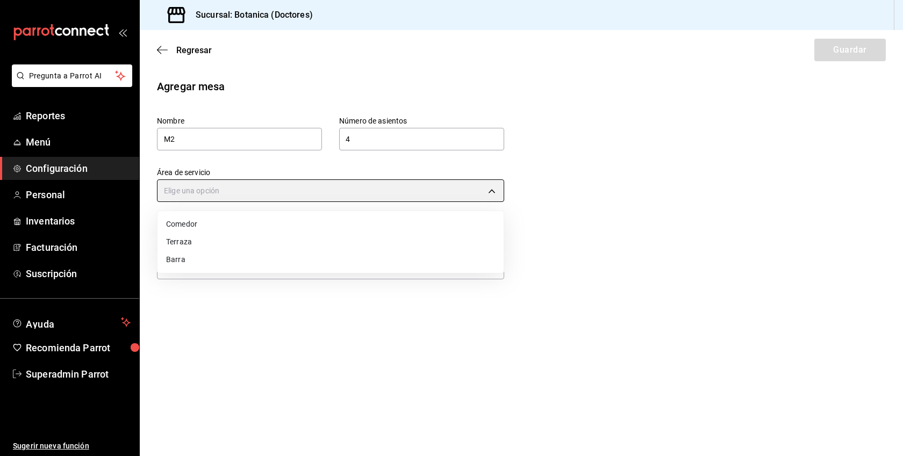
type input "5a306351-2c9d-4c43-bb64-4a9202524f5f"
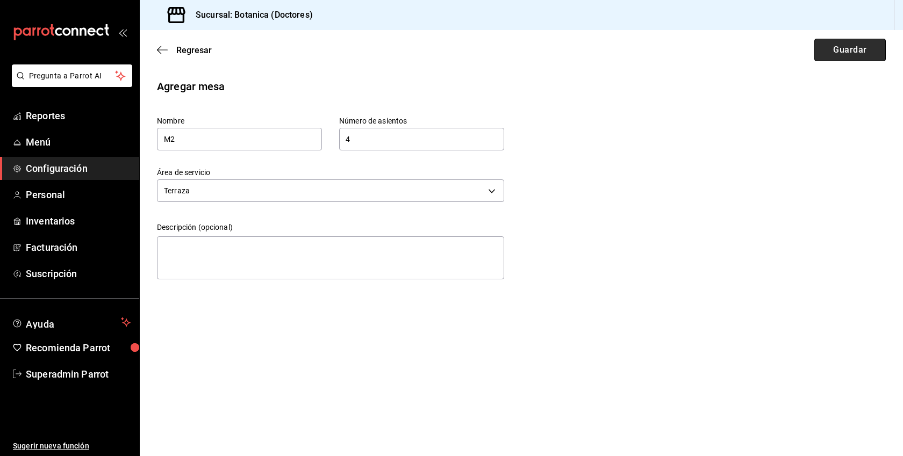
click at [829, 51] on button "Guardar" at bounding box center [849, 50] width 71 height 23
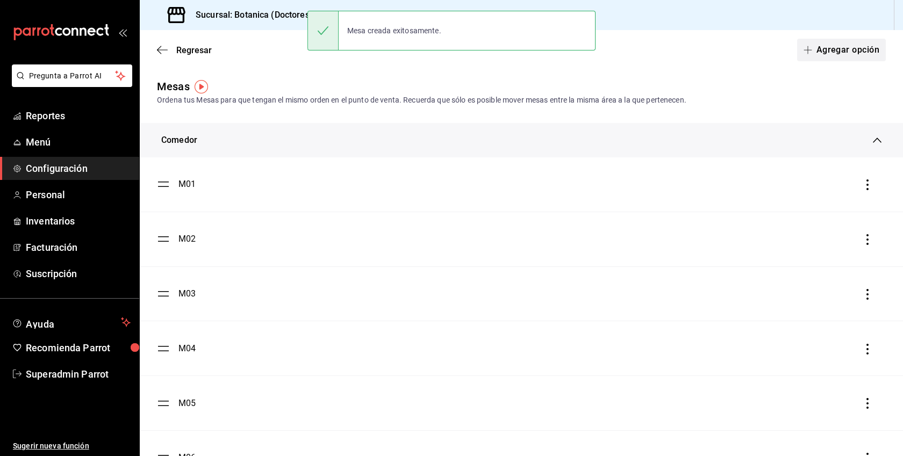
click at [824, 52] on button "Agregar opción" at bounding box center [841, 50] width 89 height 23
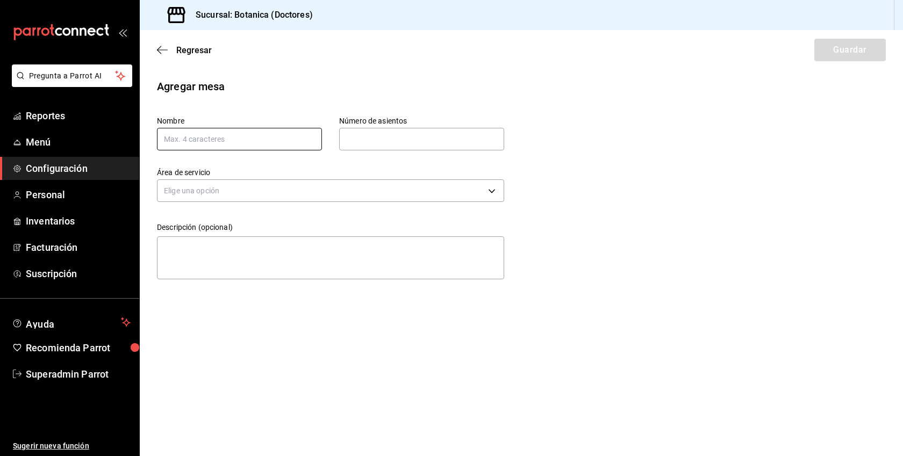
click at [270, 142] on input "text" at bounding box center [239, 139] width 165 height 23
type input "M3"
click at [380, 138] on input "text" at bounding box center [421, 139] width 165 height 22
type input "4"
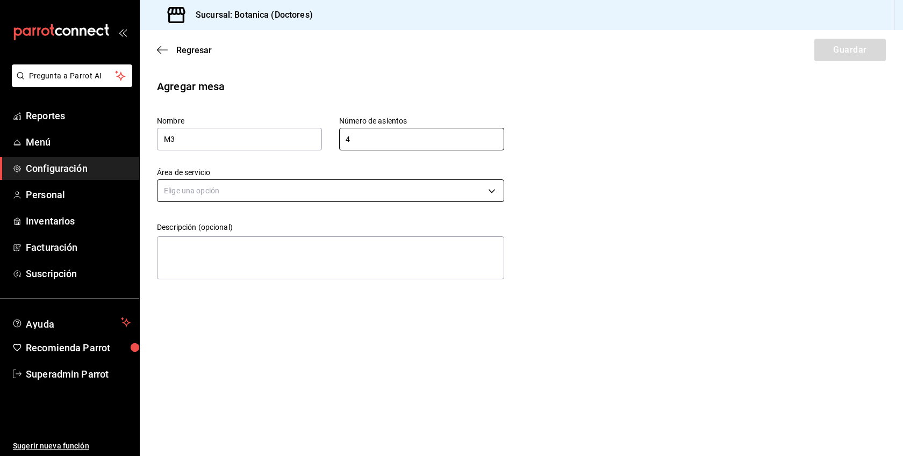
click at [395, 187] on body "Pregunta a Parrot AI Reportes Menú Configuración Personal Inventarios Facturaci…" at bounding box center [451, 228] width 903 height 456
click at [239, 238] on li "Terraza" at bounding box center [331, 242] width 346 height 18
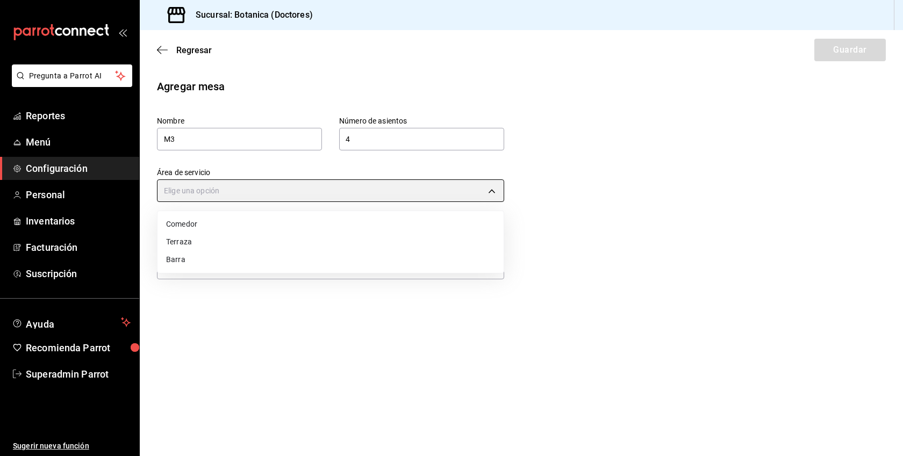
type input "5a306351-2c9d-4c43-bb64-4a9202524f5f"
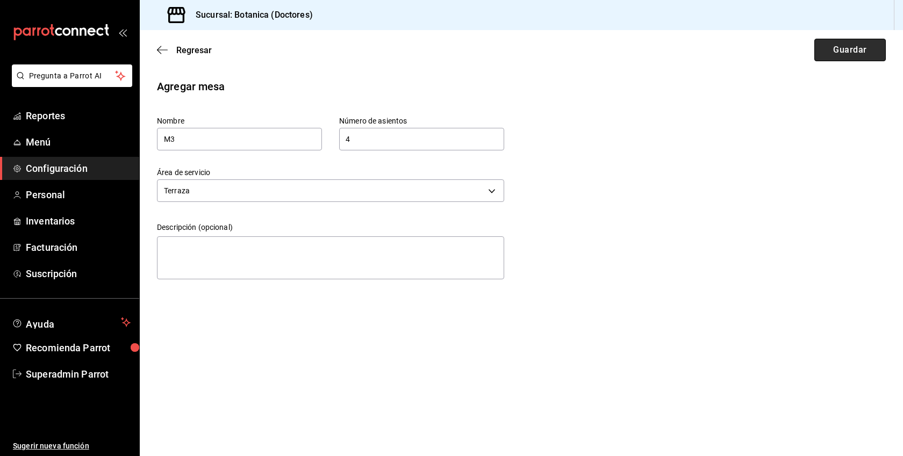
click at [845, 49] on button "Guardar" at bounding box center [849, 50] width 71 height 23
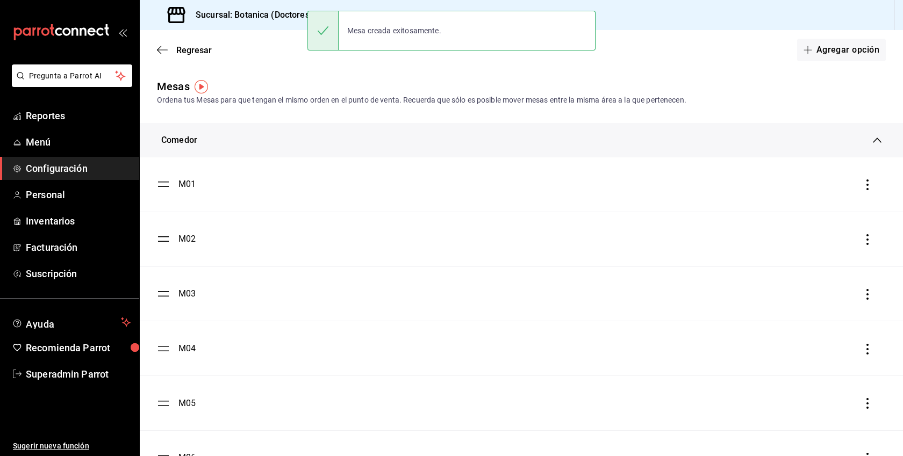
click at [845, 49] on button "Agregar opción" at bounding box center [841, 50] width 89 height 23
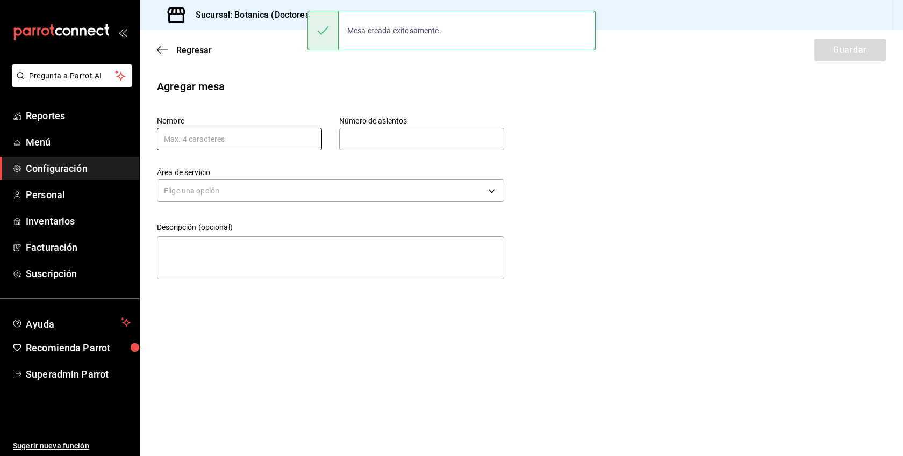
click at [278, 145] on input "text" at bounding box center [239, 139] width 165 height 23
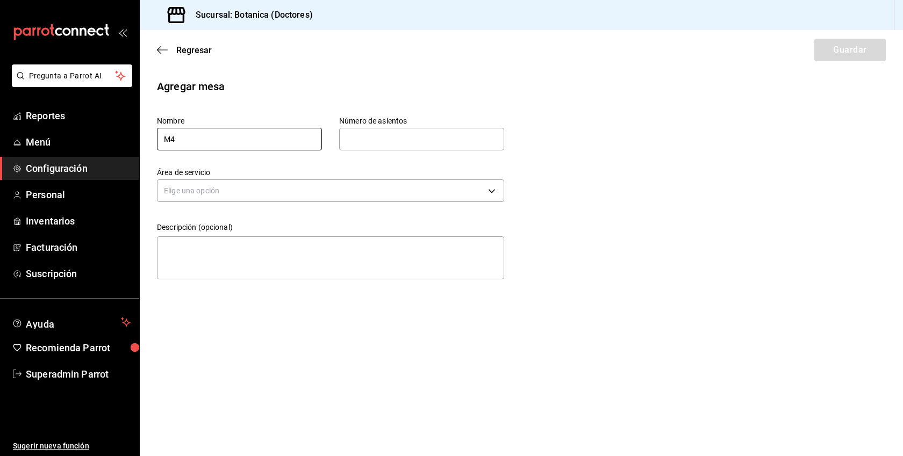
type input "M4"
click at [361, 142] on input "text" at bounding box center [421, 139] width 165 height 22
type input "4"
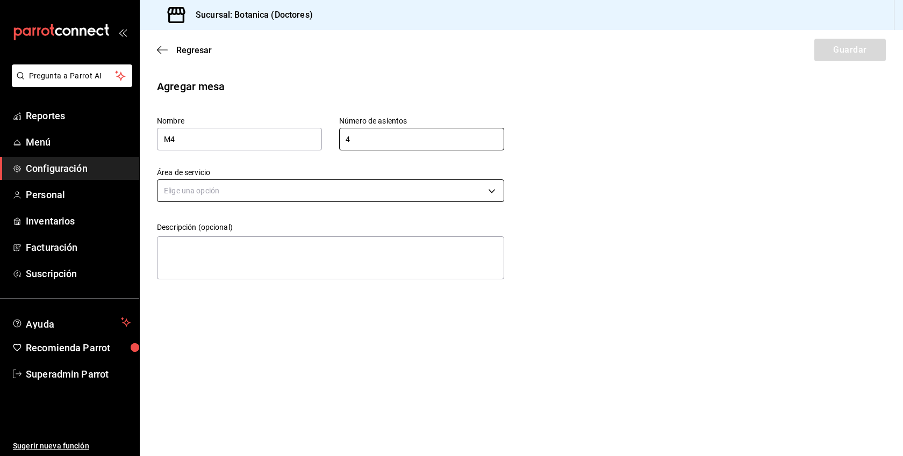
click at [396, 180] on body "Pregunta a Parrot AI Reportes Menú Configuración Personal Inventarios Facturaci…" at bounding box center [451, 228] width 903 height 456
click at [214, 242] on li "Terraza" at bounding box center [331, 242] width 346 height 18
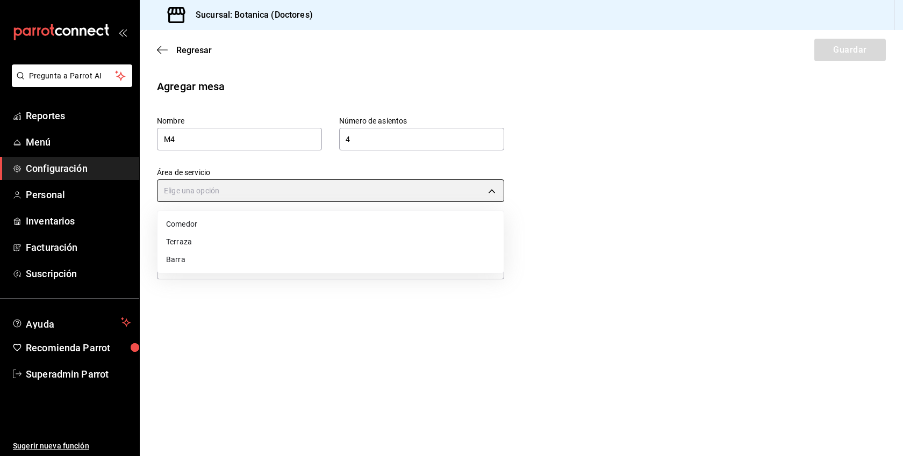
type input "5a306351-2c9d-4c43-bb64-4a9202524f5f"
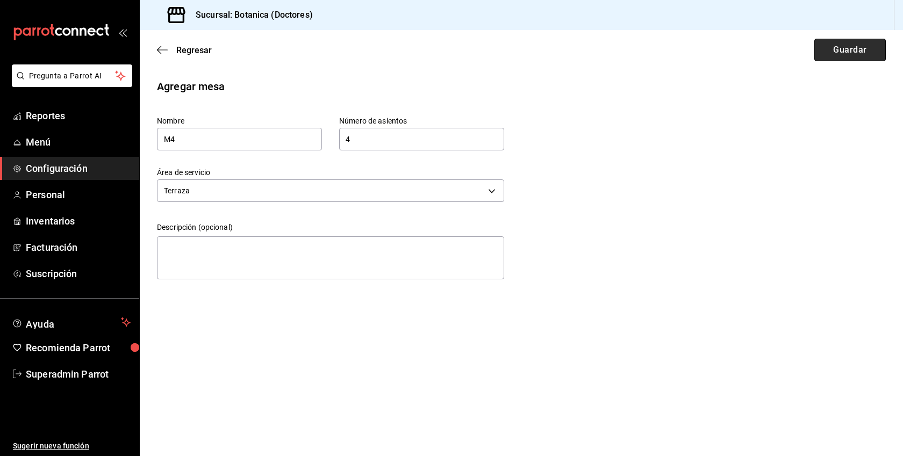
click at [839, 40] on button "Guardar" at bounding box center [849, 50] width 71 height 23
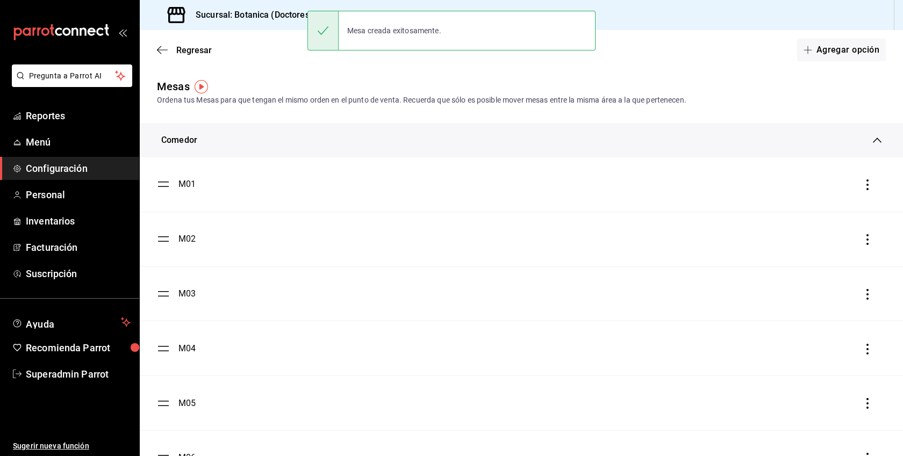
click at [308, 153] on div "Comedor" at bounding box center [521, 140] width 763 height 34
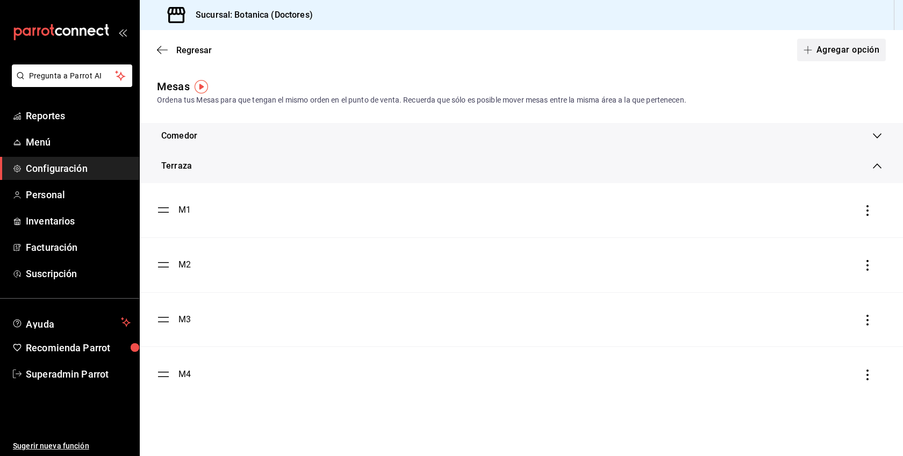
click at [862, 53] on button "Agregar opción" at bounding box center [841, 50] width 89 height 23
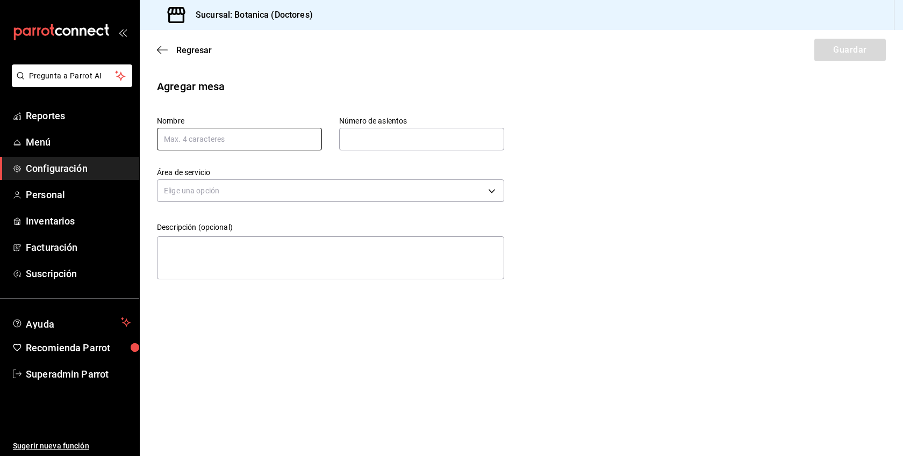
click at [244, 141] on input "text" at bounding box center [239, 139] width 165 height 23
type input "M1"
click at [446, 136] on input "text" at bounding box center [421, 139] width 165 height 22
type input "4"
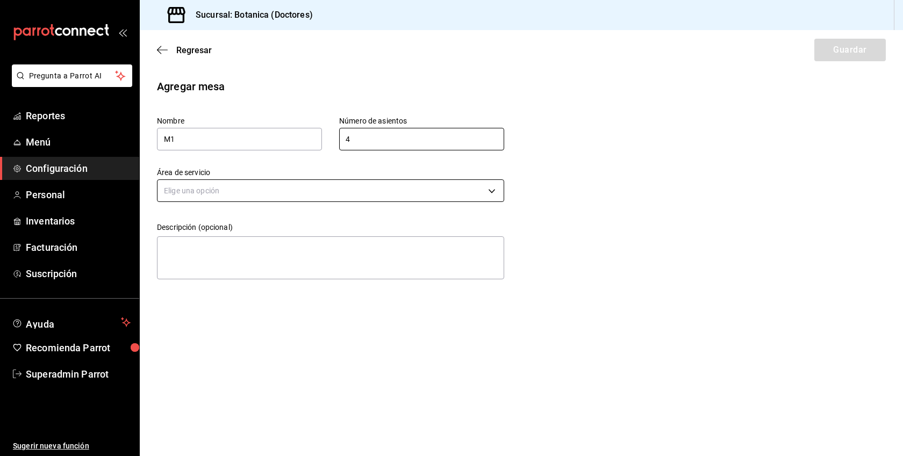
click at [412, 194] on body "Pregunta a Parrot AI Reportes Menú Configuración Personal Inventarios Facturaci…" at bounding box center [451, 228] width 903 height 456
click at [232, 260] on li "Barra" at bounding box center [331, 260] width 346 height 18
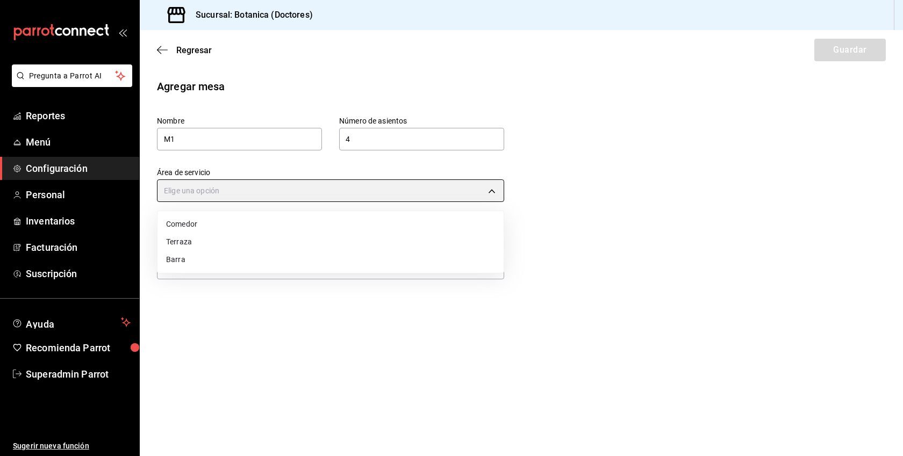
type input "ecbb8ed6-d97a-40aa-8c93-f03c82c2a95e"
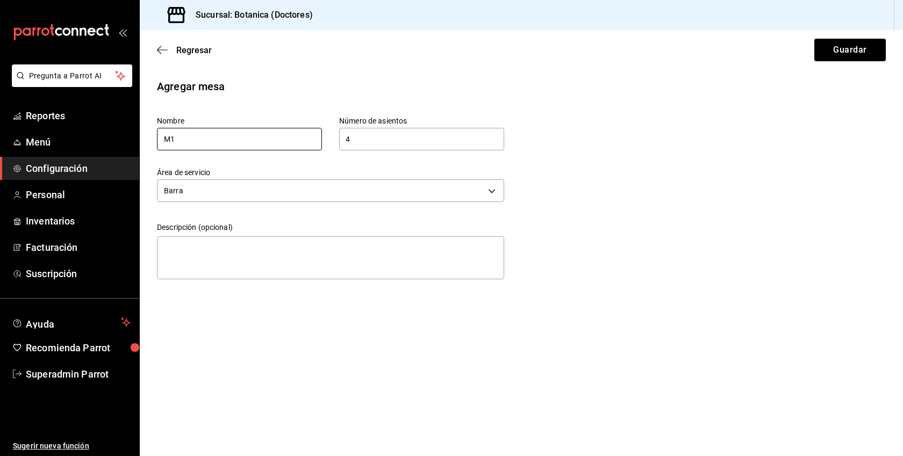
click at [168, 138] on input "M1" at bounding box center [239, 139] width 165 height 23
type input "B1"
click at [862, 39] on button "Guardar" at bounding box center [849, 50] width 71 height 23
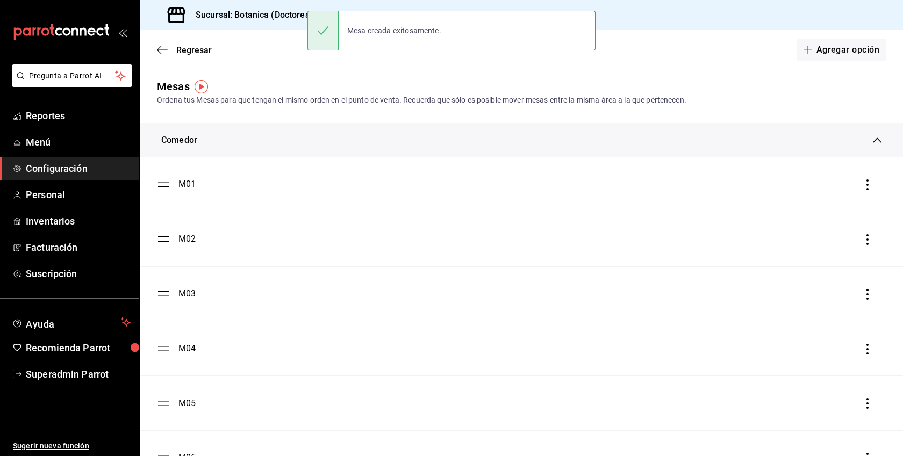
click at [862, 39] on button "Agregar opción" at bounding box center [841, 50] width 89 height 23
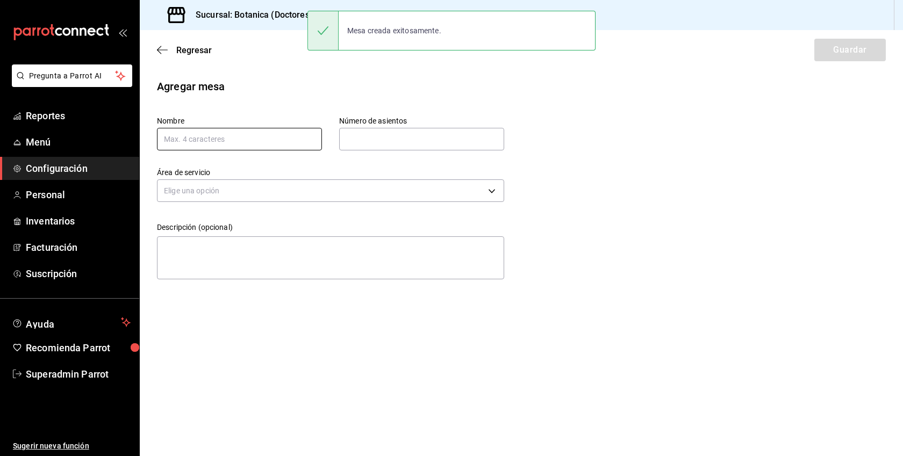
click at [210, 139] on input "text" at bounding box center [239, 139] width 165 height 23
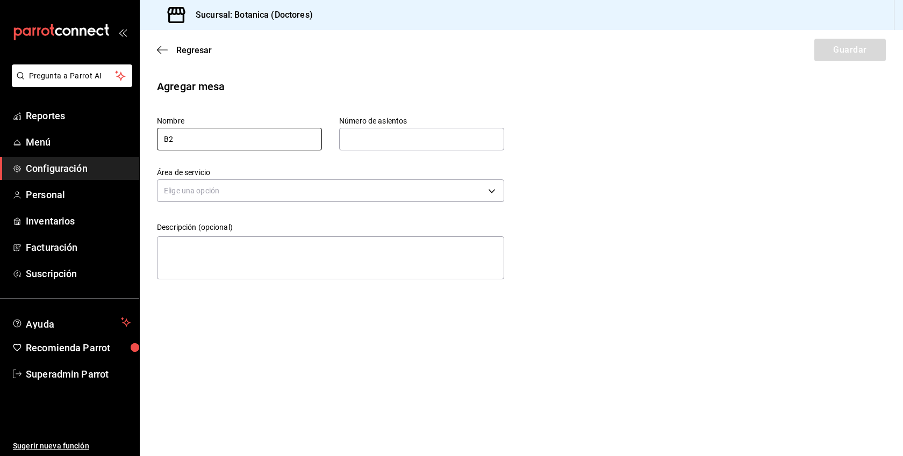
type input "B2"
click at [372, 147] on input "text" at bounding box center [421, 139] width 165 height 22
type input "4"
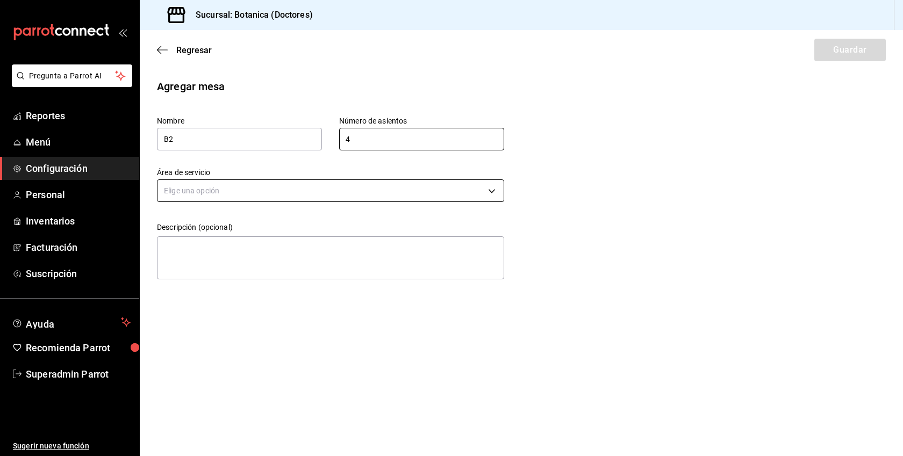
click at [373, 190] on body "Pregunta a Parrot AI Reportes Menú Configuración Personal Inventarios Facturaci…" at bounding box center [451, 228] width 903 height 456
click at [185, 252] on li "Barra" at bounding box center [331, 260] width 346 height 18
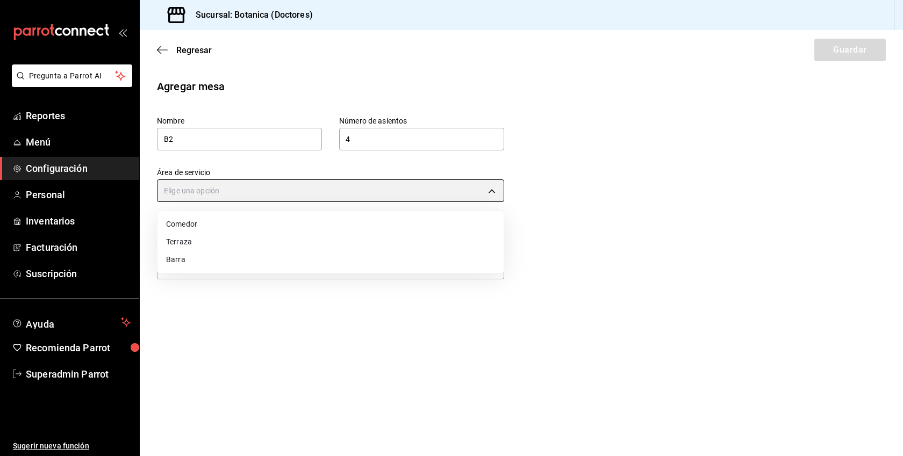
type input "ecbb8ed6-d97a-40aa-8c93-f03c82c2a95e"
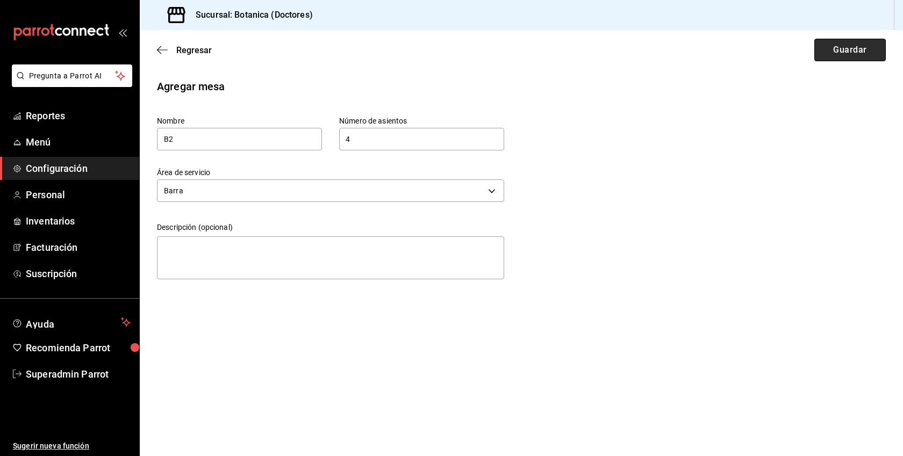
click at [829, 54] on button "Guardar" at bounding box center [849, 50] width 71 height 23
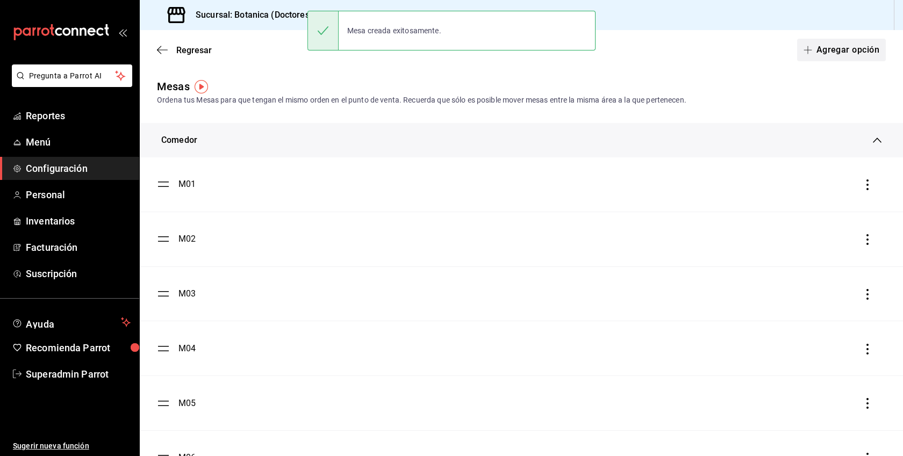
click at [880, 52] on button "Agregar opción" at bounding box center [841, 50] width 89 height 23
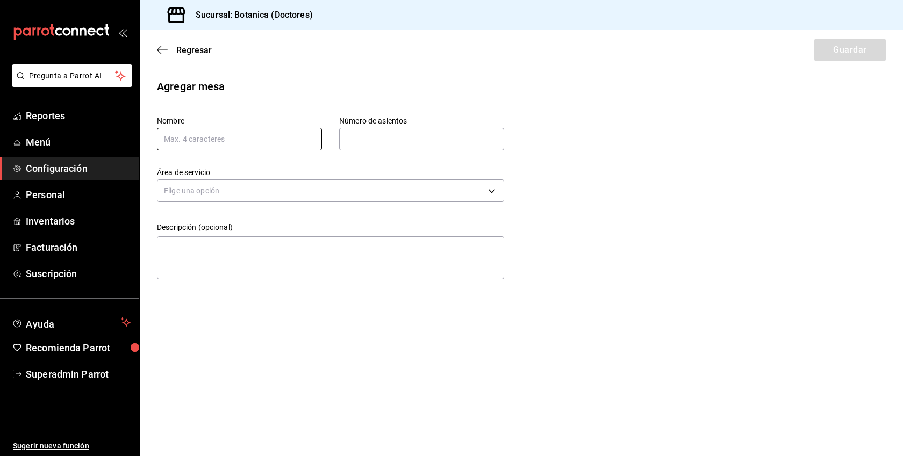
click at [230, 134] on input "text" at bounding box center [239, 139] width 165 height 23
type input "B3"
click at [365, 144] on input "text" at bounding box center [421, 139] width 165 height 22
type input "4"
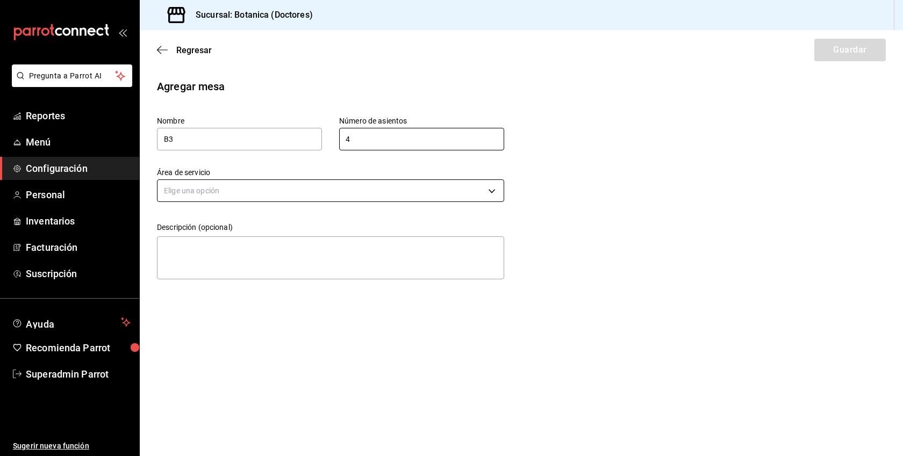
click at [374, 183] on body "Pregunta a Parrot AI Reportes Menú Configuración Personal Inventarios Facturaci…" at bounding box center [451, 228] width 903 height 456
click at [195, 264] on li "Barra" at bounding box center [331, 260] width 346 height 18
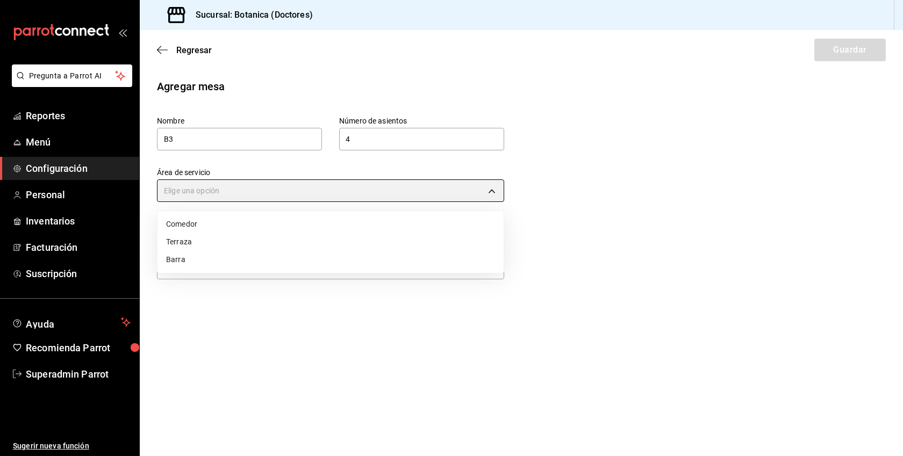
type input "ecbb8ed6-d97a-40aa-8c93-f03c82c2a95e"
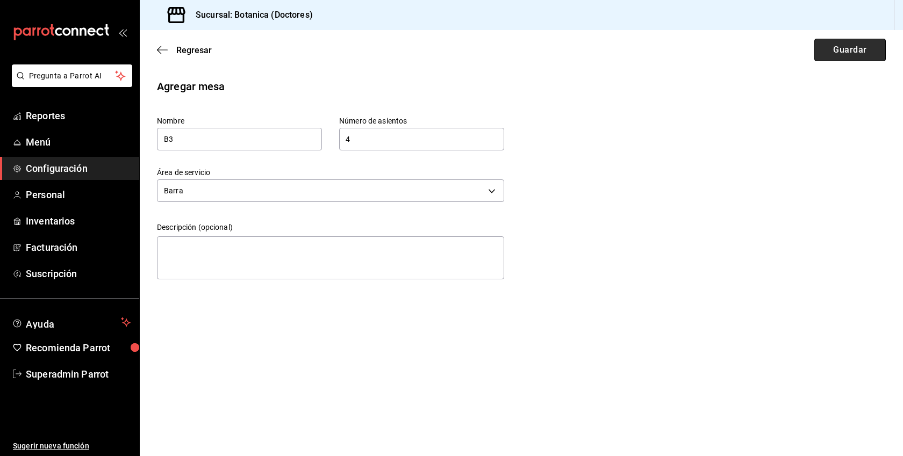
click at [866, 50] on button "Guardar" at bounding box center [849, 50] width 71 height 23
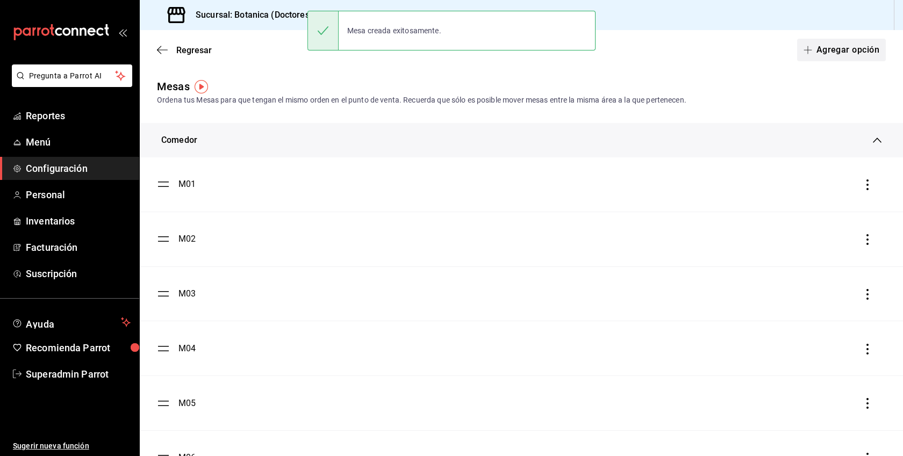
click at [855, 56] on button "Agregar opción" at bounding box center [841, 50] width 89 height 23
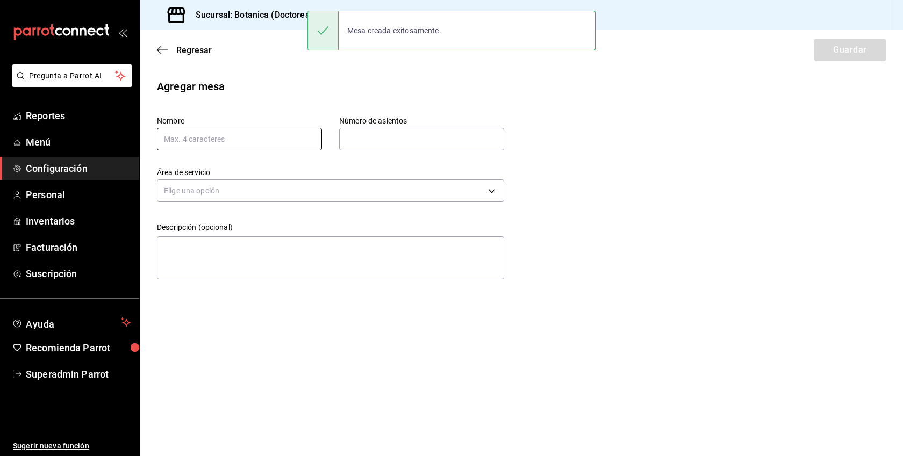
click at [276, 141] on input "text" at bounding box center [239, 139] width 165 height 23
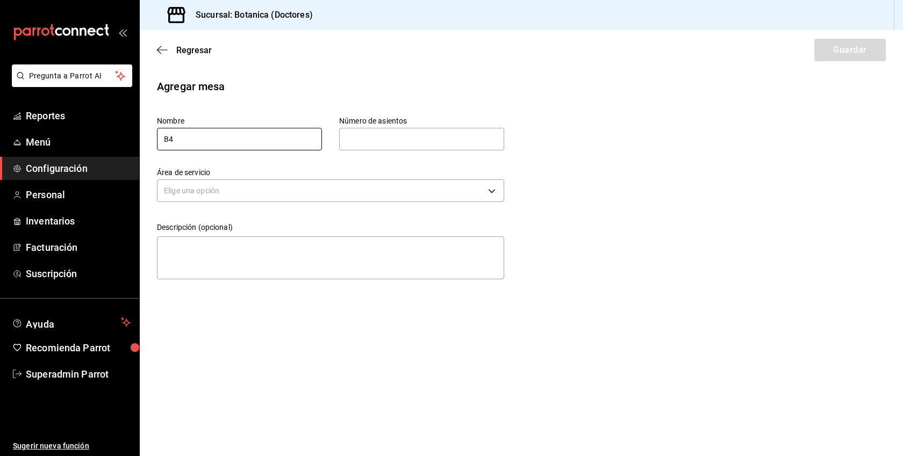
type input "B4"
click at [364, 135] on input "text" at bounding box center [421, 139] width 165 height 22
type input "4"
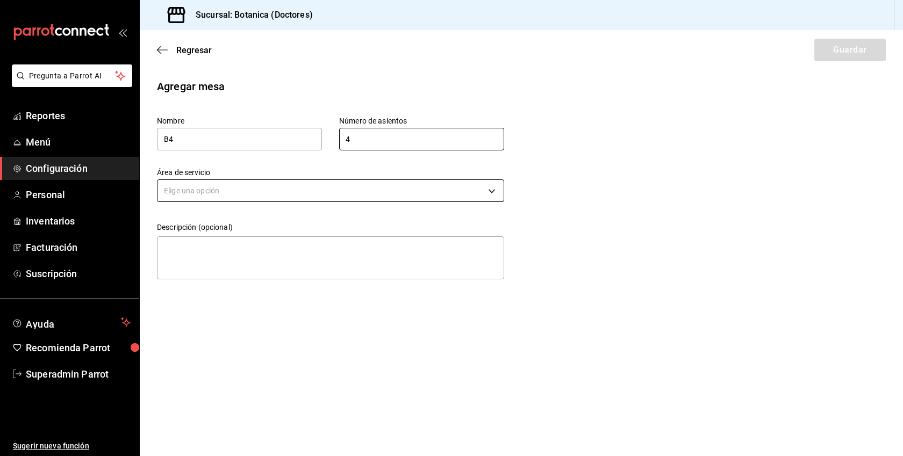
click at [368, 192] on body "Pregunta a Parrot AI Reportes Menú Configuración Personal Inventarios Facturaci…" at bounding box center [451, 228] width 903 height 456
click at [205, 261] on li "Barra" at bounding box center [331, 260] width 346 height 18
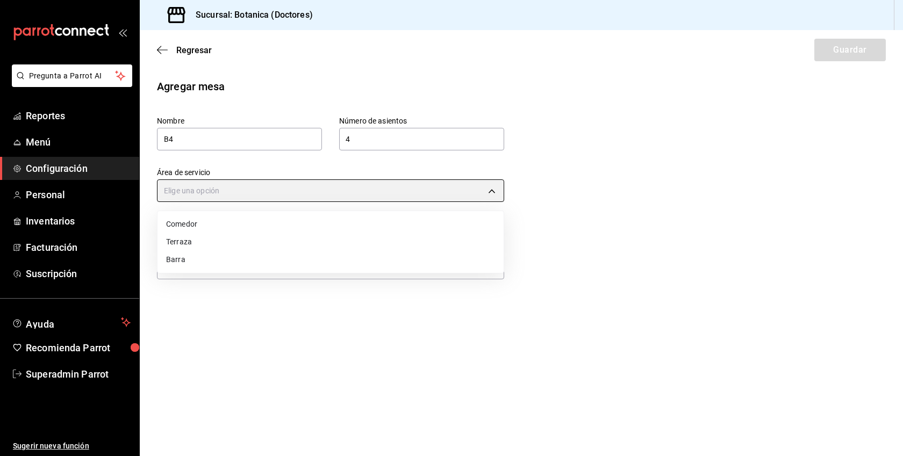
type input "ecbb8ed6-d97a-40aa-8c93-f03c82c2a95e"
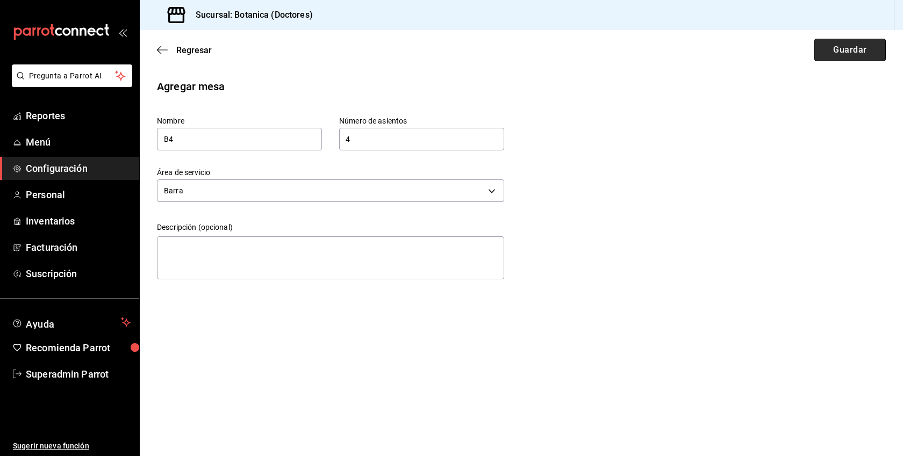
click at [820, 45] on button "Guardar" at bounding box center [849, 50] width 71 height 23
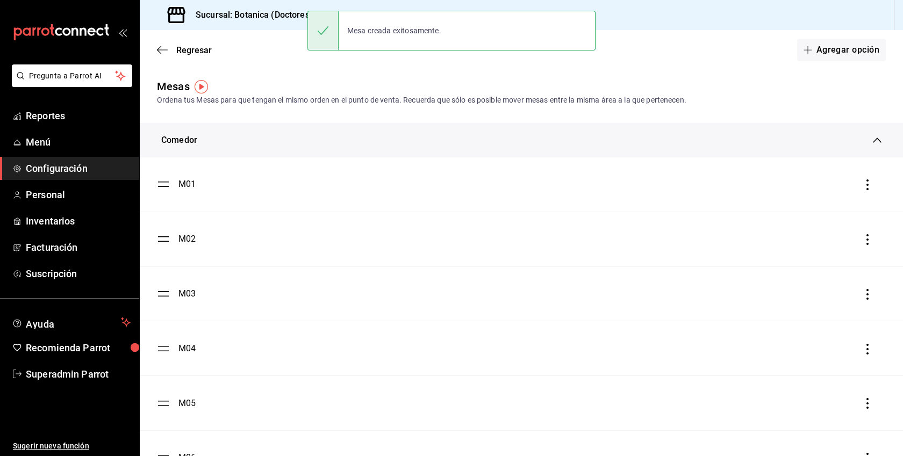
click at [84, 165] on span "Configuración" at bounding box center [78, 168] width 105 height 15
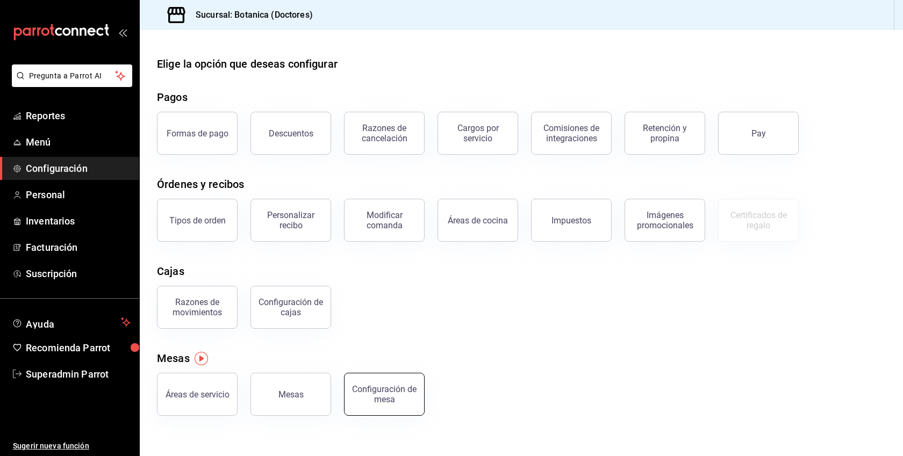
click at [380, 389] on div "Configuración de mesa" at bounding box center [384, 394] width 67 height 20
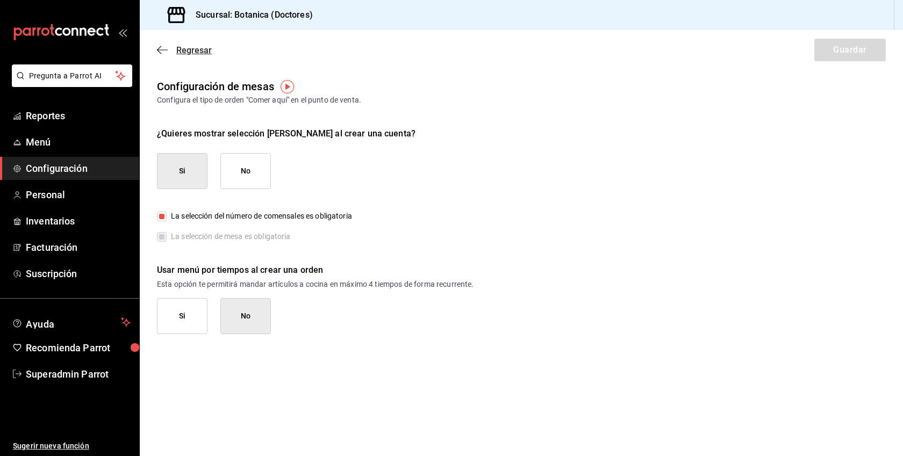
click at [192, 54] on span "Regresar" at bounding box center [193, 50] width 35 height 10
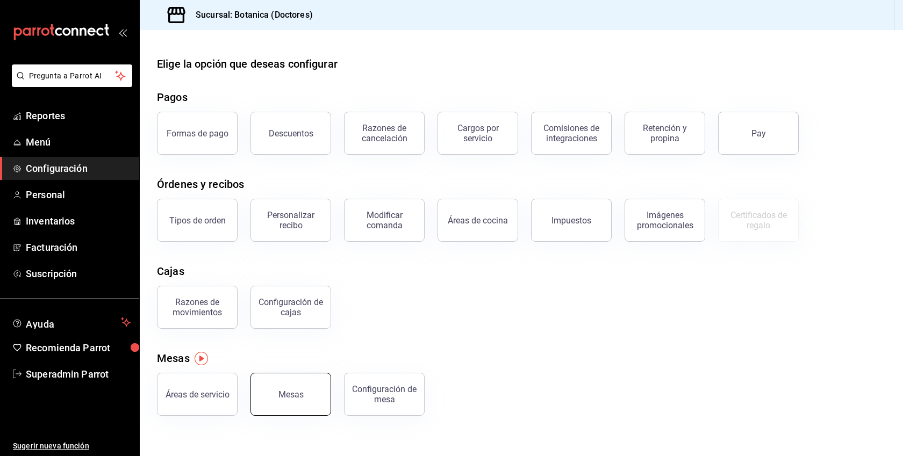
click at [313, 415] on div "Mesas" at bounding box center [285, 388] width 94 height 56
click at [318, 304] on div "Configuración de cajas" at bounding box center [290, 307] width 67 height 20
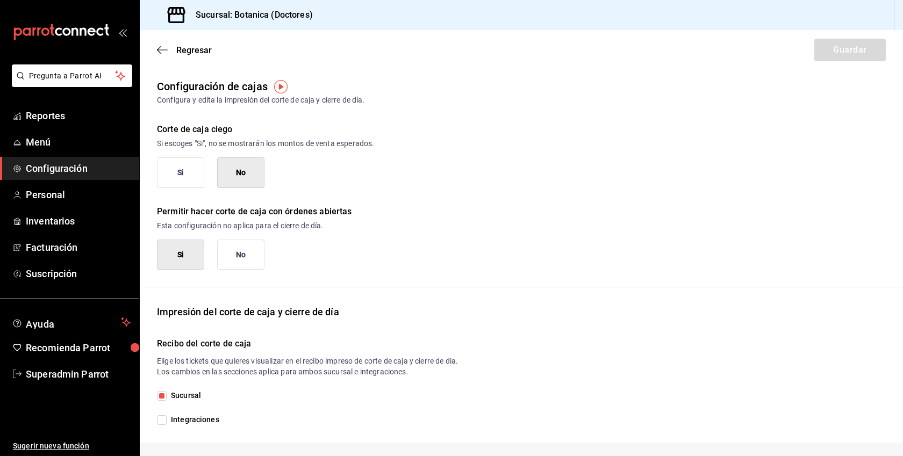
click at [59, 166] on span "Configuración" at bounding box center [78, 168] width 105 height 15
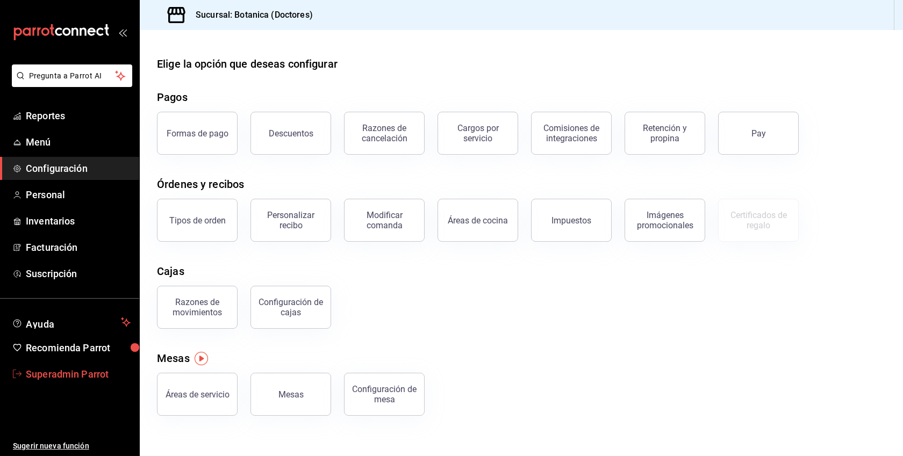
click at [88, 375] on span "Superadmin Parrot" at bounding box center [78, 374] width 105 height 15
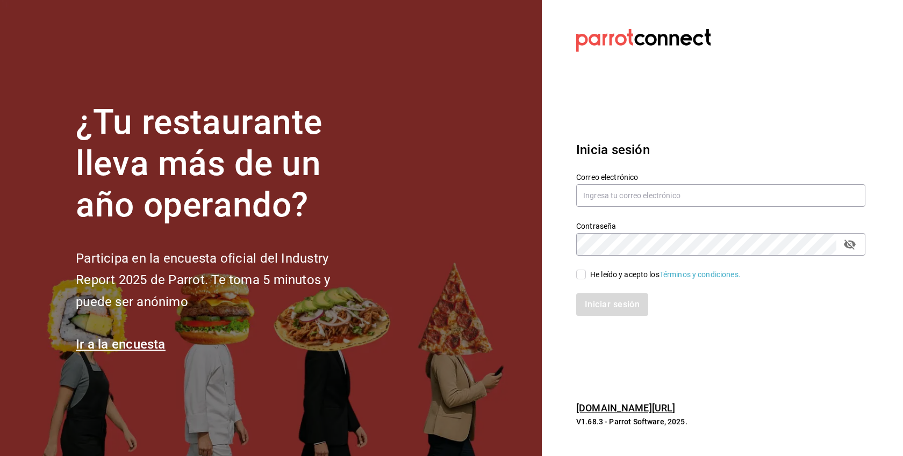
click at [628, 274] on div "He leído y acepto los Términos y condiciones." at bounding box center [665, 274] width 151 height 11
click at [586, 274] on input "He leído y acepto los Términos y condiciones." at bounding box center [581, 275] width 10 height 10
checkbox input "true"
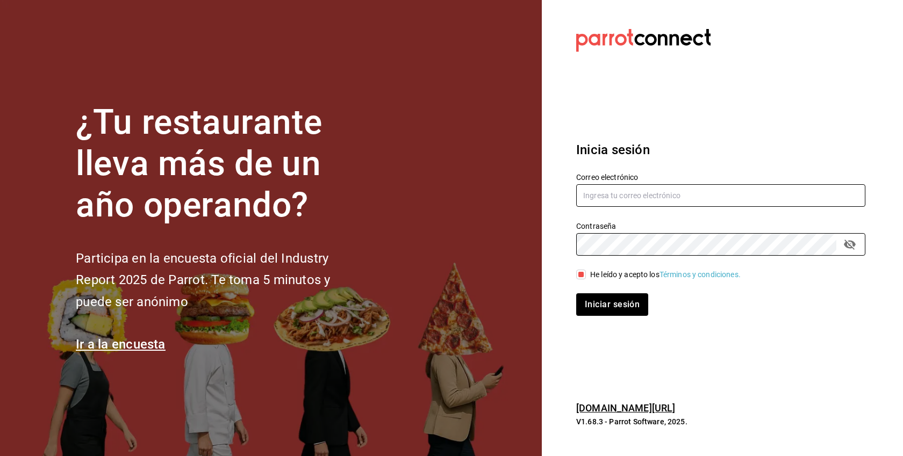
click at [635, 196] on input "text" at bounding box center [720, 195] width 289 height 23
click at [576, 294] on button "Iniciar sesión" at bounding box center [612, 305] width 72 height 23
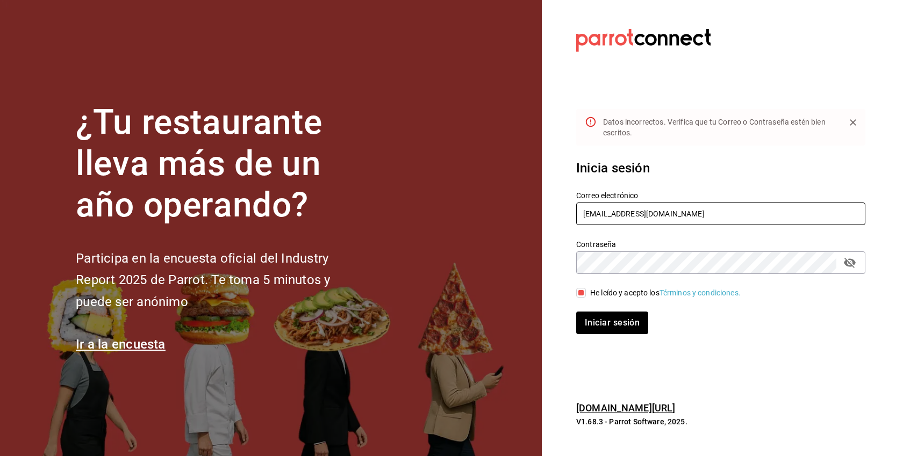
click at [681, 203] on input "cochinita@merida.co" at bounding box center [720, 214] width 289 height 23
click at [674, 213] on input "cochinita@merida.co" at bounding box center [720, 214] width 289 height 23
type input "cochinita@merida.com"
click at [576, 312] on button "Iniciar sesión" at bounding box center [612, 323] width 72 height 23
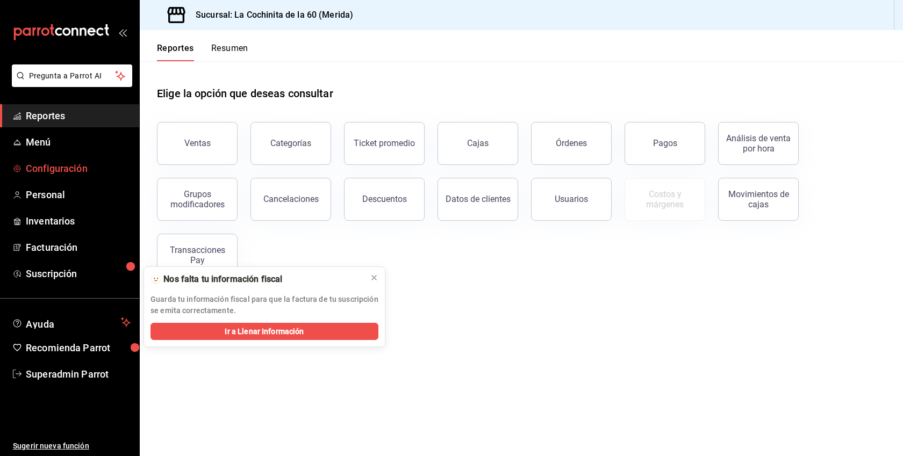
click at [59, 170] on span "Configuración" at bounding box center [78, 168] width 105 height 15
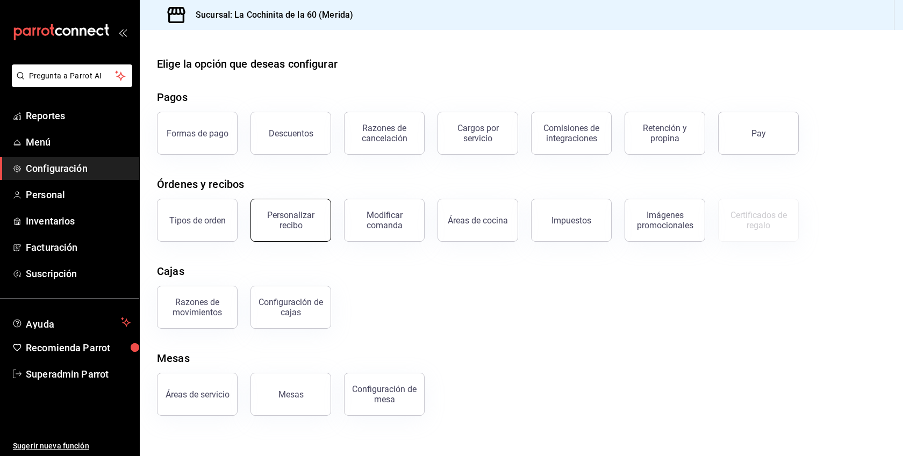
click at [298, 219] on div "Personalizar recibo" at bounding box center [290, 220] width 67 height 20
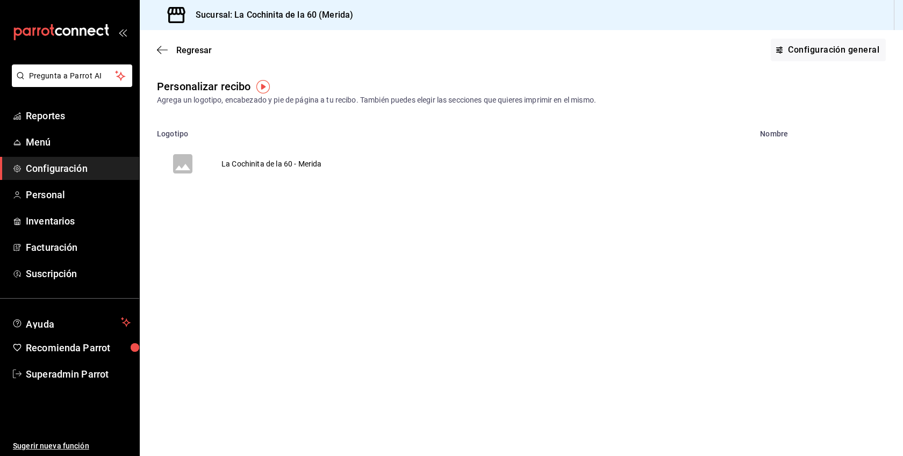
click at [256, 167] on td "La Cochinita de la 60 - Merida" at bounding box center [272, 164] width 126 height 52
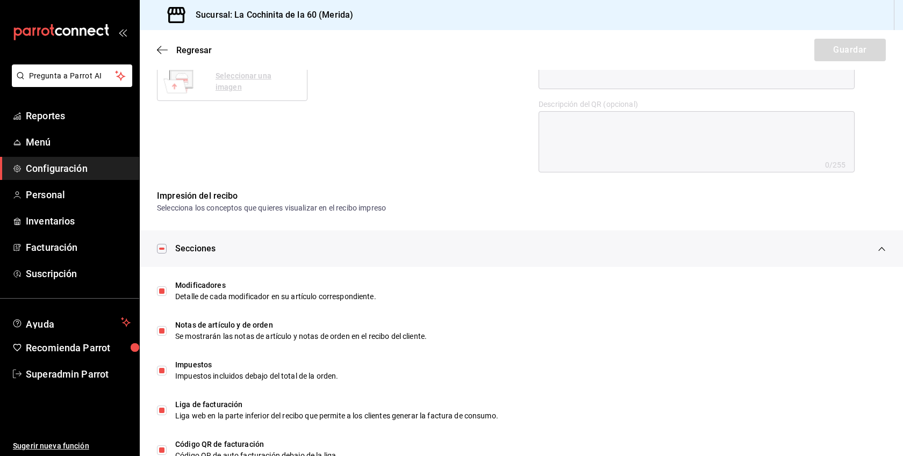
scroll to position [451, 0]
